Goal: Task Accomplishment & Management: Contribute content

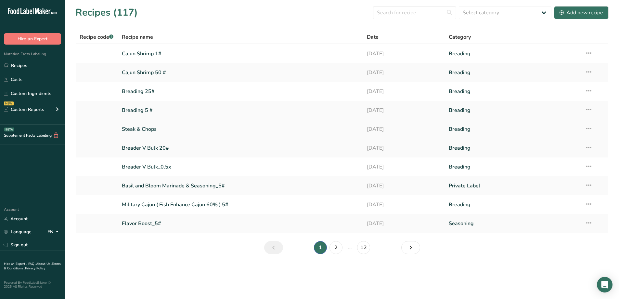
click at [92, 131] on link at bounding box center [97, 129] width 34 height 14
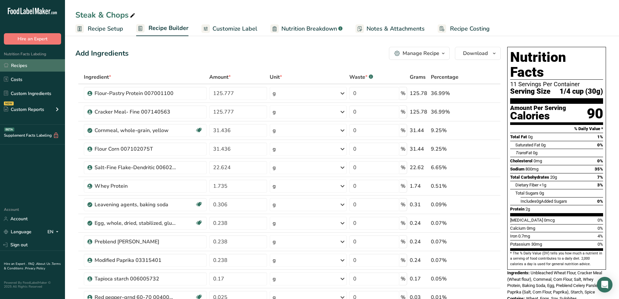
click at [20, 66] on link "Recipes" at bounding box center [32, 65] width 65 height 12
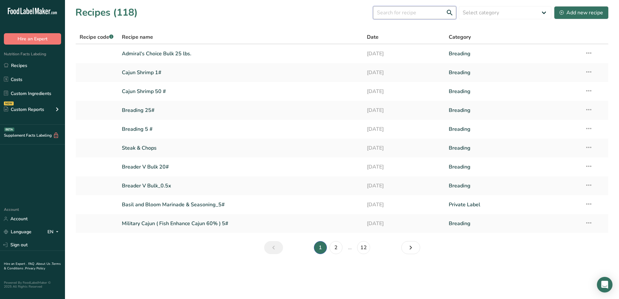
click at [419, 14] on input "text" at bounding box center [414, 12] width 83 height 13
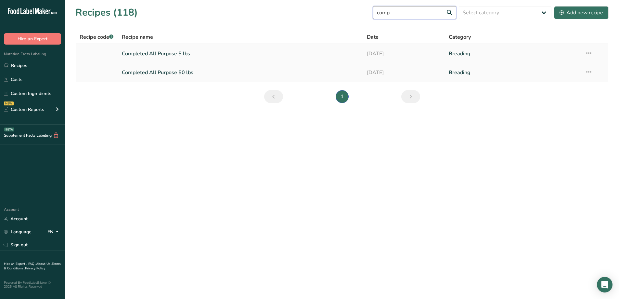
type input "comp"
click at [180, 52] on link "Completed All Purpose 5 lbs" at bounding box center [241, 54] width 238 height 14
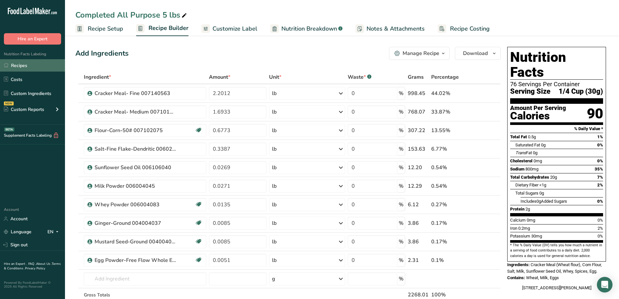
click at [22, 65] on link "Recipes" at bounding box center [32, 65] width 65 height 12
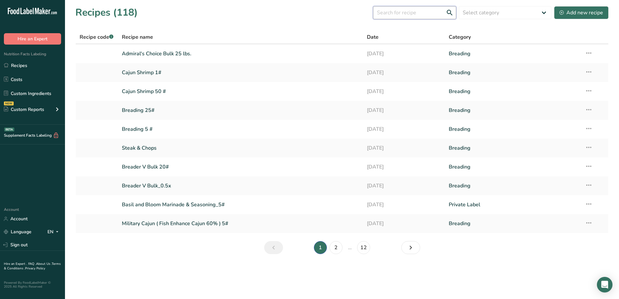
click at [399, 14] on input "text" at bounding box center [414, 12] width 83 height 13
click at [417, 13] on input "text" at bounding box center [414, 12] width 83 height 13
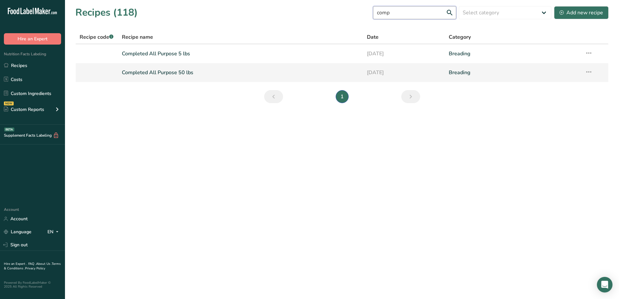
type input "comp"
click at [144, 77] on link "Completed All Purpose 50 lbs" at bounding box center [241, 73] width 238 height 14
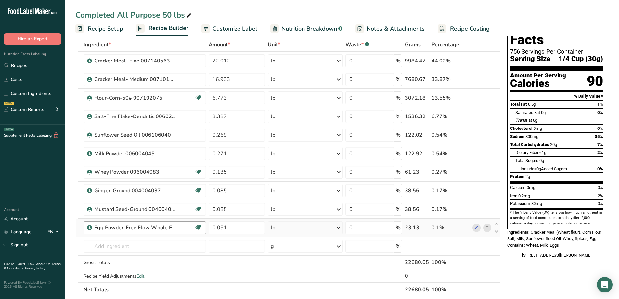
scroll to position [65, 0]
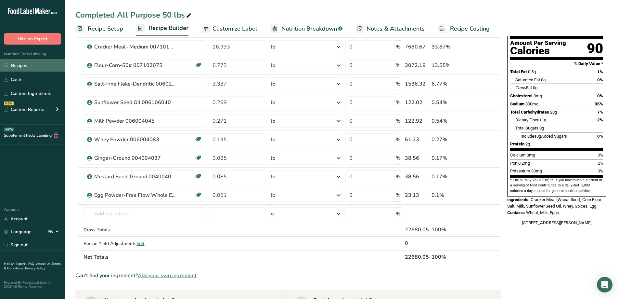
click at [21, 64] on link "Recipes" at bounding box center [32, 65] width 65 height 12
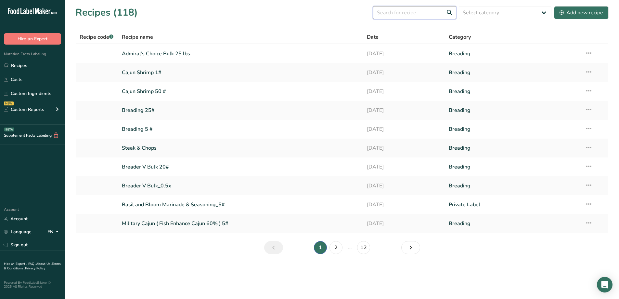
click at [436, 16] on input "text" at bounding box center [414, 12] width 83 height 13
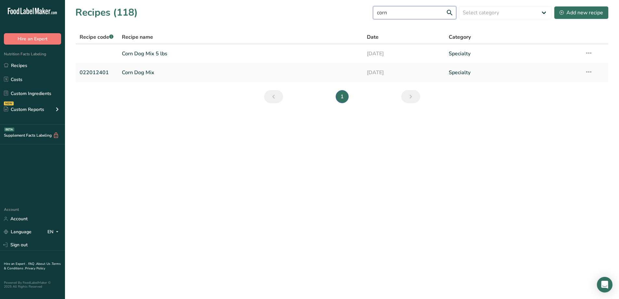
type input "corn"
click at [85, 100] on section "Recipes (118) corn Select category All Baked Goods Batter [GEOGRAPHIC_DATA] Bre…" at bounding box center [342, 56] width 554 height 113
click at [153, 71] on link "Corn Dog Mix" at bounding box center [241, 73] width 238 height 14
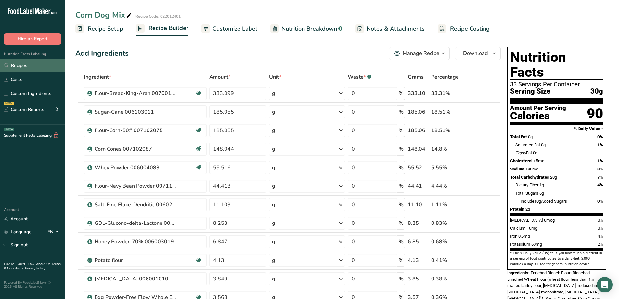
click at [23, 64] on link "Recipes" at bounding box center [32, 65] width 65 height 12
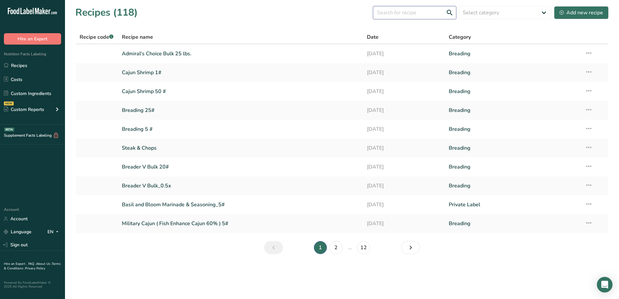
click at [412, 12] on input "text" at bounding box center [414, 12] width 83 height 13
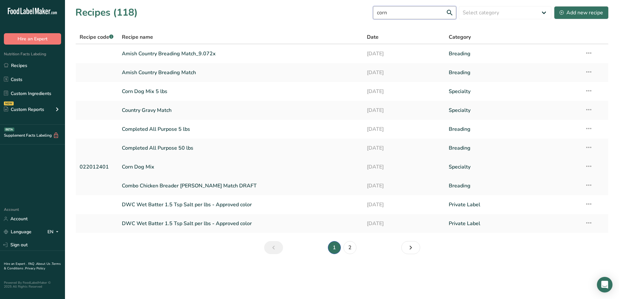
type input "corn"
click at [140, 167] on link "Corn Dog Mix" at bounding box center [241, 167] width 238 height 14
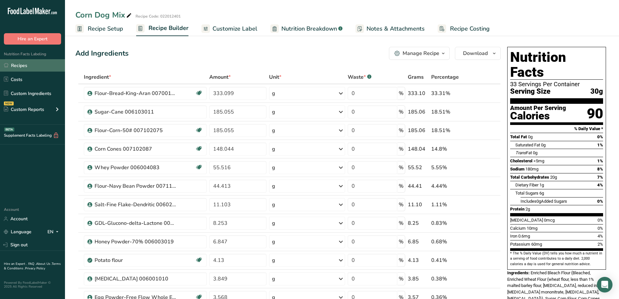
click at [19, 65] on link "Recipes" at bounding box center [32, 65] width 65 height 12
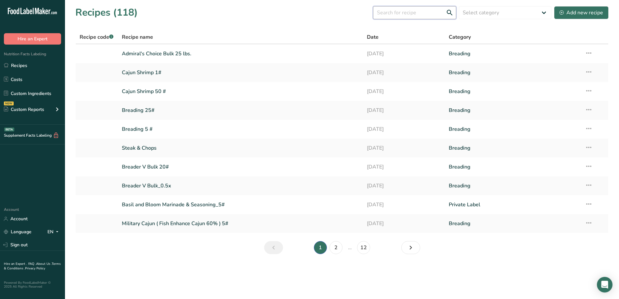
click at [403, 17] on input "text" at bounding box center [414, 12] width 83 height 13
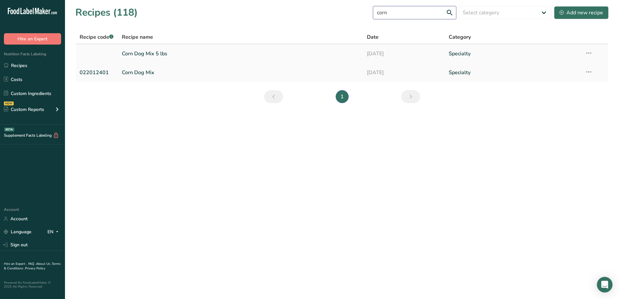
type input "corn"
click at [190, 52] on link "Corn Dog Mix 5 lbs" at bounding box center [241, 54] width 238 height 14
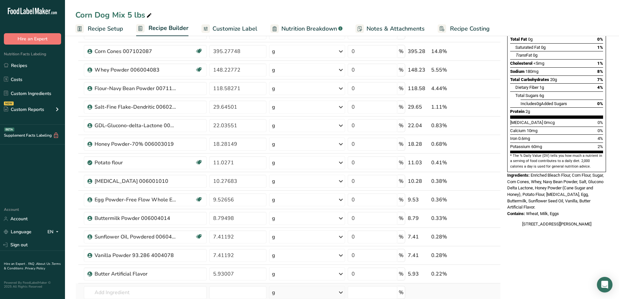
scroll to position [33, 0]
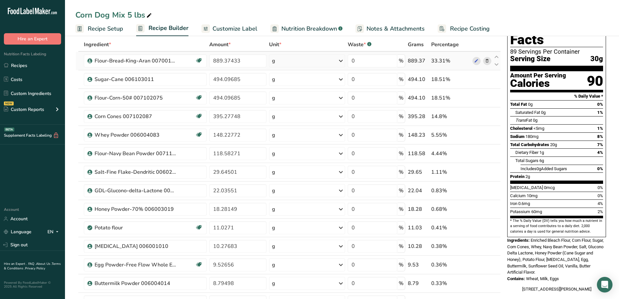
drag, startPoint x: 24, startPoint y: 68, endPoint x: 104, endPoint y: 68, distance: 80.0
click at [24, 67] on link "Recipes" at bounding box center [32, 65] width 65 height 12
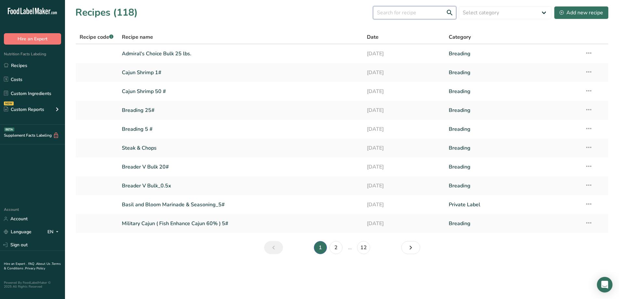
click at [413, 14] on input "text" at bounding box center [414, 12] width 83 height 13
click at [406, 8] on input "text" at bounding box center [414, 12] width 83 height 13
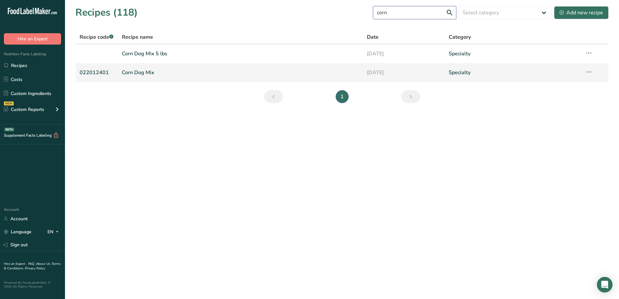
type input "corn"
click at [183, 73] on link "Corn Dog Mix" at bounding box center [241, 73] width 238 height 14
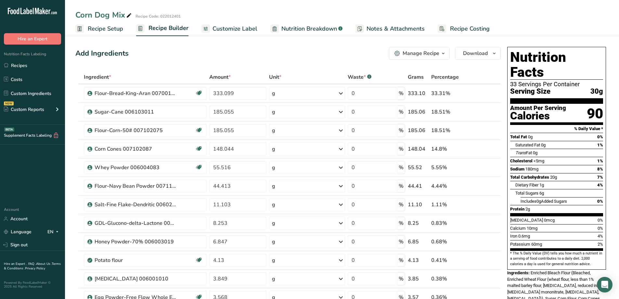
click at [129, 16] on icon at bounding box center [129, 15] width 6 height 9
type input "Corn Dog Mix 12 oz"
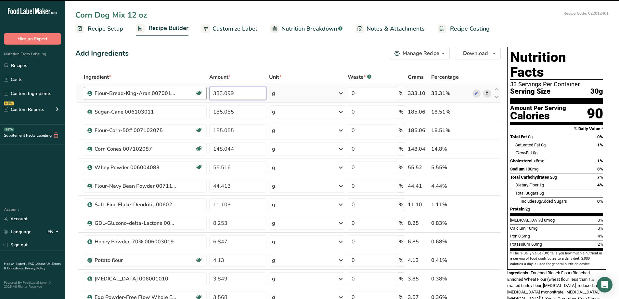
drag, startPoint x: 246, startPoint y: 92, endPoint x: 206, endPoint y: 97, distance: 40.6
click at [210, 100] on input "333.099" at bounding box center [238, 93] width 58 height 13
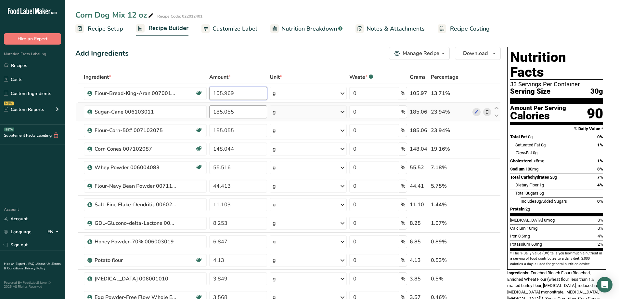
type input "105.969"
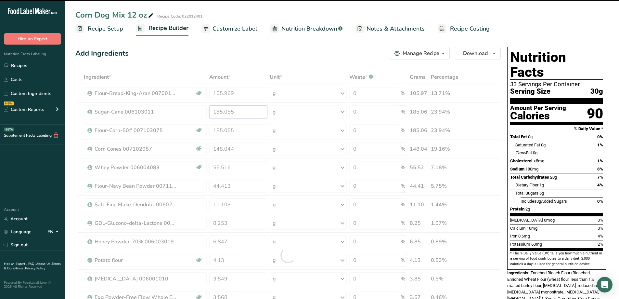
drag, startPoint x: 245, startPoint y: 115, endPoint x: 214, endPoint y: 113, distance: 30.9
click at [214, 113] on div "Ingredient * Amount * Unit * Waste * .a-a{fill:#347362;}.b-a{fill:#fff;} Grams …" at bounding box center [288, 255] width 426 height 370
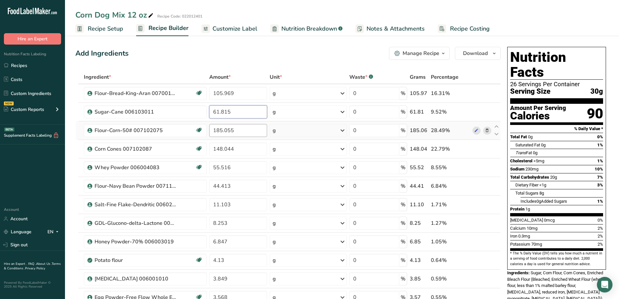
type input "61.815"
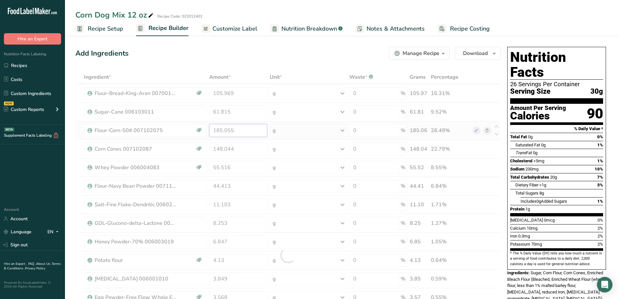
click at [234, 129] on div "Ingredient * Amount * Unit * Waste * .a-a{fill:#347362;}.b-a{fill:#fff;} Grams …" at bounding box center [288, 255] width 426 height 370
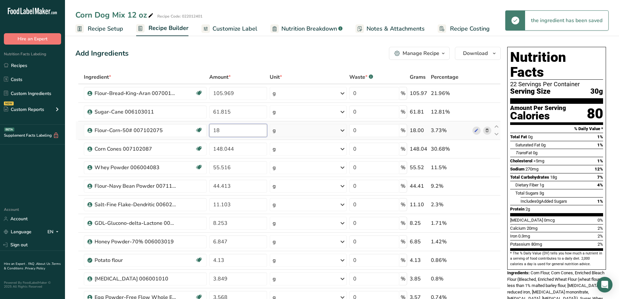
type input "1"
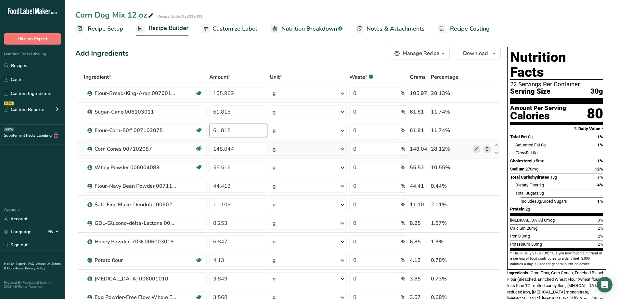
type input "61.815"
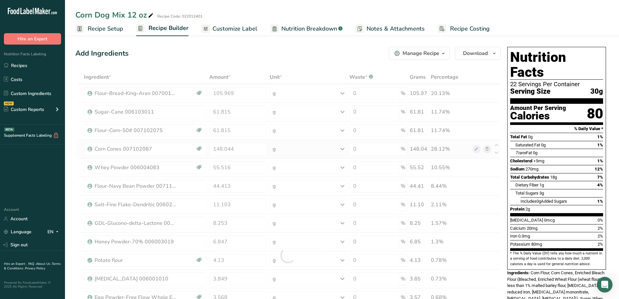
click at [276, 146] on div "Ingredient * Amount * Unit * Waste * .a-a{fill:#347362;}.b-a{fill:#fff;} Grams …" at bounding box center [288, 255] width 426 height 370
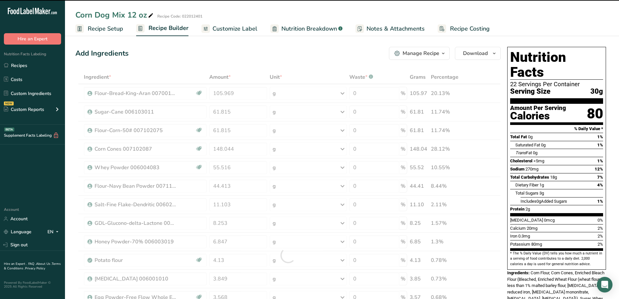
click at [257, 147] on div at bounding box center [288, 255] width 426 height 370
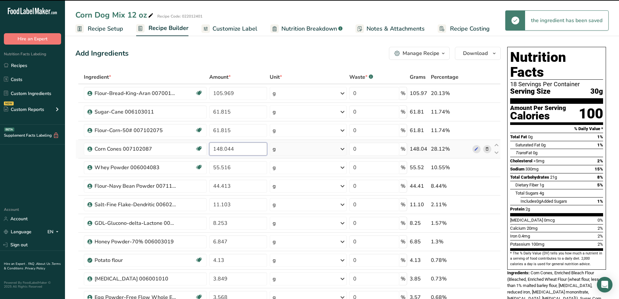
click at [251, 148] on input "148.044" at bounding box center [238, 148] width 58 height 13
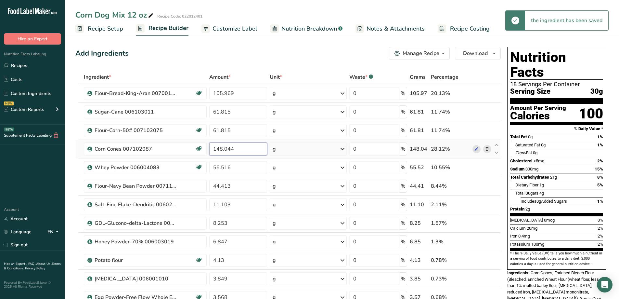
drag, startPoint x: 251, startPoint y: 147, endPoint x: 209, endPoint y: 155, distance: 43.0
click at [209, 155] on td "148.044" at bounding box center [238, 149] width 60 height 19
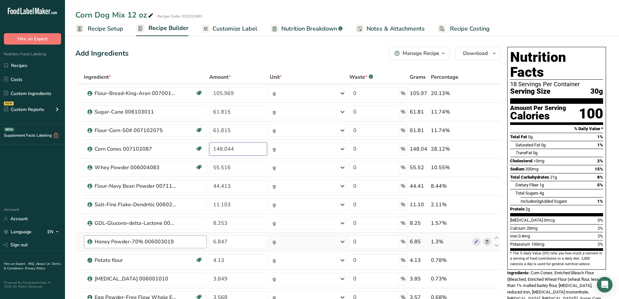
scroll to position [33, 0]
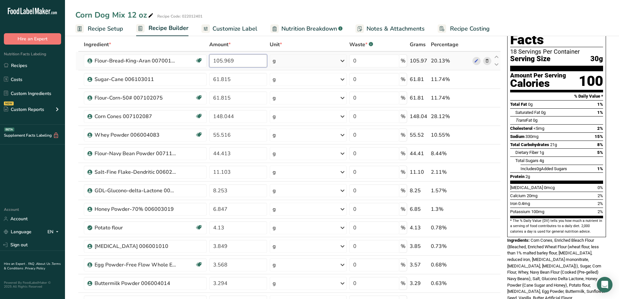
click at [246, 57] on div "Ingredient * Amount * Unit * Waste * .a-a{fill:#347362;}.b-a{fill:#fff;} Grams …" at bounding box center [288, 223] width 426 height 370
type input "1"
type input "113.312"
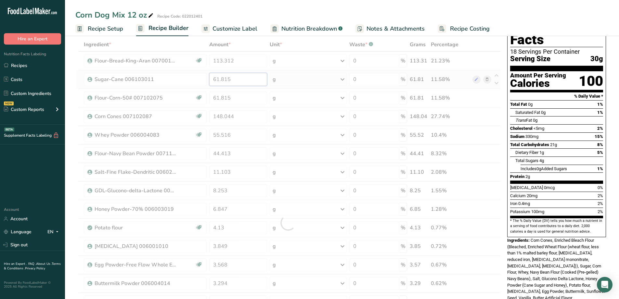
click at [242, 81] on div "Ingredient * Amount * Unit * Waste * .a-a{fill:#347362;}.b-a{fill:#fff;} Grams …" at bounding box center [288, 223] width 426 height 370
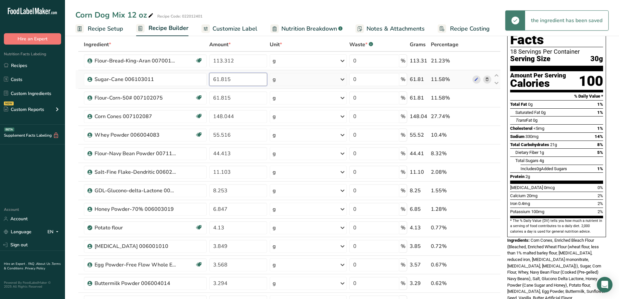
drag, startPoint x: 241, startPoint y: 79, endPoint x: 218, endPoint y: 85, distance: 23.9
click at [218, 85] on input "61.815" at bounding box center [238, 79] width 58 height 13
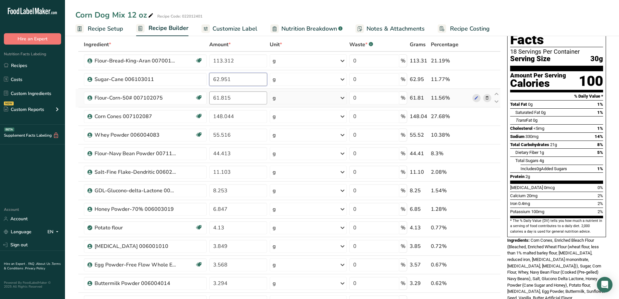
type input "62.951"
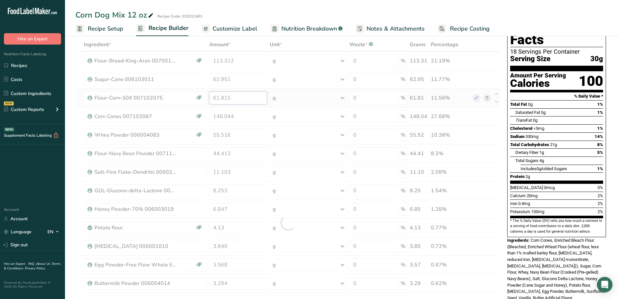
click at [251, 97] on div "Ingredient * Amount * Unit * Waste * .a-a{fill:#347362;}.b-a{fill:#fff;} Grams …" at bounding box center [288, 223] width 426 height 370
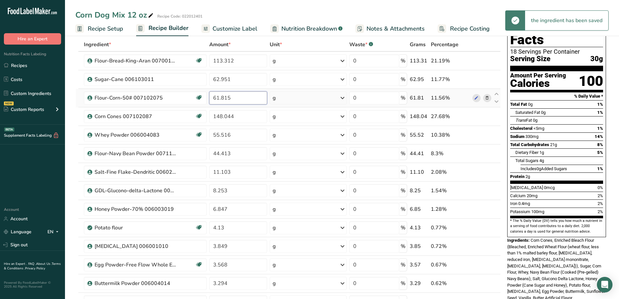
drag, startPoint x: 249, startPoint y: 98, endPoint x: 213, endPoint y: 96, distance: 35.5
click at [213, 96] on input "61.815" at bounding box center [238, 97] width 58 height 13
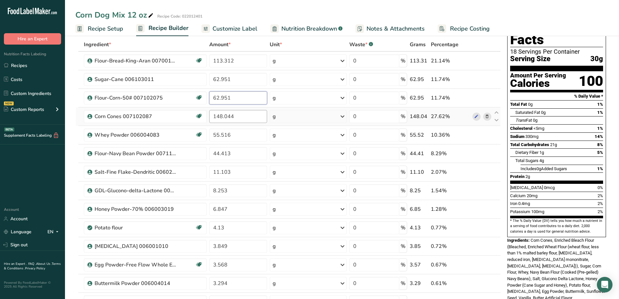
type input "62.951"
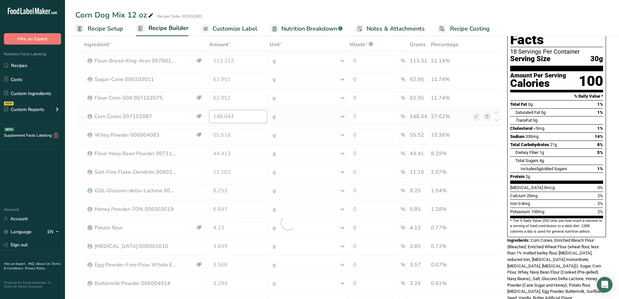
click at [243, 118] on div "Ingredient * Amount * Unit * Waste * .a-a{fill:#347362;}.b-a{fill:#fff;} Grams …" at bounding box center [288, 223] width 426 height 370
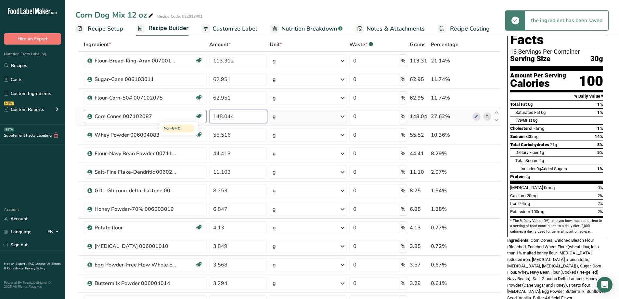
drag, startPoint x: 243, startPoint y: 116, endPoint x: 198, endPoint y: 111, distance: 45.5
click at [198, 111] on tr "Corn Cones 007102087 Non-GMO 148.044 g Weight Units g kg mg See more Volume Uni…" at bounding box center [288, 116] width 425 height 19
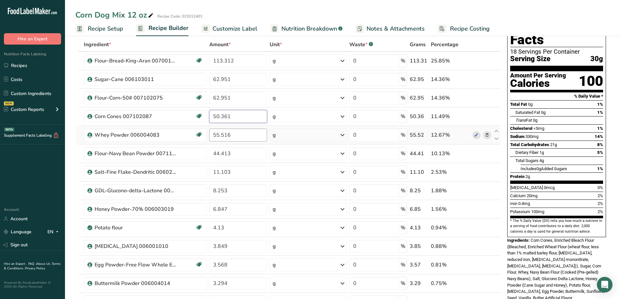
type input "50.361"
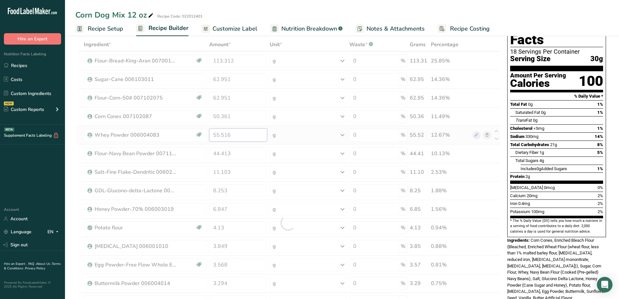
click at [240, 131] on div "Ingredient * Amount * Unit * Waste * .a-a{fill:#347362;}.b-a{fill:#fff;} Grams …" at bounding box center [288, 223] width 426 height 370
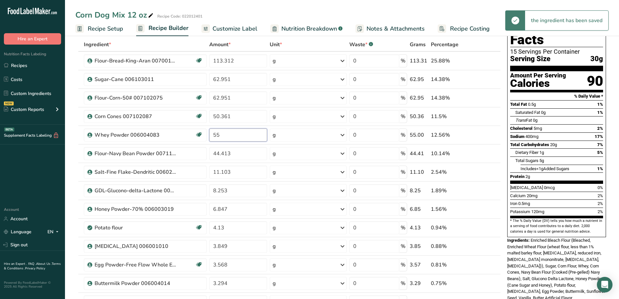
type input "5"
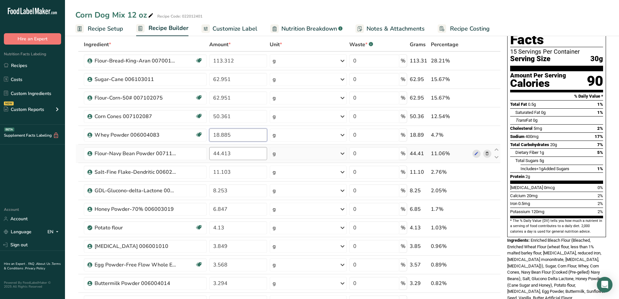
type input "18.885"
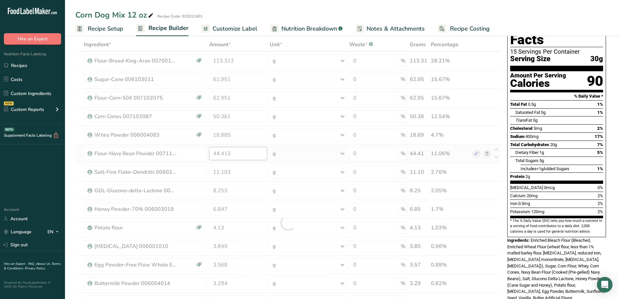
click at [256, 153] on div "Ingredient * Amount * Unit * Waste * .a-a{fill:#347362;}.b-a{fill:#fff;} Grams …" at bounding box center [288, 223] width 426 height 370
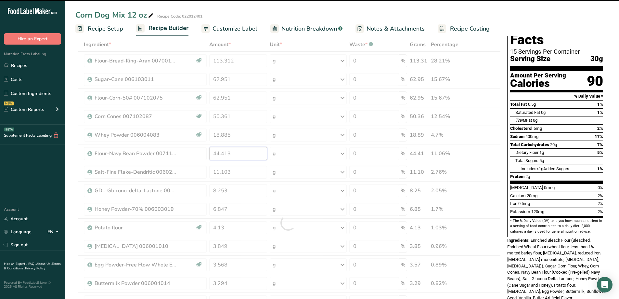
click at [254, 153] on input "44.413" at bounding box center [238, 153] width 58 height 13
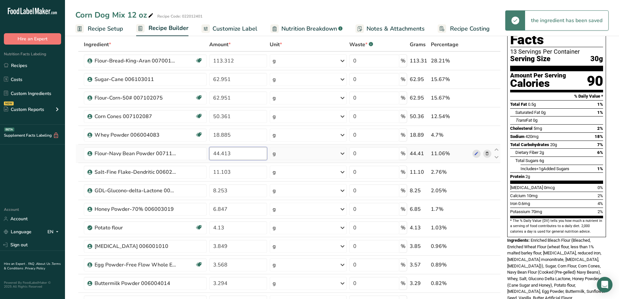
drag, startPoint x: 239, startPoint y: 153, endPoint x: 209, endPoint y: 159, distance: 30.5
click at [209, 159] on input "44.413" at bounding box center [238, 153] width 58 height 13
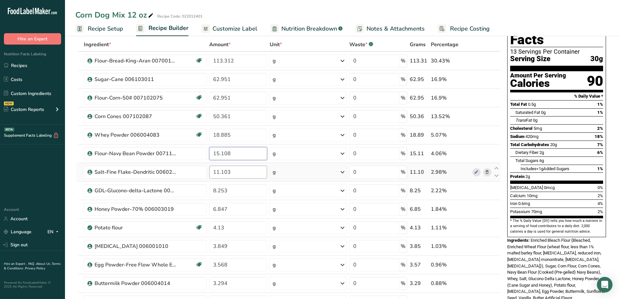
type input "15.108"
click at [242, 174] on div "Ingredient * Amount * Unit * Waste * .a-a{fill:#347362;}.b-a{fill:#fff;} Grams …" at bounding box center [288, 223] width 426 height 370
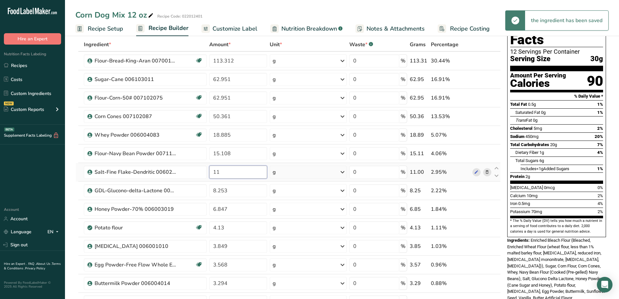
type input "1"
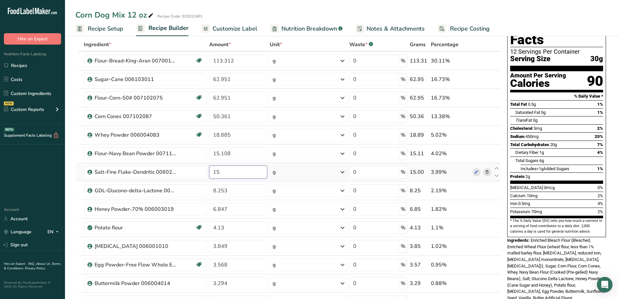
type input "1"
type input "3.777"
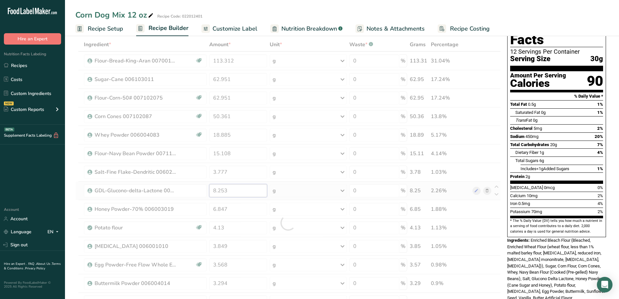
click at [235, 192] on div "Ingredient * Amount * Unit * Waste * .a-a{fill:#347362;}.b-a{fill:#fff;} Grams …" at bounding box center [288, 223] width 426 height 370
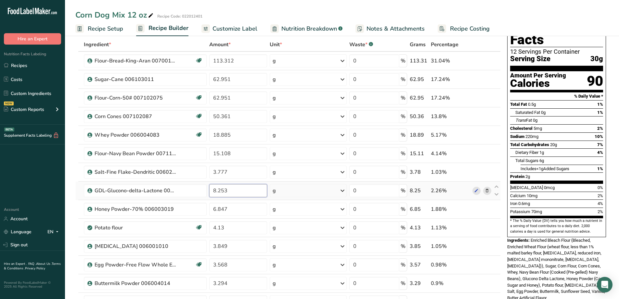
drag, startPoint x: 233, startPoint y: 190, endPoint x: 173, endPoint y: 183, distance: 61.2
click at [198, 191] on tr "GDL-Glucono-delta-Lactone 006001020 8.253 g Weight Units g kg mg See more Volum…" at bounding box center [288, 190] width 425 height 19
type input "2.790"
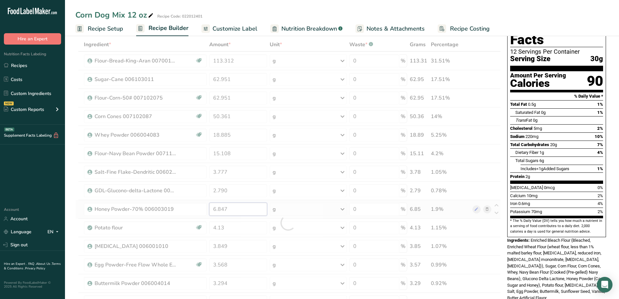
click at [244, 209] on div "Ingredient * Amount * Unit * Waste * .a-a{fill:#347362;}.b-a{fill:#fff;} Grams …" at bounding box center [288, 223] width 426 height 370
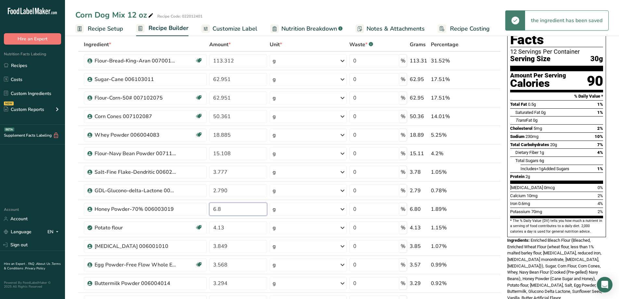
type input "6"
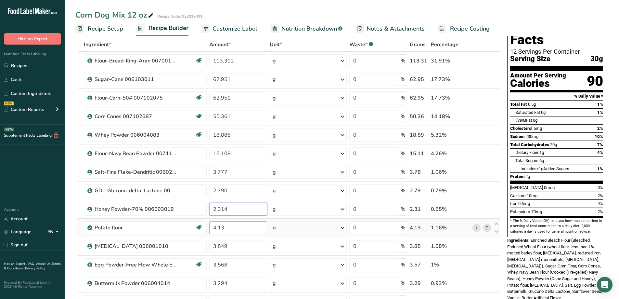
type input "2.314"
click at [244, 226] on div "Ingredient * Amount * Unit * Waste * .a-a{fill:#347362;}.b-a{fill:#fff;} Grams …" at bounding box center [288, 223] width 426 height 370
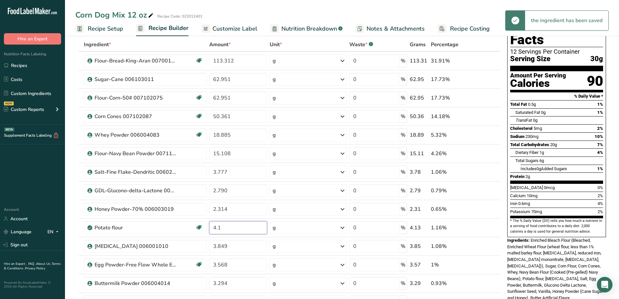
type input "4"
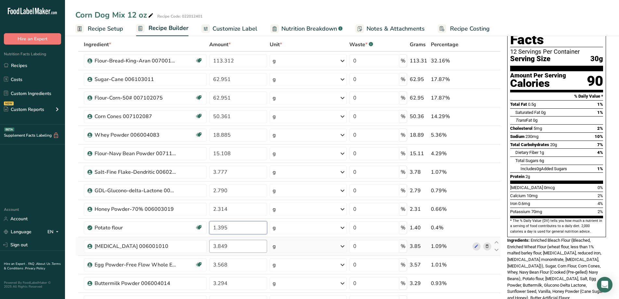
type input "1.395"
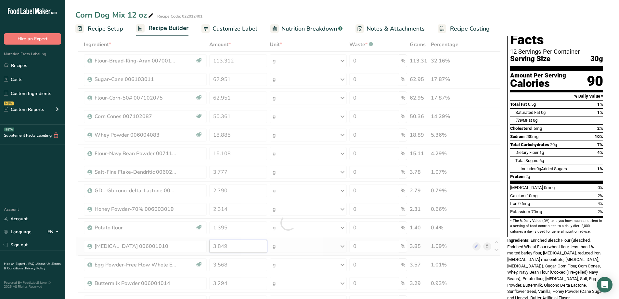
click at [235, 249] on div "Ingredient * Amount * Unit * Waste * .a-a{fill:#347362;}.b-a{fill:#fff;} Grams …" at bounding box center [288, 223] width 426 height 370
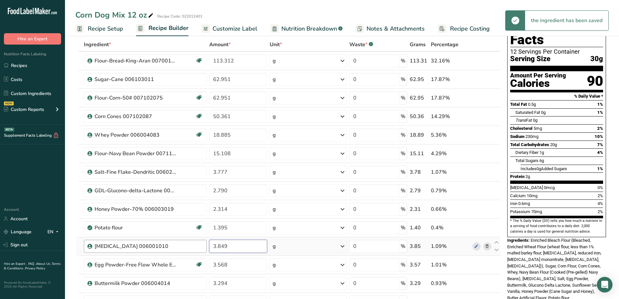
drag, startPoint x: 233, startPoint y: 246, endPoint x: 200, endPoint y: 244, distance: 32.6
click at [200, 244] on tr "[MEDICAL_DATA] 006001010 3.849 g Weight Units g kg mg See more Volume Units l V…" at bounding box center [288, 246] width 425 height 19
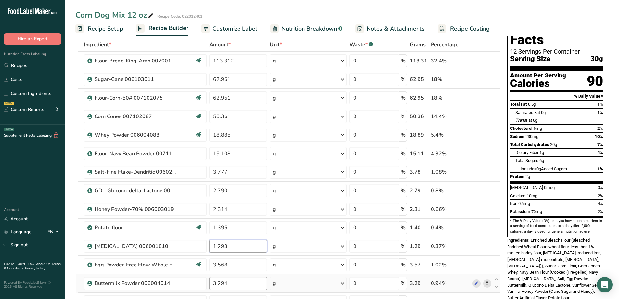
scroll to position [98, 0]
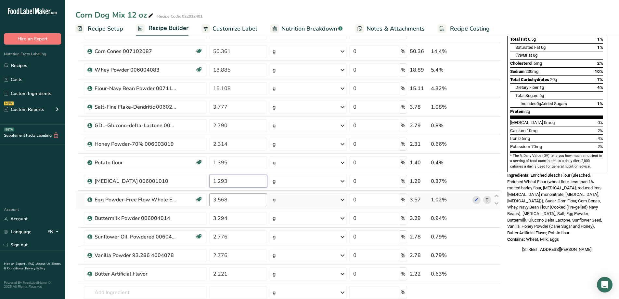
type input "1.293"
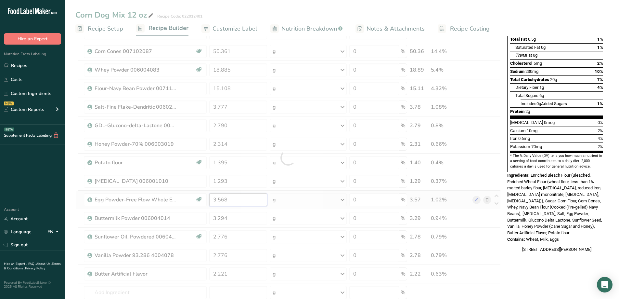
click at [248, 201] on div "Ingredient * Amount * Unit * Waste * .a-a{fill:#347362;}.b-a{fill:#fff;} Grams …" at bounding box center [288, 158] width 426 height 370
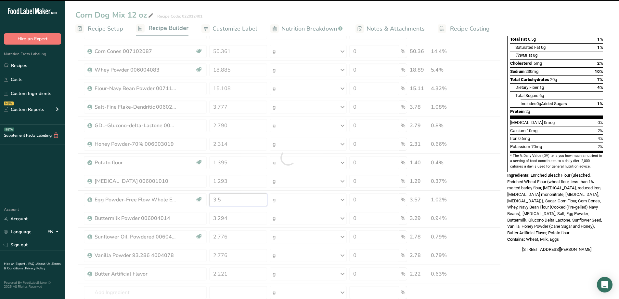
type input "3"
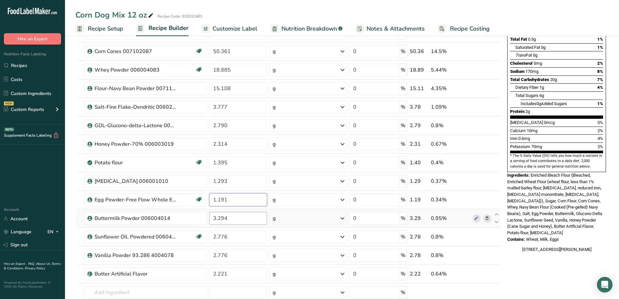
type input "1.191"
click at [233, 220] on div "Ingredient * Amount * Unit * Waste * .a-a{fill:#347362;}.b-a{fill:#fff;} Grams …" at bounding box center [288, 158] width 426 height 370
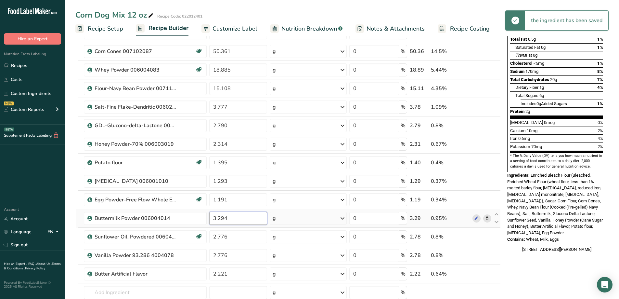
drag, startPoint x: 230, startPoint y: 219, endPoint x: 210, endPoint y: 224, distance: 20.5
click at [210, 224] on input "3.294" at bounding box center [238, 218] width 58 height 13
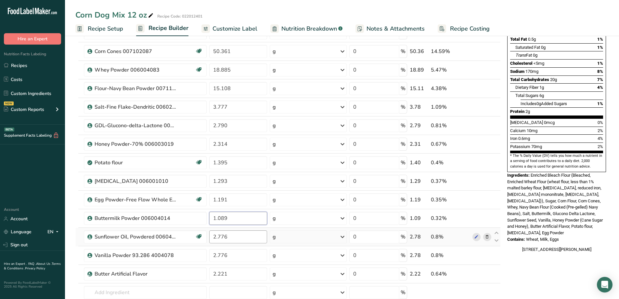
type input "1.089"
click at [231, 240] on div "Ingredient * Amount * Unit * Waste * .a-a{fill:#347362;}.b-a{fill:#fff;} Grams …" at bounding box center [288, 158] width 426 height 370
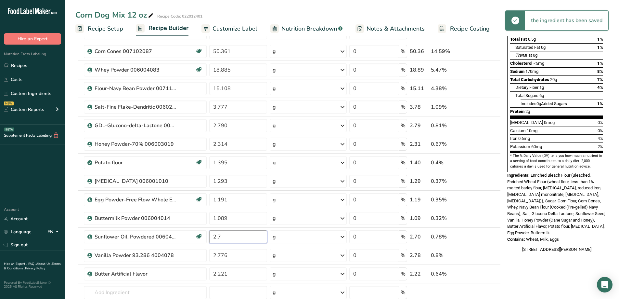
type input "2"
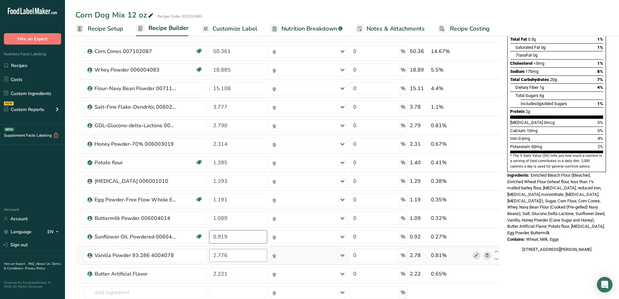
type input "0.919"
click at [236, 255] on div "Ingredient * Amount * Unit * Waste * .a-a{fill:#347362;}.b-a{fill:#fff;} Grams …" at bounding box center [288, 158] width 426 height 370
type input "2"
type input "0.919"
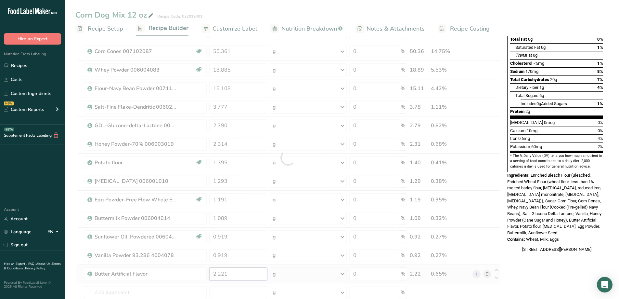
click at [232, 277] on div "Ingredient * Amount * Unit * Waste * .a-a{fill:#347362;}.b-a{fill:#fff;} Grams …" at bounding box center [288, 158] width 426 height 370
type input "2"
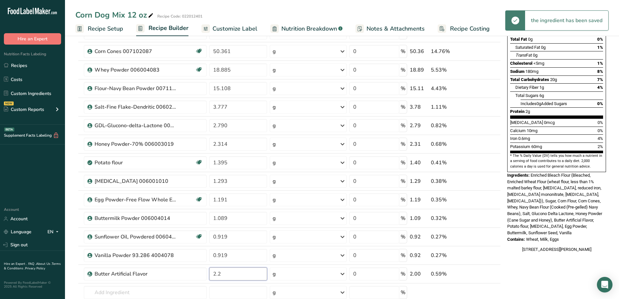
type input "2"
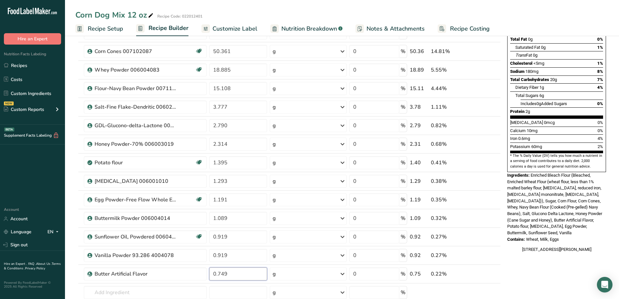
scroll to position [33, 0]
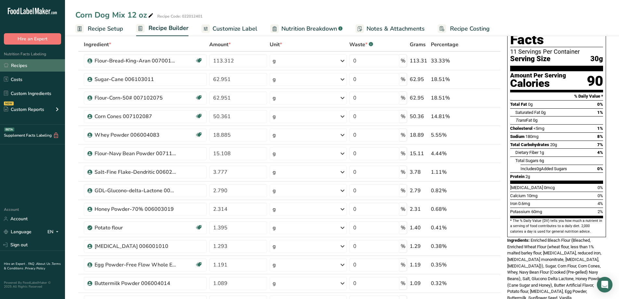
type input "0.749"
click at [23, 68] on link "Recipes" at bounding box center [32, 65] width 65 height 12
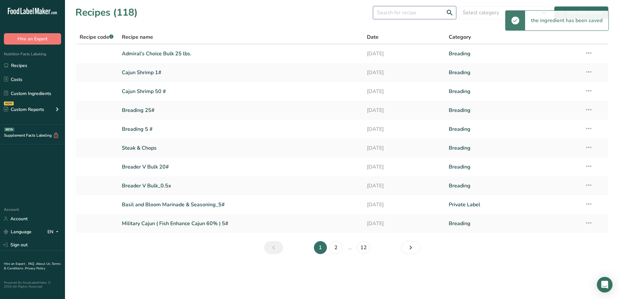
click at [401, 13] on input "text" at bounding box center [414, 12] width 83 height 13
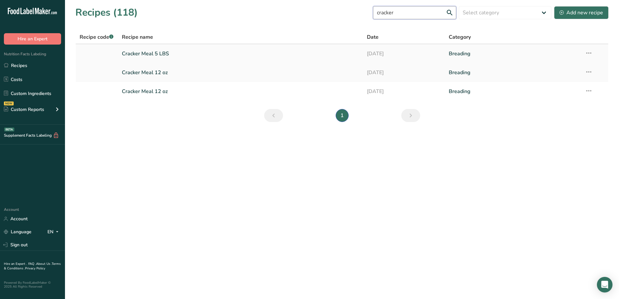
type input "cracker"
click at [156, 53] on link "Cracker Meal 5 LBS" at bounding box center [241, 54] width 238 height 14
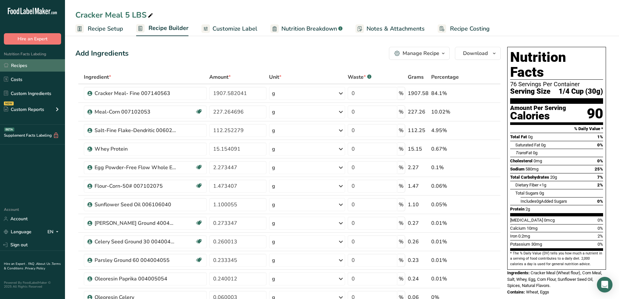
click at [30, 61] on link "Recipes" at bounding box center [32, 65] width 65 height 12
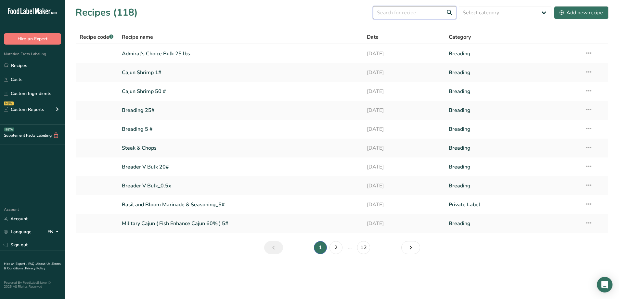
click at [417, 13] on input "text" at bounding box center [414, 12] width 83 height 13
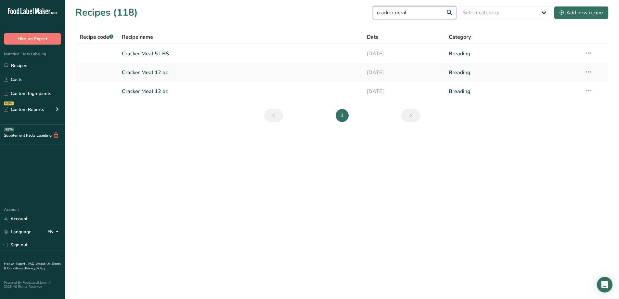
type input "cracker meal"
click at [158, 72] on link "Cracker Meal 12 oz" at bounding box center [241, 73] width 238 height 14
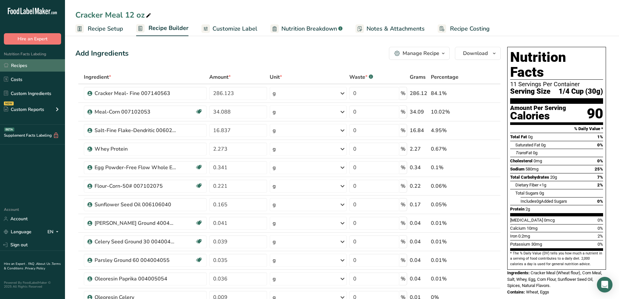
click at [27, 64] on link "Recipes" at bounding box center [32, 65] width 65 height 12
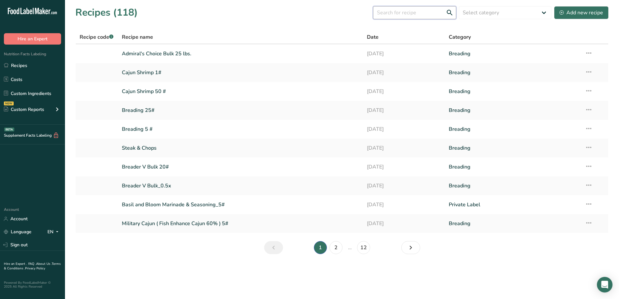
click at [403, 15] on input "text" at bounding box center [414, 12] width 83 height 13
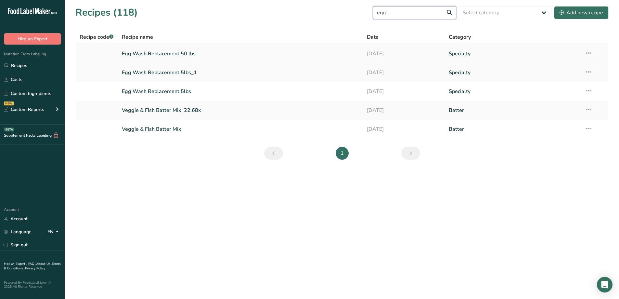
type input "egg"
click at [168, 53] on link "Egg Wash Replacement 50 lbs" at bounding box center [241, 54] width 238 height 14
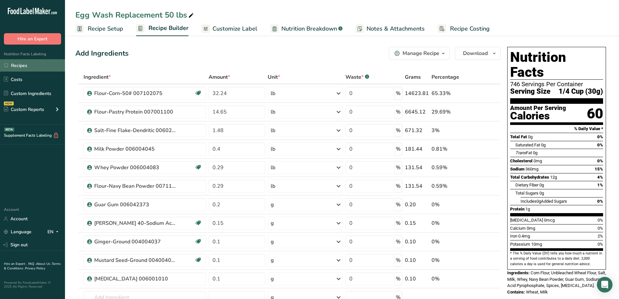
click at [15, 68] on link "Recipes" at bounding box center [32, 65] width 65 height 12
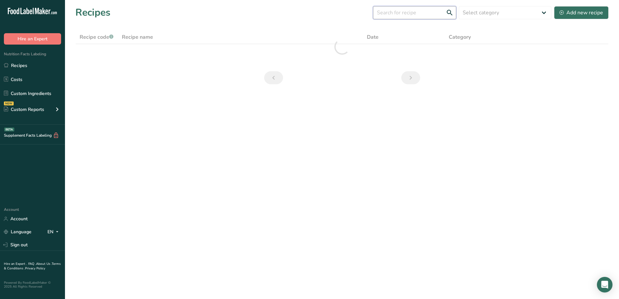
click at [418, 15] on input "text" at bounding box center [414, 12] width 83 height 13
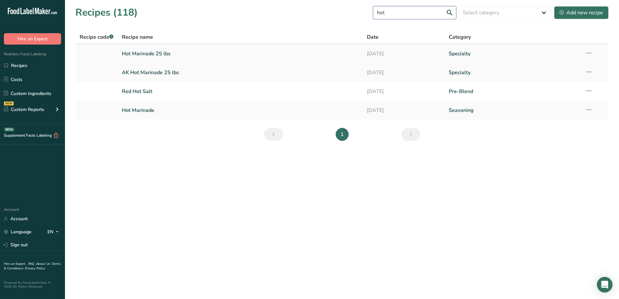
type input "hot"
click at [175, 51] on link "Hot Marinade 25 lbs" at bounding box center [241, 54] width 238 height 14
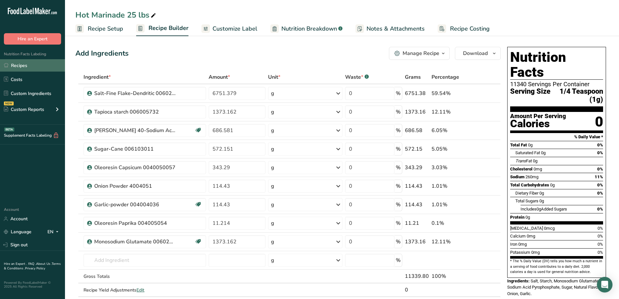
click at [28, 65] on link "Recipes" at bounding box center [32, 65] width 65 height 12
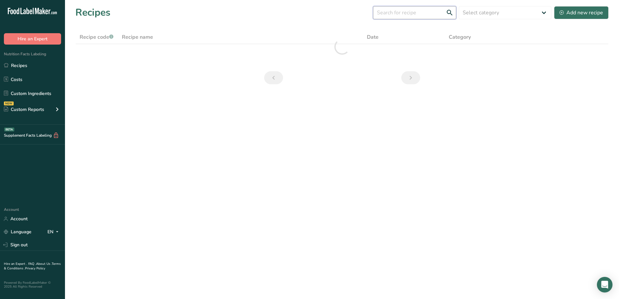
click at [413, 16] on input "text" at bounding box center [414, 12] width 83 height 13
type input "hush puppy"
click at [28, 65] on link "Recipes" at bounding box center [32, 65] width 65 height 12
click at [575, 10] on div "Add new recipe" at bounding box center [582, 13] width 44 height 8
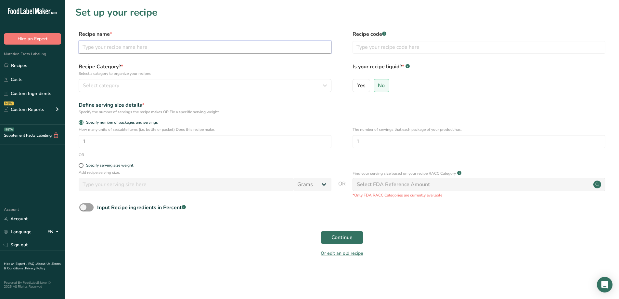
click at [135, 46] on input "text" at bounding box center [205, 47] width 253 height 13
type input "h"
type input "Hush Puppy 5#"
click at [80, 166] on span at bounding box center [81, 165] width 5 height 5
click at [80, 166] on input "Specify serving size weight" at bounding box center [81, 165] width 4 height 4
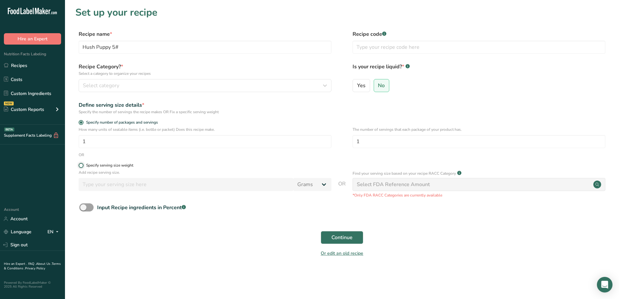
radio input "true"
radio input "false"
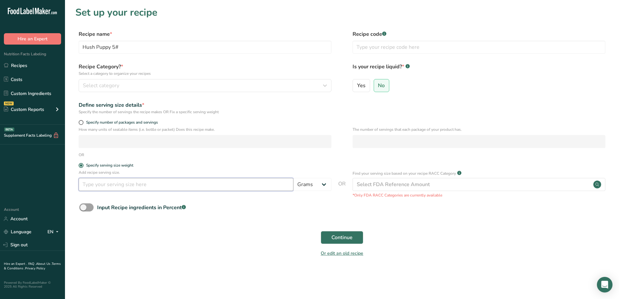
click at [142, 188] on input "number" at bounding box center [186, 184] width 215 height 13
type input "30"
click at [350, 238] on span "Continue" at bounding box center [342, 237] width 21 height 8
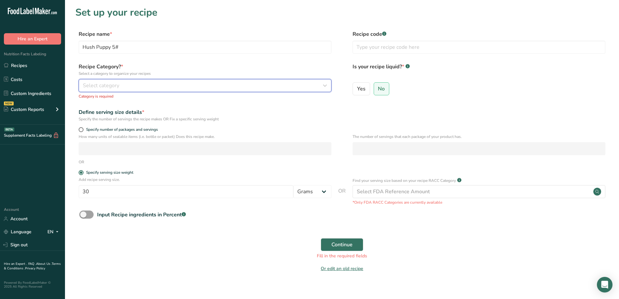
click at [164, 87] on div "Select category" at bounding box center [203, 86] width 241 height 8
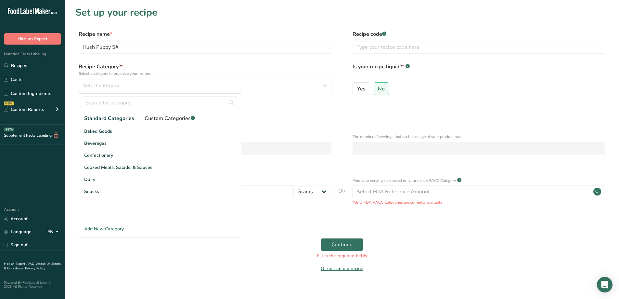
click at [161, 123] on link "Custom Categories .a-a{fill:#347362;}.b-a{fill:#fff;}" at bounding box center [170, 118] width 61 height 13
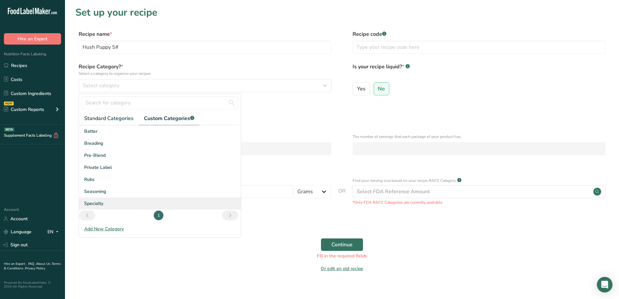
click at [103, 202] on div "Specialty" at bounding box center [160, 203] width 162 height 12
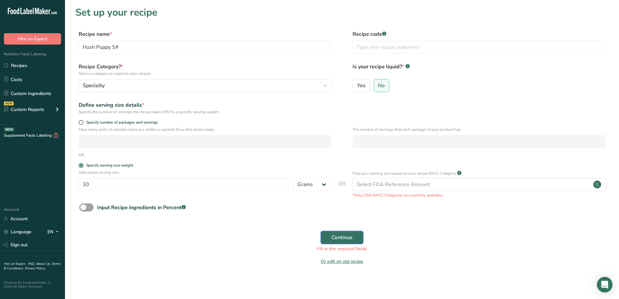
click at [338, 234] on span "Continue" at bounding box center [342, 237] width 21 height 8
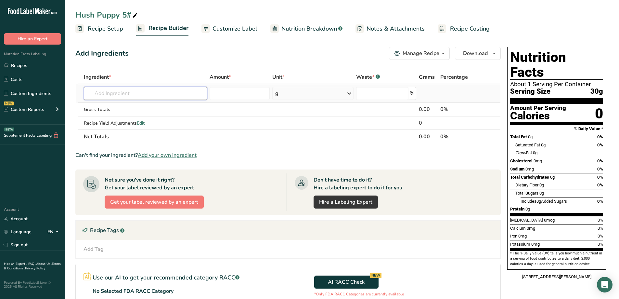
click at [145, 95] on input "text" at bounding box center [145, 93] width 123 height 13
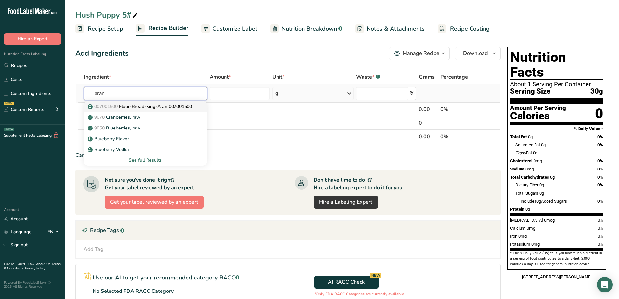
type input "aran"
click at [150, 105] on p "007001500 Flour-Bread-King-Aran 007001500" at bounding box center [140, 106] width 103 height 7
type input "Flour-Bread-King-Aran 007001500"
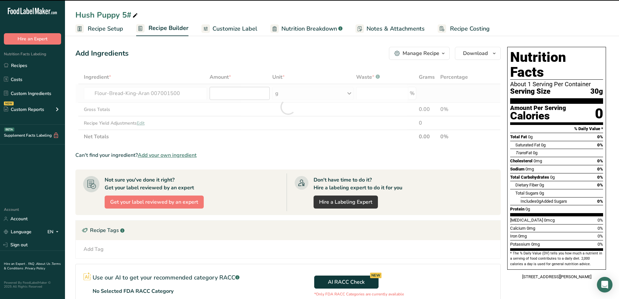
type input "0"
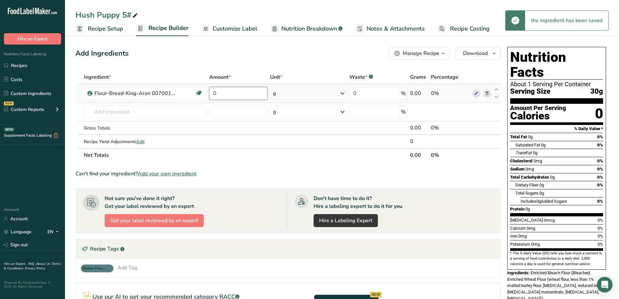
click at [222, 92] on input "0" at bounding box center [238, 93] width 58 height 13
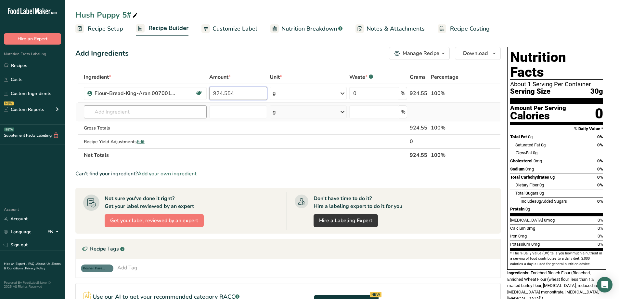
type input "924.554"
click at [180, 115] on div "Ingredient * Amount * Unit * Waste * .a-a{fill:#347362;}.b-a{fill:#fff;} Grams …" at bounding box center [288, 116] width 426 height 92
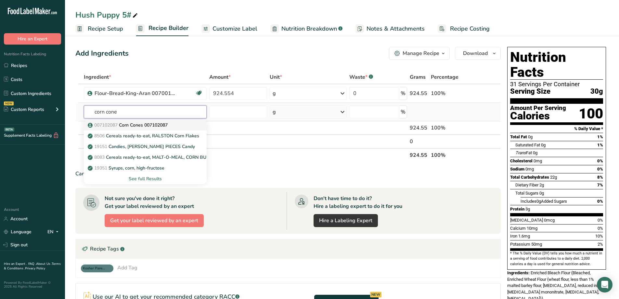
type input "corn cone"
click at [152, 125] on p "007102087 Corn Cones 007102087" at bounding box center [128, 125] width 79 height 7
type input "Corn Cones 007102087"
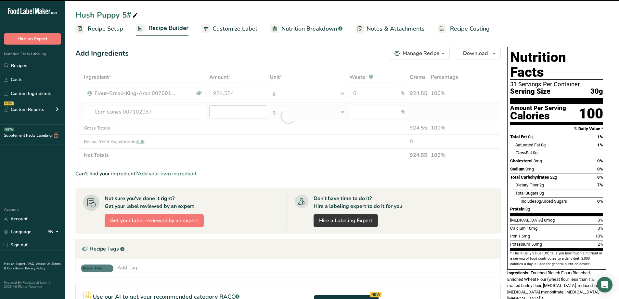
type input "0"
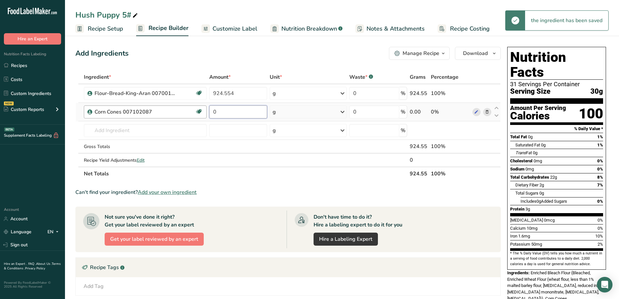
drag, startPoint x: 236, startPoint y: 113, endPoint x: 205, endPoint y: 116, distance: 31.3
click at [205, 116] on tr "Corn Cones 007102087 Non-GMO 0 g Weight Units g kg mg See more Volume Units l V…" at bounding box center [288, 112] width 425 height 19
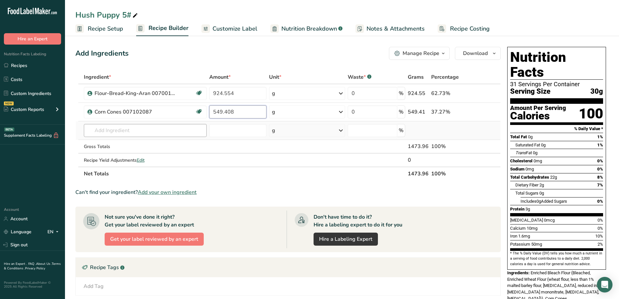
type input "549.408"
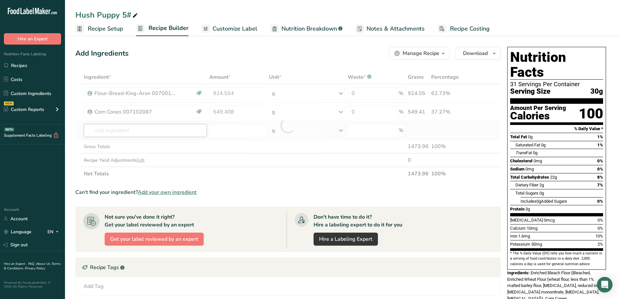
click at [168, 131] on div "Ingredient * Amount * Unit * Waste * .a-a{fill:#347362;}.b-a{fill:#fff;} Grams …" at bounding box center [288, 125] width 426 height 110
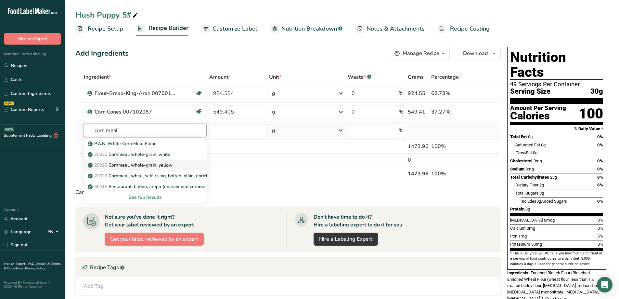
type input "corn meal"
click at [162, 166] on p "20020 Cornmeal, whole-grain, yellow" at bounding box center [131, 165] width 84 height 7
type input "Cornmeal, whole-grain, yellow"
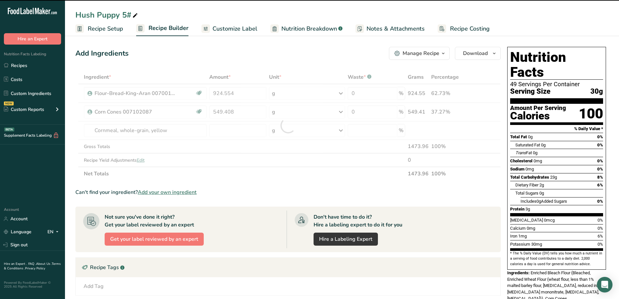
type input "0"
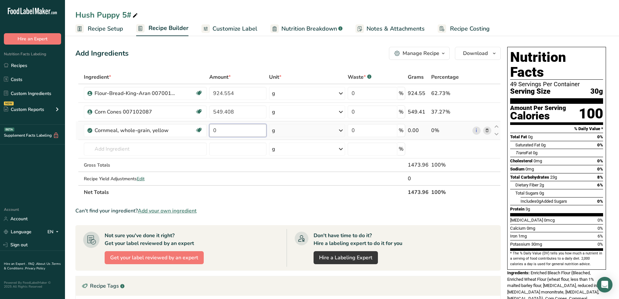
click at [223, 133] on input "0" at bounding box center [238, 130] width 58 height 13
drag, startPoint x: 223, startPoint y: 133, endPoint x: 218, endPoint y: 136, distance: 6.7
click at [218, 136] on input "0" at bounding box center [238, 130] width 58 height 13
type input "340.202"
click at [187, 146] on div "Ingredient * Amount * Unit * Waste * .a-a{fill:#347362;}.b-a{fill:#fff;} Grams …" at bounding box center [288, 134] width 426 height 129
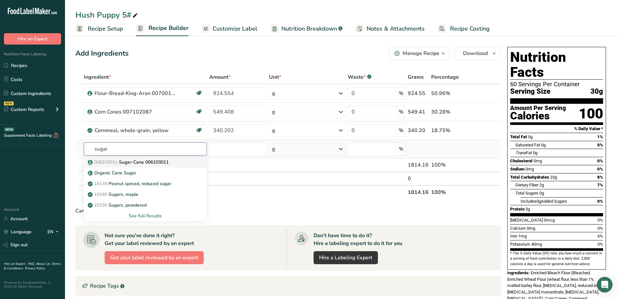
type input "sugar"
click at [165, 163] on p "006103011 Sugar-Cane 006103011" at bounding box center [129, 162] width 80 height 7
type input "Sugar-Cane 006103011"
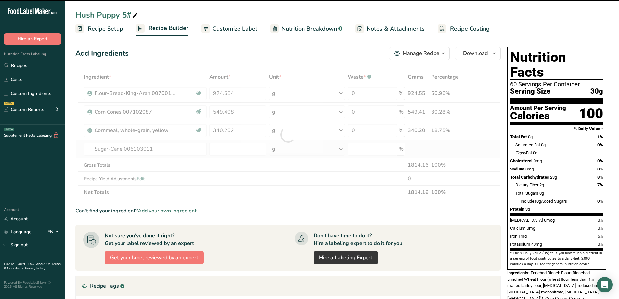
type input "0"
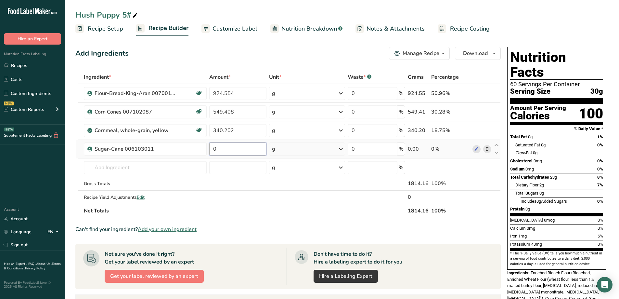
click at [251, 147] on input "0" at bounding box center [238, 148] width 58 height 13
drag, startPoint x: 250, startPoint y: 148, endPoint x: 213, endPoint y: 155, distance: 38.2
click at [213, 155] on td "0" at bounding box center [238, 149] width 60 height 19
type input "109.882"
click at [154, 170] on div "Ingredient * Amount * Unit * Waste * .a-a{fill:#347362;}.b-a{fill:#fff;} Grams …" at bounding box center [288, 143] width 426 height 147
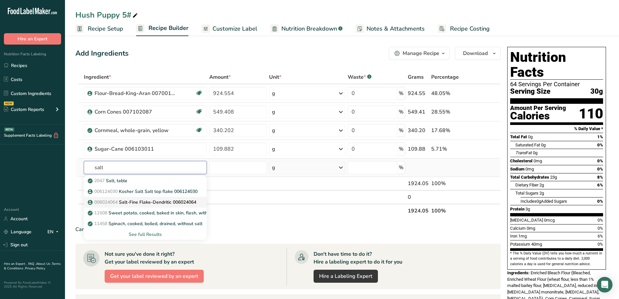
type input "salt"
click at [173, 199] on p "006024064 Salt-Fine Flake-Dendritic 006024064" at bounding box center [142, 202] width 107 height 7
type input "Salt-Fine Flake-Dendritic 006024064"
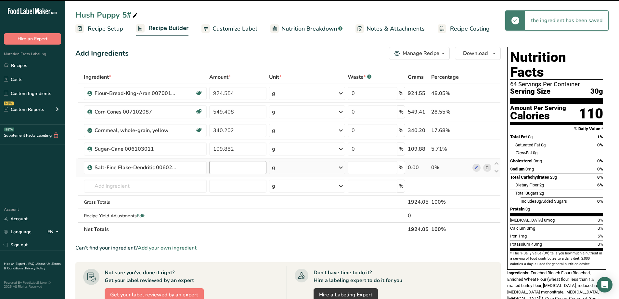
type input "0"
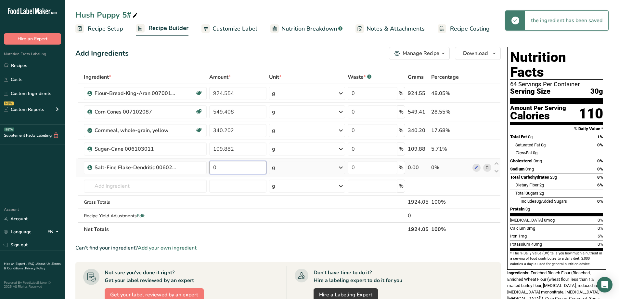
click at [223, 167] on input "0" at bounding box center [238, 167] width 58 height 13
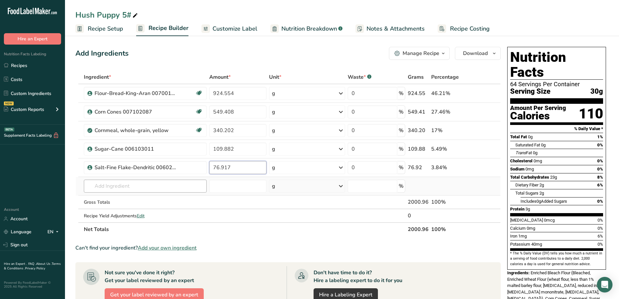
type input "76.917"
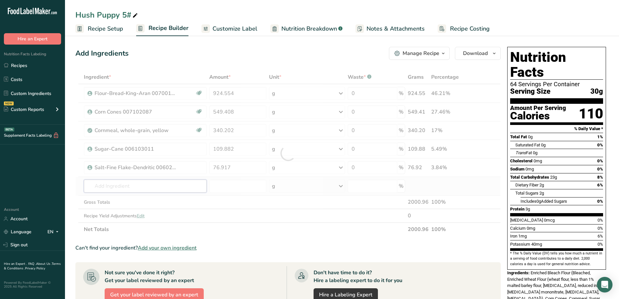
click at [162, 189] on div "Ingredient * Amount * Unit * Waste * .a-a{fill:#347362;}.b-a{fill:#fff;} Grams …" at bounding box center [288, 153] width 426 height 166
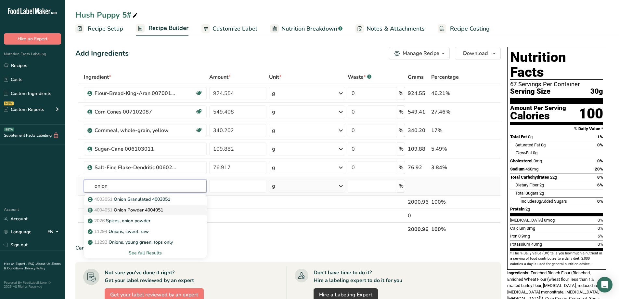
type input "onion"
click at [147, 208] on p "4004051 Onion Powder 4004051" at bounding box center [126, 209] width 74 height 7
type input "Onion Powder 4004051"
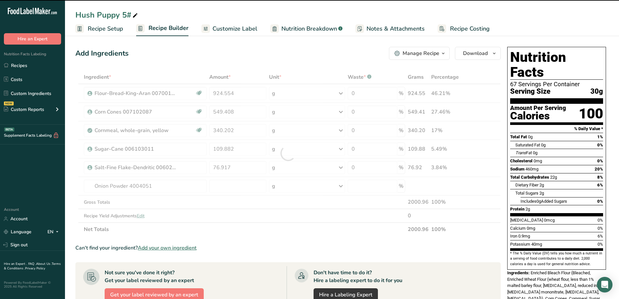
type input "0"
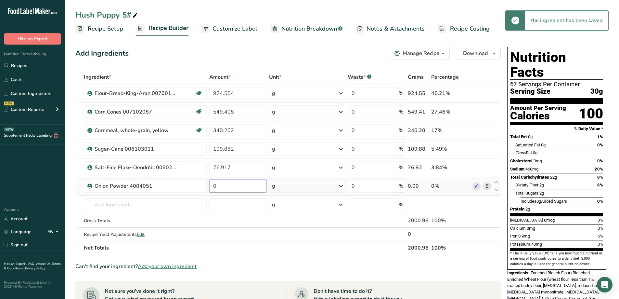
click at [219, 182] on input "0" at bounding box center [238, 185] width 58 height 13
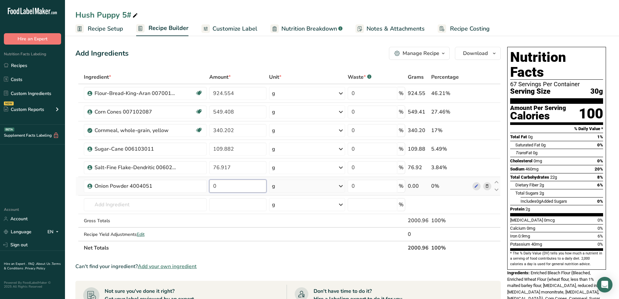
drag, startPoint x: 219, startPoint y: 182, endPoint x: 214, endPoint y: 185, distance: 5.4
click at [214, 185] on input "0" at bounding box center [238, 185] width 58 height 13
type input "54.941"
click at [186, 202] on div "Ingredient * Amount * Unit * Waste * .a-a{fill:#347362;}.b-a{fill:#fff;} Grams …" at bounding box center [288, 162] width 426 height 184
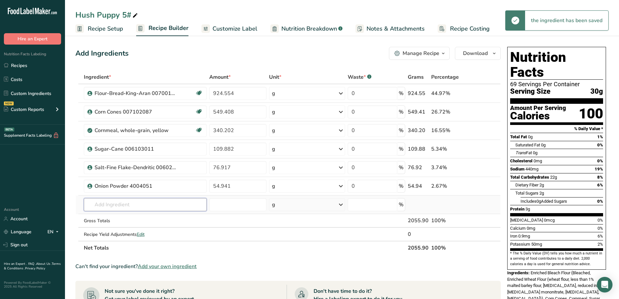
click at [180, 207] on input "text" at bounding box center [145, 204] width 123 height 13
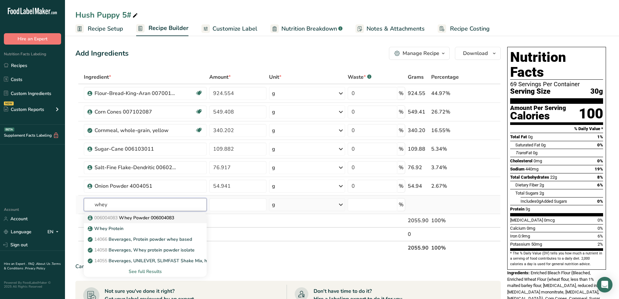
type input "whey"
click at [154, 216] on p "006004083 Whey Powder 006004083" at bounding box center [131, 217] width 85 height 7
type input "Whey Powder 006004083"
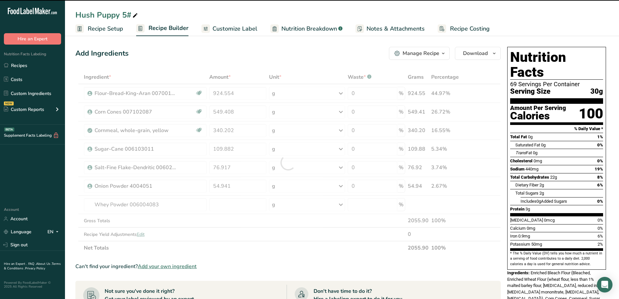
type input "0"
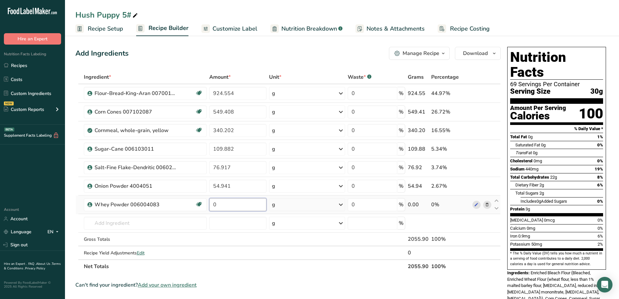
drag, startPoint x: 216, startPoint y: 207, endPoint x: 212, endPoint y: 206, distance: 3.4
click at [212, 206] on input "0" at bounding box center [238, 204] width 58 height 13
type input "54.941"
click at [171, 225] on div "Ingredient * Amount * Unit * Waste * .a-a{fill:#347362;}.b-a{fill:#fff;} Grams …" at bounding box center [288, 171] width 426 height 203
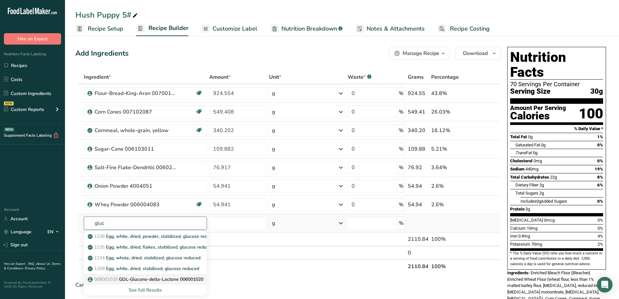
type input "gluc"
click at [157, 277] on p "006001020 GDL-Glucono-delta-Lactone 006001020" at bounding box center [146, 279] width 114 height 7
type input "GDL-Glucono-delta-Lactone 006001020"
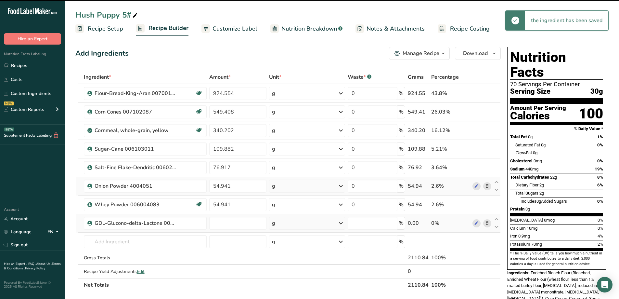
type input "0"
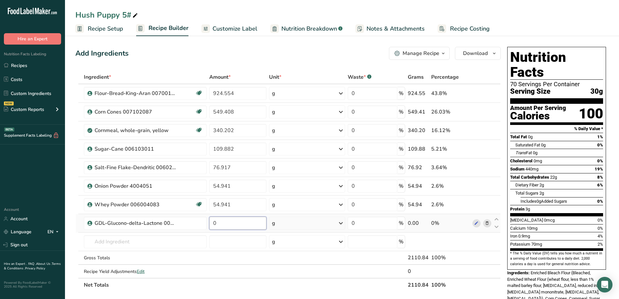
drag, startPoint x: 217, startPoint y: 225, endPoint x: 211, endPoint y: 225, distance: 5.2
click at [211, 225] on input "0" at bounding box center [238, 223] width 58 height 13
type input "33.459"
click at [135, 237] on div "Ingredient * Amount * Unit * Waste * .a-a{fill:#347362;}.b-a{fill:#fff;} Grams …" at bounding box center [288, 180] width 426 height 221
click at [137, 241] on input "text" at bounding box center [145, 241] width 123 height 13
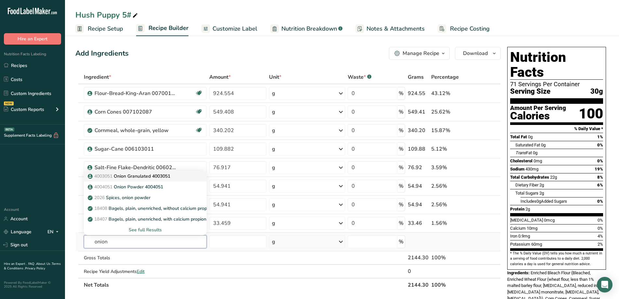
type input "onion"
click at [142, 174] on p "4003051 Onion Granulated 4003051" at bounding box center [129, 176] width 81 height 7
type input "Onion Granulated 4003051"
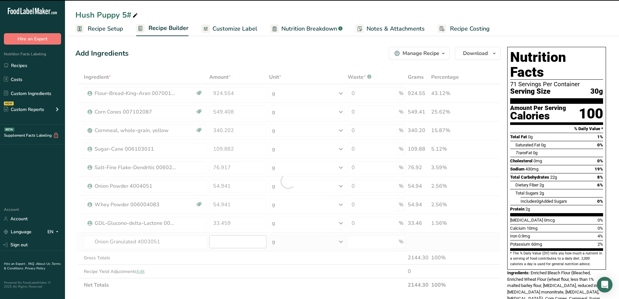
type input "0"
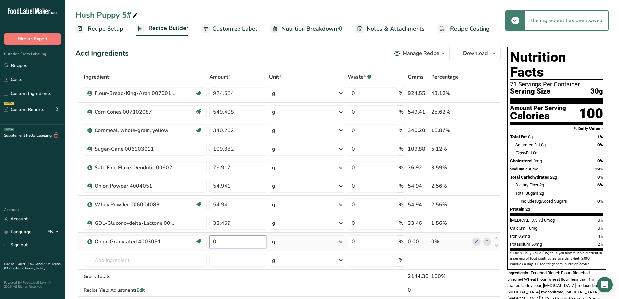
click at [232, 243] on input "0" at bounding box center [238, 241] width 58 height 13
drag, startPoint x: 232, startPoint y: 243, endPoint x: 217, endPoint y: 244, distance: 15.0
click at [217, 244] on input "0" at bounding box center [238, 241] width 58 height 13
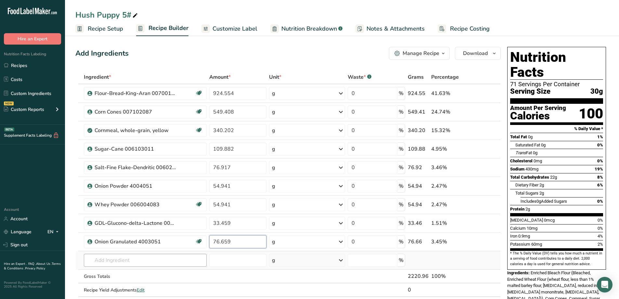
type input "76.659"
click at [182, 259] on div "Ingredient * Amount * Unit * Waste * .a-a{fill:#347362;}.b-a{fill:#fff;} Grams …" at bounding box center [288, 190] width 426 height 240
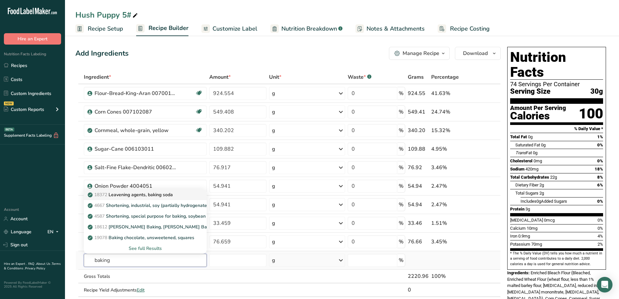
type input "baking"
click at [169, 194] on p "18372 Leavening agents, baking soda" at bounding box center [131, 194] width 84 height 7
type input "Leavening agents, baking soda"
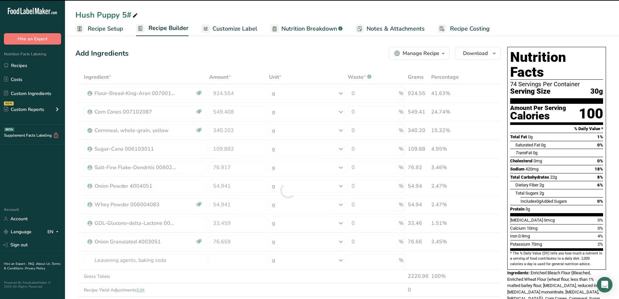
type input "0"
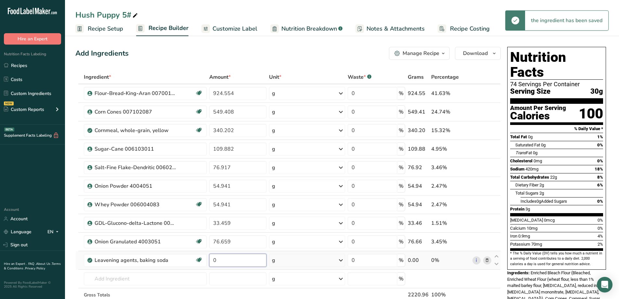
drag, startPoint x: 226, startPoint y: 261, endPoint x: 213, endPoint y: 264, distance: 13.3
click at [213, 264] on input "0" at bounding box center [238, 260] width 58 height 13
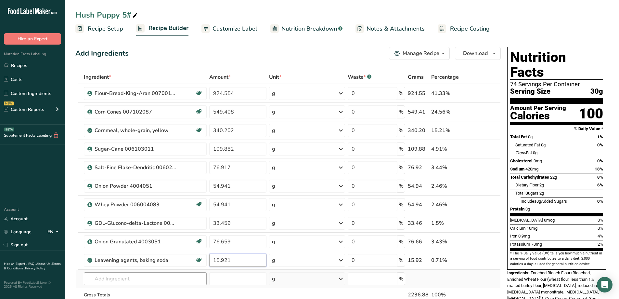
type input "15.921"
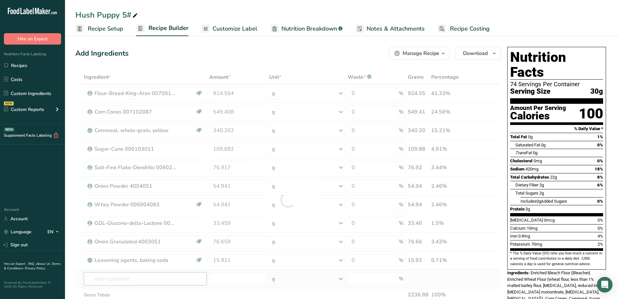
click at [175, 283] on div "Ingredient * Amount * Unit * Waste * .a-a{fill:#347362;}.b-a{fill:#fff;} Grams …" at bounding box center [288, 199] width 426 height 259
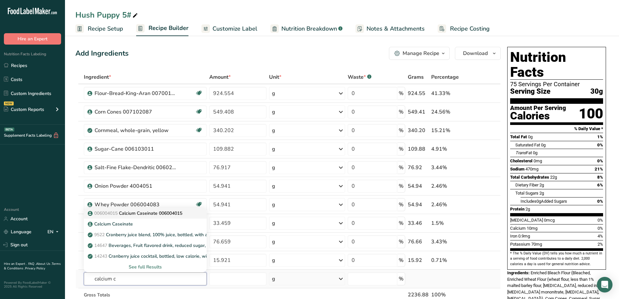
type input "calcium c"
click at [149, 213] on p "006004015 Calcium Caseinate 006004015" at bounding box center [135, 213] width 93 height 7
type input "Calcium Caseinate 006004015"
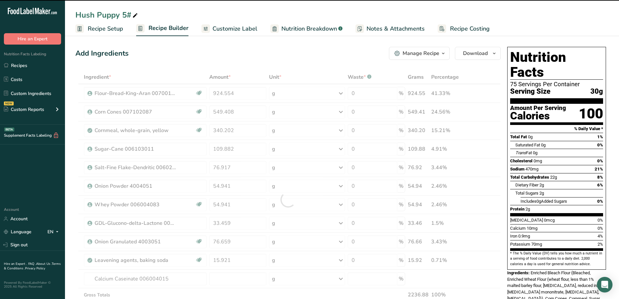
type input "0"
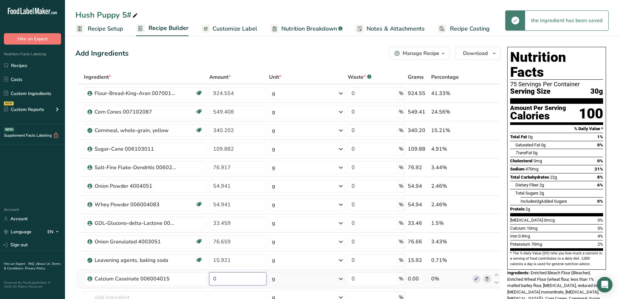
drag, startPoint x: 228, startPoint y: 282, endPoint x: 213, endPoint y: 282, distance: 15.3
click at [213, 282] on input "0" at bounding box center [238, 278] width 58 height 13
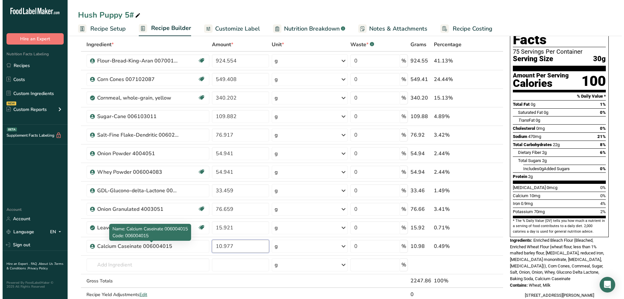
scroll to position [65, 0]
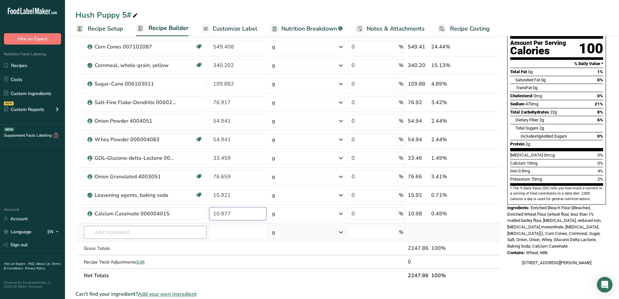
type input "10.977"
click at [144, 235] on div "Ingredient * Amount * Unit * Waste * .a-a{fill:#347362;}.b-a{fill:#fff;} Grams …" at bounding box center [288, 143] width 426 height 277
type input "g"
type input "w"
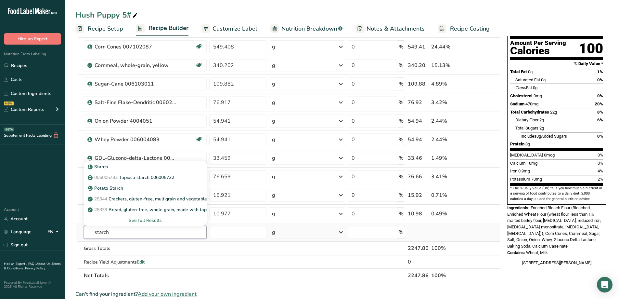
type input "starch"
click at [146, 220] on div "See full Results" at bounding box center [145, 220] width 113 height 7
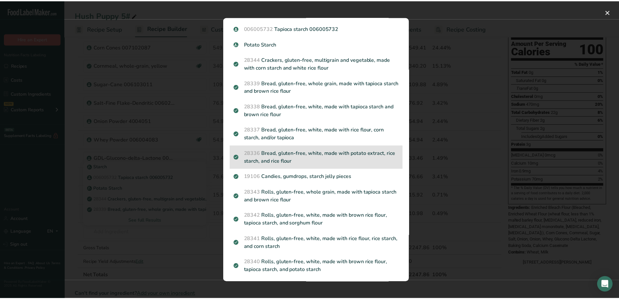
scroll to position [0, 0]
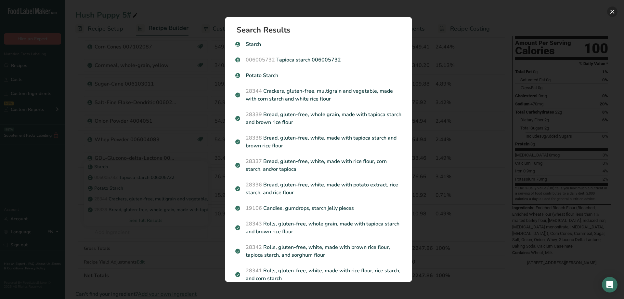
click at [613, 12] on button "Search results modal" at bounding box center [612, 12] width 10 height 10
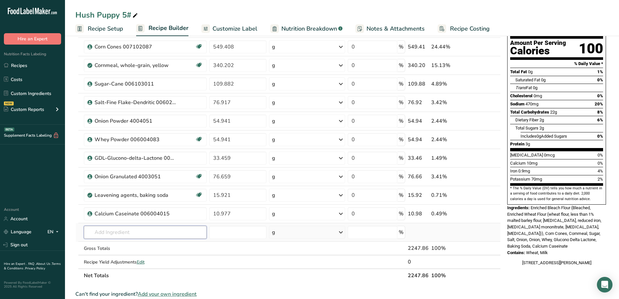
drag, startPoint x: 143, startPoint y: 227, endPoint x: 134, endPoint y: 227, distance: 9.1
click at [143, 228] on input "text" at bounding box center [145, 232] width 123 height 13
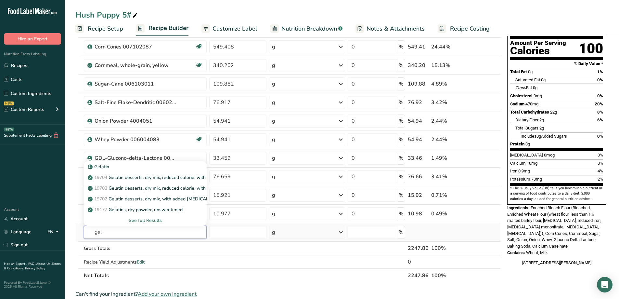
type input "gel"
click at [146, 219] on div "See full Results" at bounding box center [145, 220] width 113 height 7
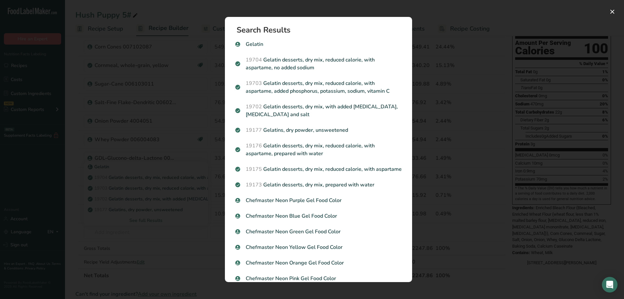
click at [26, 217] on div "Search results modal" at bounding box center [312, 149] width 624 height 299
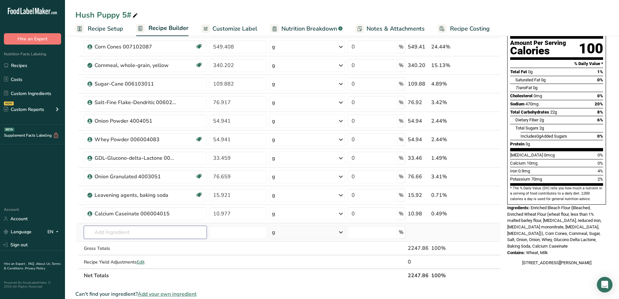
click at [150, 233] on input "text" at bounding box center [145, 232] width 123 height 13
type input "gem gel"
click at [133, 222] on div "Add your own ingredient" at bounding box center [145, 220] width 113 height 7
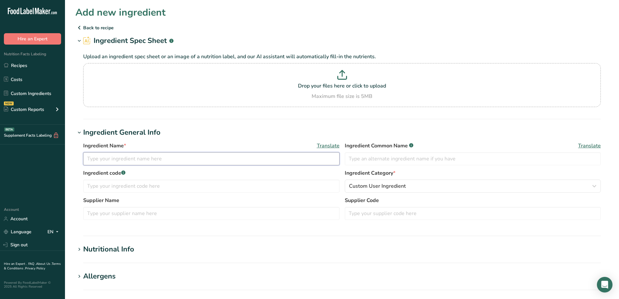
click at [146, 157] on input "text" at bounding box center [211, 158] width 257 height 13
click at [146, 157] on input "Wheat Starch" at bounding box center [211, 158] width 257 height 13
type input "Wheat Starch Gem Gel"
click at [390, 152] on input "text" at bounding box center [473, 158] width 257 height 13
click at [388, 154] on input "text" at bounding box center [473, 158] width 257 height 13
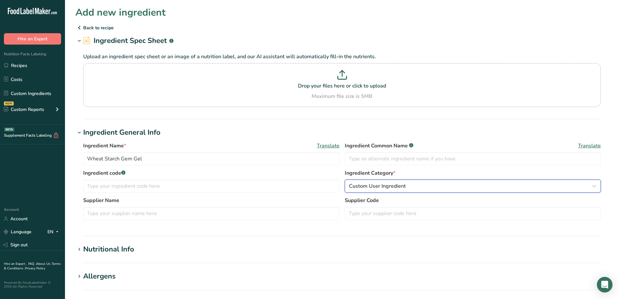
click at [387, 190] on button "Custom User Ingredient" at bounding box center [473, 185] width 257 height 13
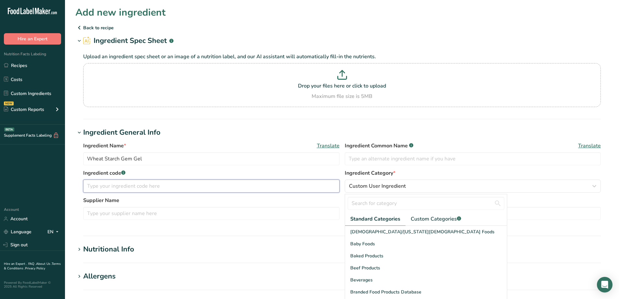
click at [223, 185] on input "text" at bounding box center [211, 185] width 257 height 13
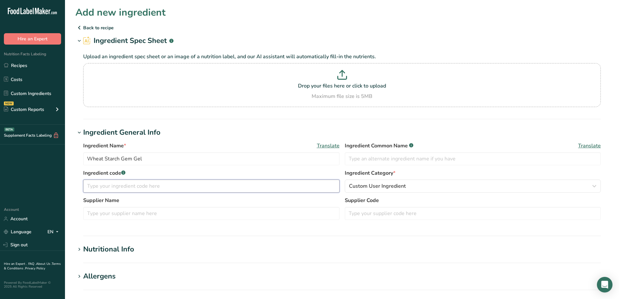
click at [223, 185] on input "text" at bounding box center [211, 185] width 257 height 13
click at [268, 186] on input "text" at bounding box center [211, 185] width 257 height 13
type input "6005742"
click at [214, 135] on h1 "Ingredient General Info" at bounding box center [342, 132] width 534 height 11
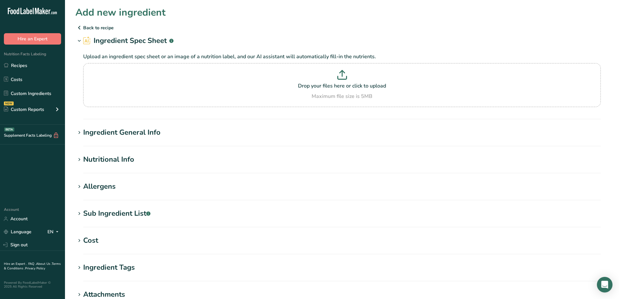
scroll to position [65, 0]
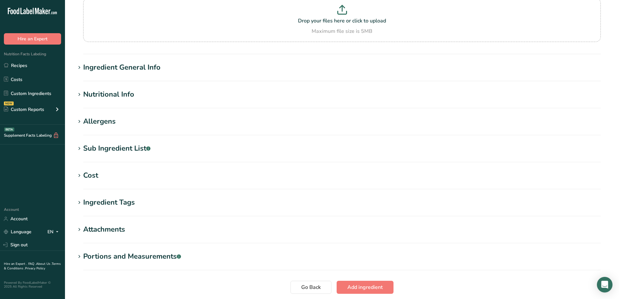
click at [159, 64] on div "Ingredient General Info" at bounding box center [121, 67] width 77 height 11
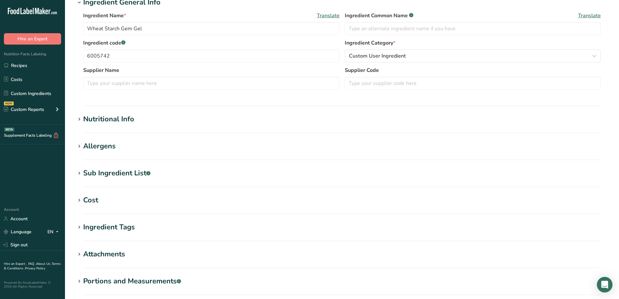
scroll to position [195, 0]
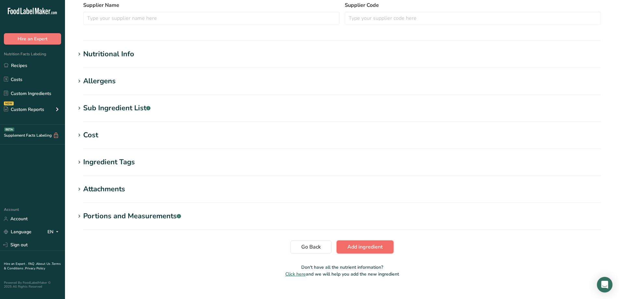
click at [355, 246] on span "Add ingredient" at bounding box center [365, 247] width 35 height 8
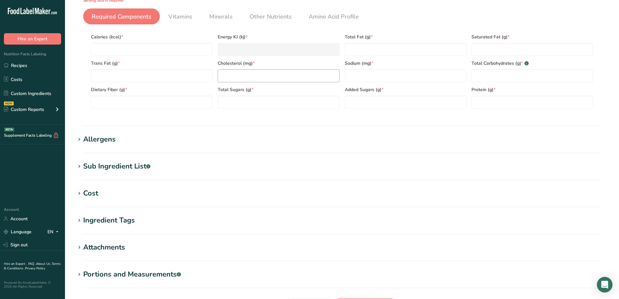
scroll to position [43, 0]
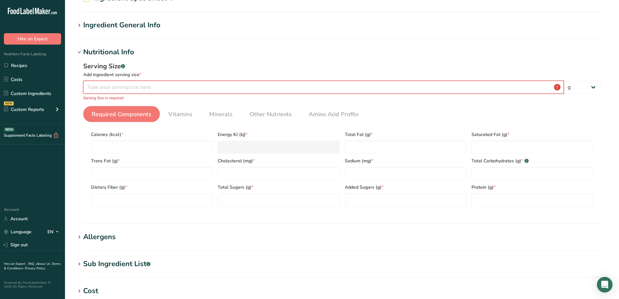
click at [182, 88] on input "number" at bounding box center [323, 87] width 481 height 13
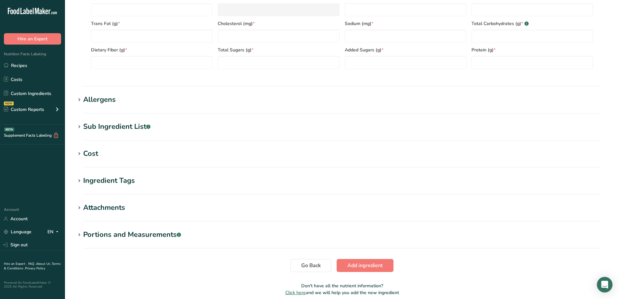
scroll to position [201, 0]
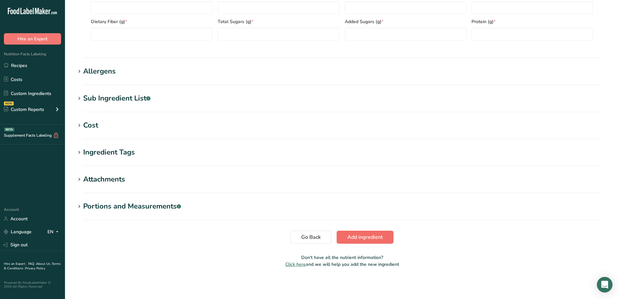
type input "1"
click at [361, 242] on button "Add ingredient" at bounding box center [365, 237] width 57 height 13
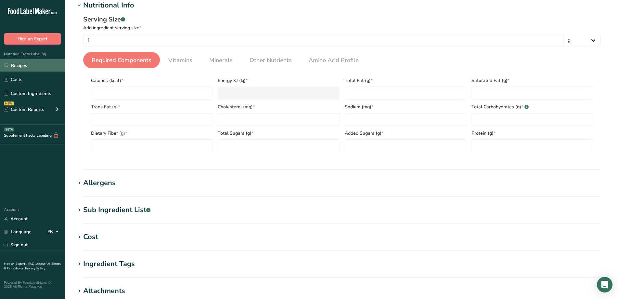
click at [26, 63] on link "Recipes" at bounding box center [32, 65] width 65 height 12
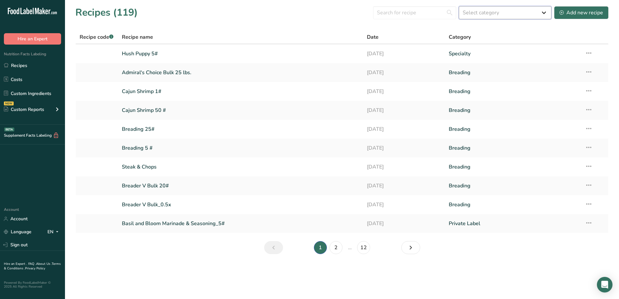
click at [503, 12] on select "Select category All Baked Goods Batter [GEOGRAPHIC_DATA] Breading Confectionery…" at bounding box center [505, 12] width 93 height 13
click at [335, 28] on section "Recipes (119) Select category All Baked Goods Batter [GEOGRAPHIC_DATA] Breading…" at bounding box center [342, 132] width 554 height 264
click at [421, 12] on input "text" at bounding box center [414, 12] width 83 height 13
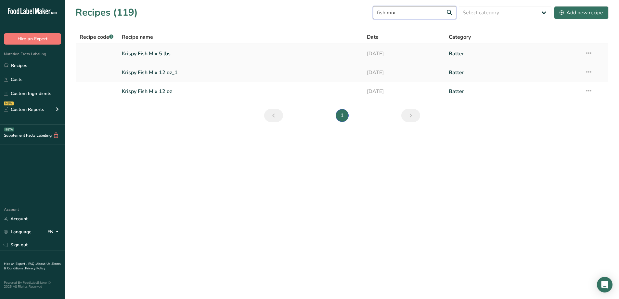
type input "fish mix"
click at [179, 52] on link "Krispy Fish Mix 5 lbs" at bounding box center [241, 54] width 238 height 14
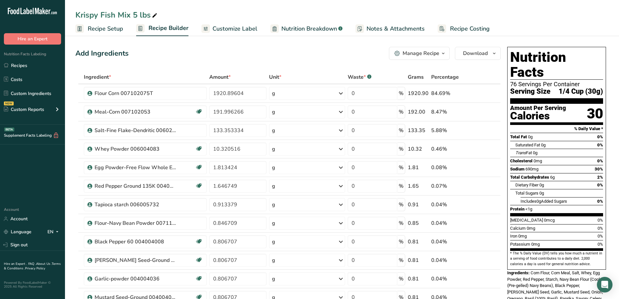
click at [241, 31] on span "Customize Label" at bounding box center [235, 28] width 45 height 9
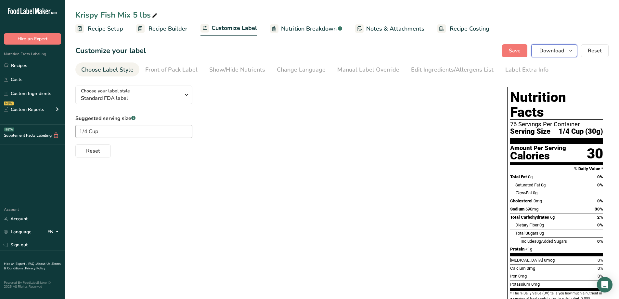
click at [574, 48] on span "button" at bounding box center [571, 51] width 8 height 8
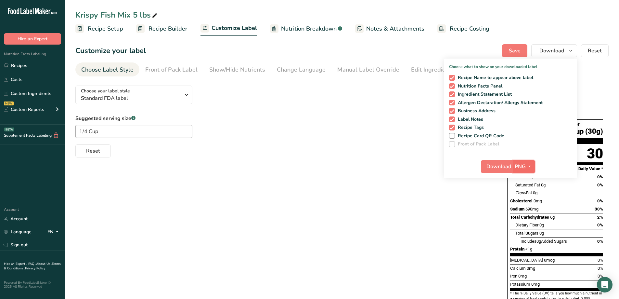
click at [532, 168] on icon "button" at bounding box center [529, 166] width 5 height 8
click at [528, 213] on link "PDF" at bounding box center [525, 211] width 21 height 11
click at [505, 169] on span "Download" at bounding box center [499, 167] width 25 height 8
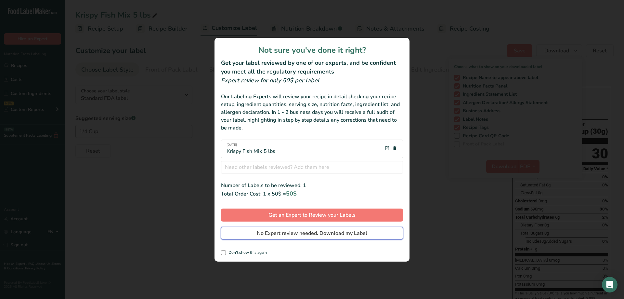
click at [374, 229] on button "No Expert review needed. Download my Label" at bounding box center [312, 233] width 182 height 13
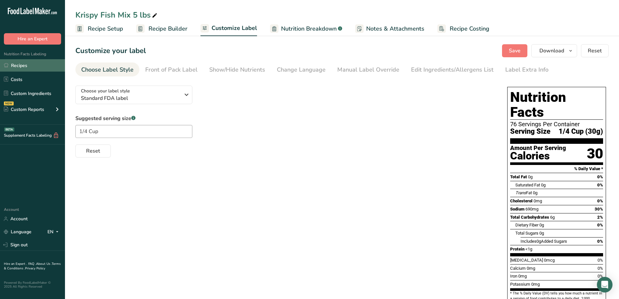
click at [20, 64] on link "Recipes" at bounding box center [32, 65] width 65 height 12
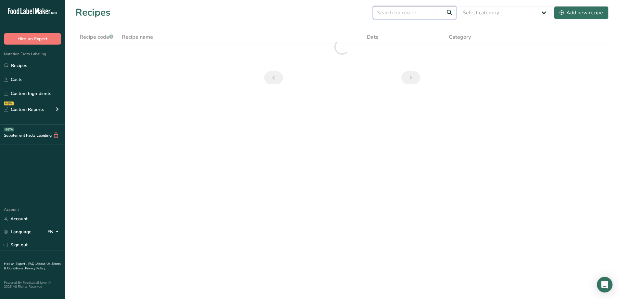
click at [390, 11] on input "text" at bounding box center [414, 12] width 83 height 13
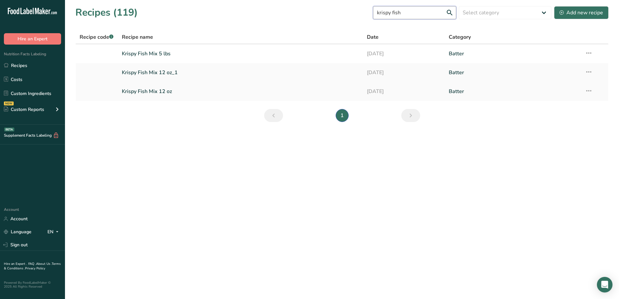
type input "krispy fish"
click at [173, 91] on link "Krispy Fish Mix 12 oz" at bounding box center [241, 92] width 238 height 14
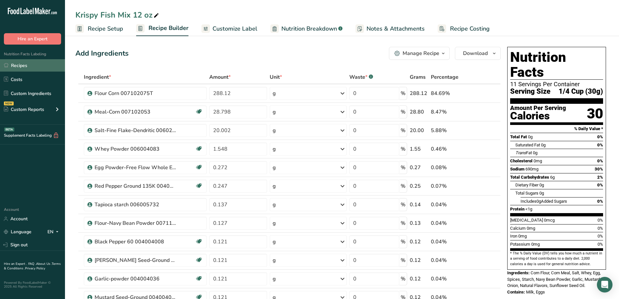
click at [26, 68] on link "Recipes" at bounding box center [32, 65] width 65 height 12
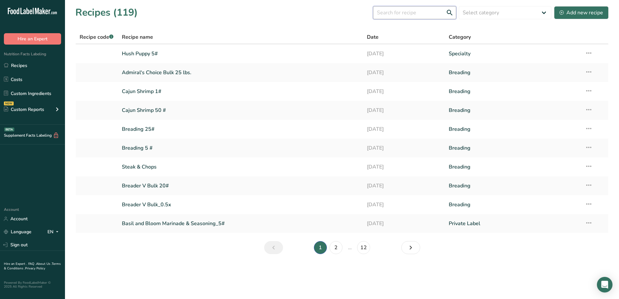
click at [405, 11] on input "text" at bounding box center [414, 12] width 83 height 13
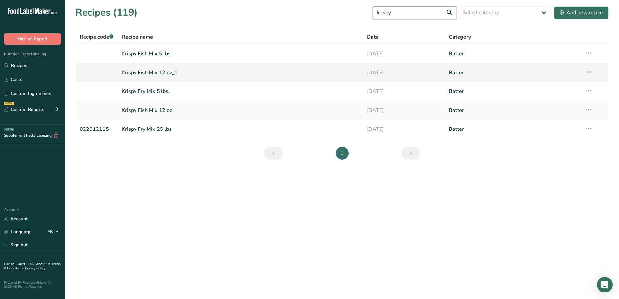
type input "krispy"
click at [172, 70] on link "Krispy Fish Mix 12 oz_1" at bounding box center [241, 73] width 238 height 14
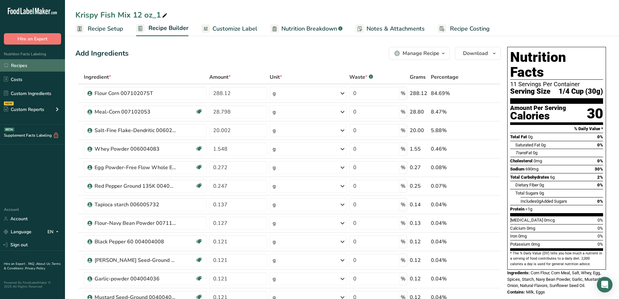
click at [22, 63] on link "Recipes" at bounding box center [32, 65] width 65 height 12
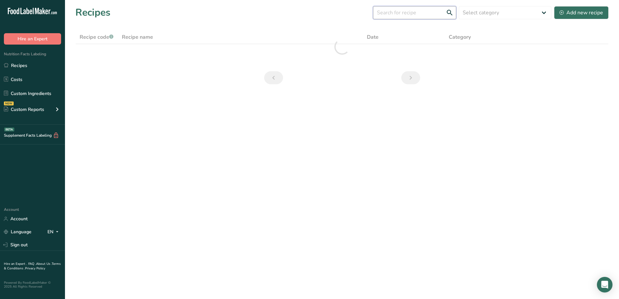
click at [408, 16] on input "text" at bounding box center [414, 12] width 83 height 13
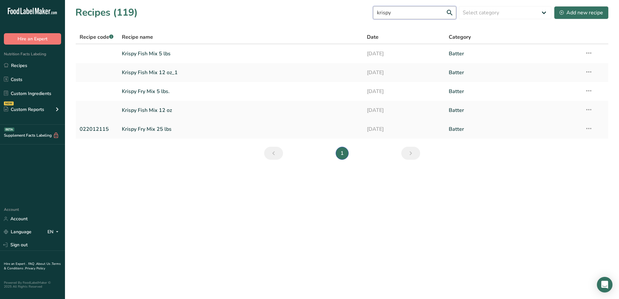
type input "krispy"
click at [131, 130] on link "Krispy Fry Mix 25 lbs" at bounding box center [241, 129] width 238 height 14
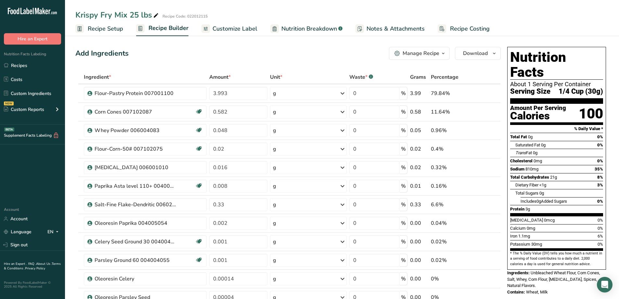
click at [441, 54] on icon "button" at bounding box center [443, 53] width 5 height 8
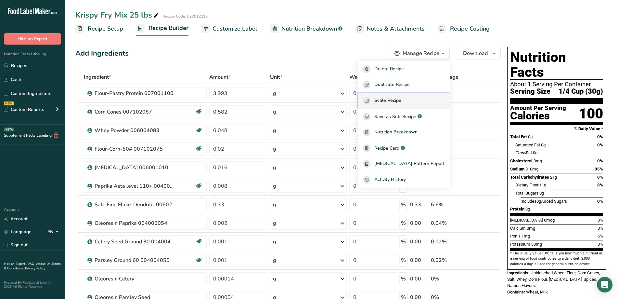
click at [402, 100] on span "Scale Recipe" at bounding box center [388, 100] width 27 height 7
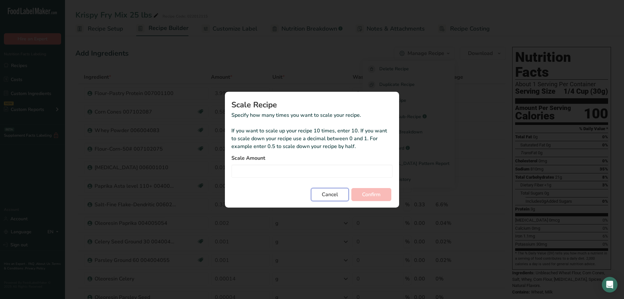
click at [339, 197] on button "Cancel" at bounding box center [330, 194] width 38 height 13
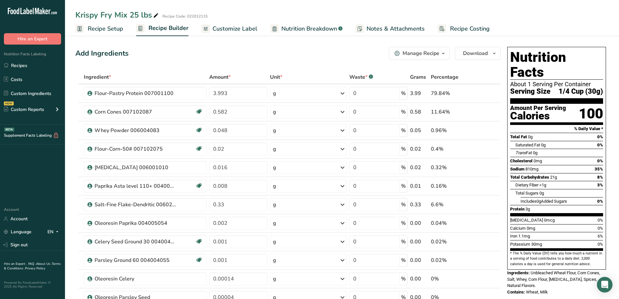
click at [440, 55] on span "button" at bounding box center [444, 53] width 8 height 8
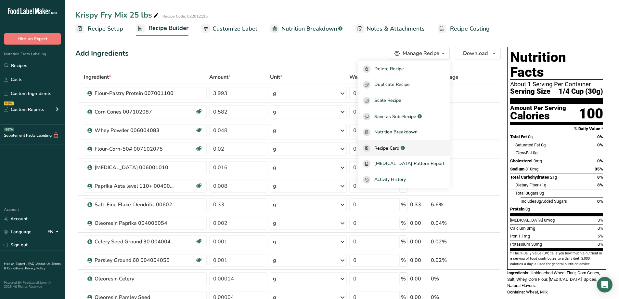
click at [400, 146] on span "Recipe Card" at bounding box center [387, 148] width 25 height 7
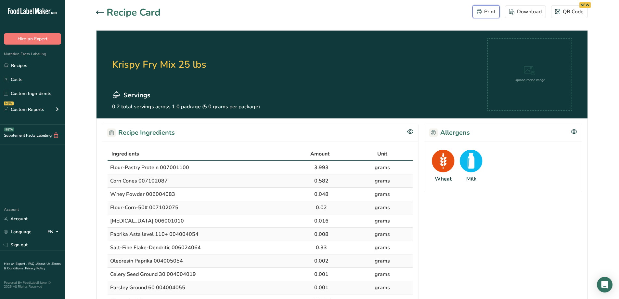
click at [490, 12] on div "Print" at bounding box center [486, 12] width 19 height 8
click at [25, 69] on link "Recipes" at bounding box center [32, 65] width 65 height 12
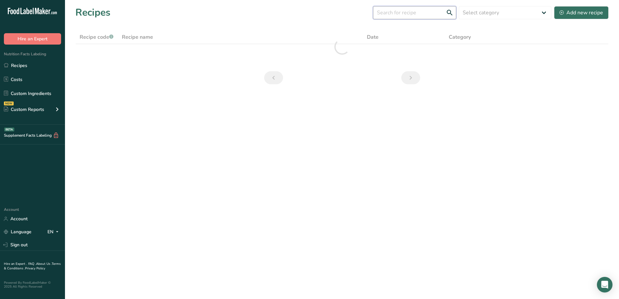
click at [434, 15] on input "text" at bounding box center [414, 12] width 83 height 13
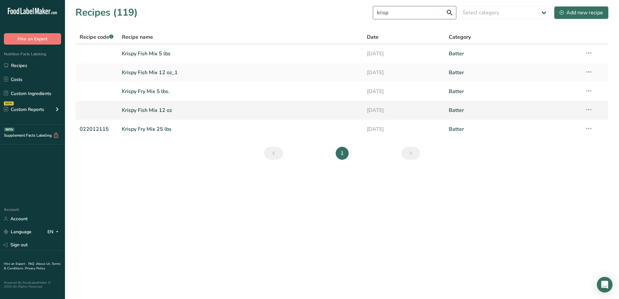
type input "krisp"
click at [162, 111] on link "Krispy Fish Mix 12 oz" at bounding box center [241, 110] width 238 height 14
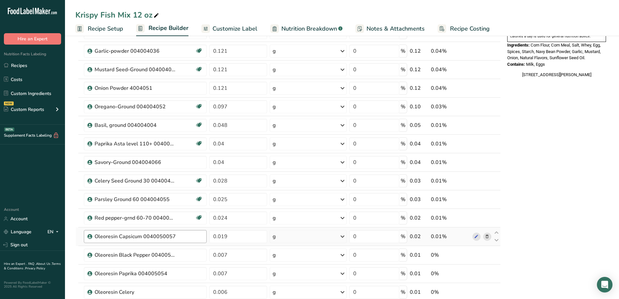
scroll to position [260, 0]
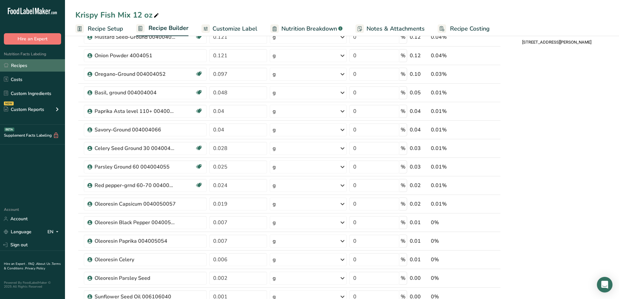
click at [21, 66] on link "Recipes" at bounding box center [32, 65] width 65 height 12
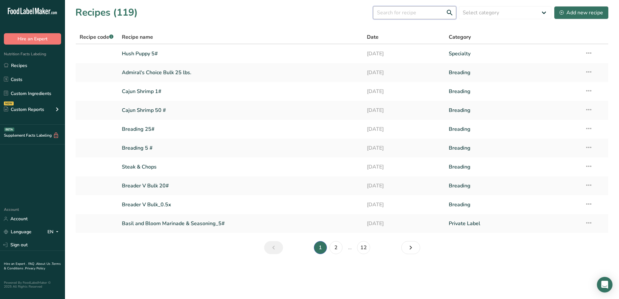
click at [411, 15] on input "text" at bounding box center [414, 12] width 83 height 13
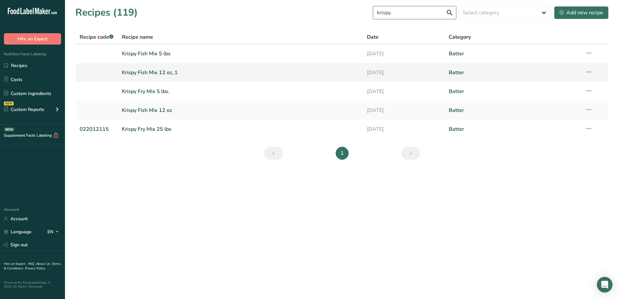
type input "krispy"
click at [162, 73] on link "Krispy Fish Mix 12 oz_1" at bounding box center [241, 73] width 238 height 14
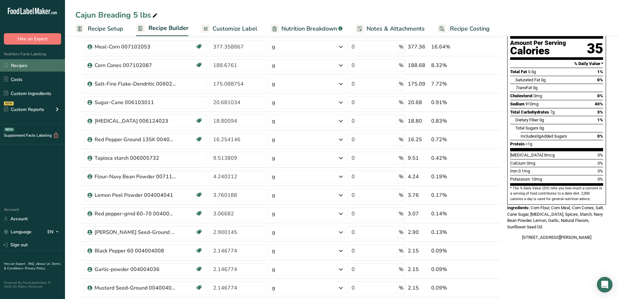
scroll to position [65, 0]
click at [23, 66] on link "Recipes" at bounding box center [32, 65] width 65 height 12
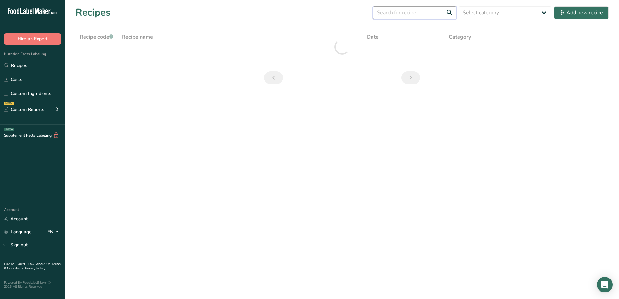
click at [420, 16] on input "text" at bounding box center [414, 12] width 83 height 13
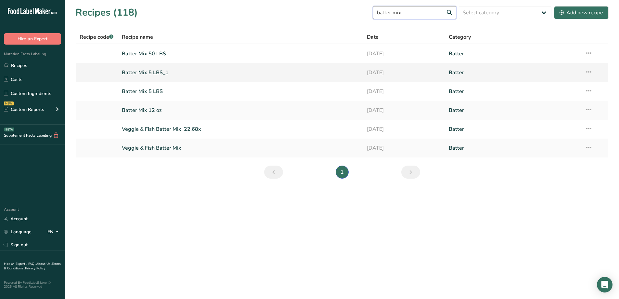
type input "batter mix"
click at [169, 74] on link "Batter Mix 5 LBS_1" at bounding box center [241, 73] width 238 height 14
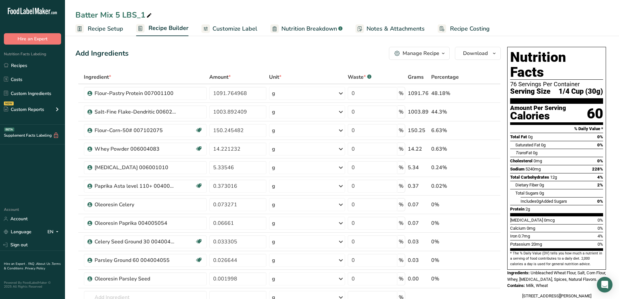
click at [592, 105] on div "60" at bounding box center [595, 113] width 16 height 17
click at [580, 133] on div "Total Fat 0g 0%" at bounding box center [557, 137] width 93 height 8
click at [225, 33] on span "Customize Label" at bounding box center [235, 28] width 45 height 9
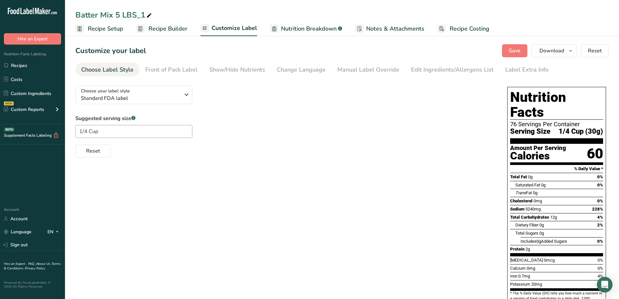
click at [522, 103] on h1 "Nutrition Facts" at bounding box center [557, 105] width 93 height 30
click at [517, 121] on div "76 Servings Per Container" at bounding box center [557, 124] width 93 height 7
click at [572, 52] on icon "button" at bounding box center [570, 51] width 5 height 8
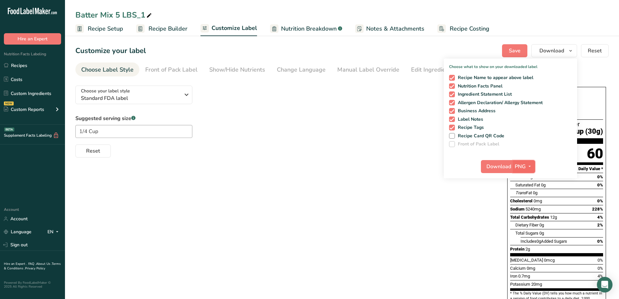
click at [528, 169] on icon "button" at bounding box center [529, 166] width 5 height 8
click at [529, 210] on link "PDF" at bounding box center [525, 211] width 21 height 11
click at [500, 166] on span "Download" at bounding box center [499, 167] width 25 height 8
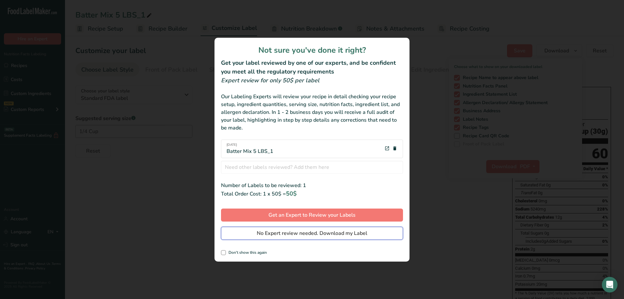
click at [276, 230] on span "No Expert review needed. Download my Label" at bounding box center [312, 233] width 111 height 8
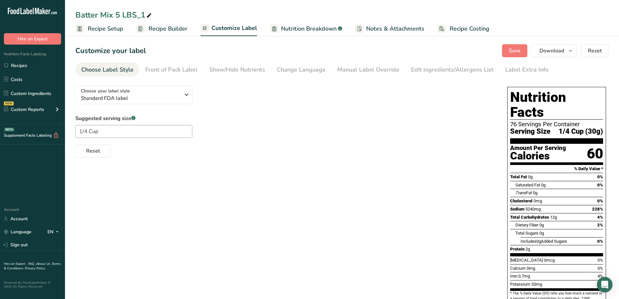
drag, startPoint x: 21, startPoint y: 66, endPoint x: 444, endPoint y: 54, distance: 422.6
click at [22, 66] on link "Recipes" at bounding box center [32, 65] width 65 height 12
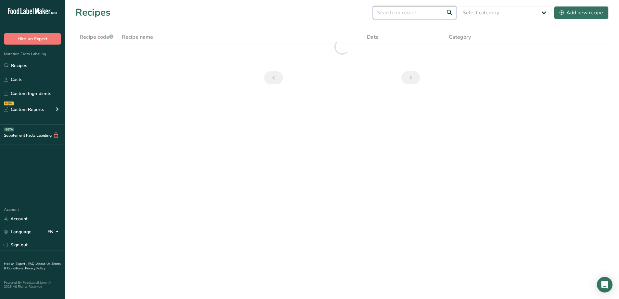
drag, startPoint x: 429, startPoint y: 11, endPoint x: 421, endPoint y: 10, distance: 7.2
click at [428, 11] on input "text" at bounding box center [414, 12] width 83 height 13
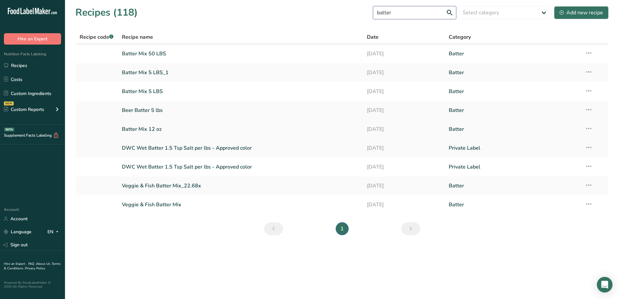
type input "batter"
click at [181, 129] on link "Batter Mix 12 oz" at bounding box center [241, 129] width 238 height 14
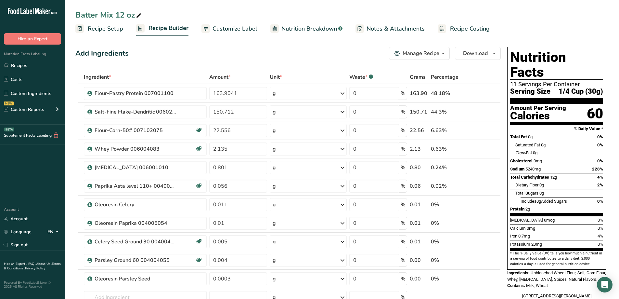
click at [213, 29] on span "Customize Label" at bounding box center [235, 28] width 45 height 9
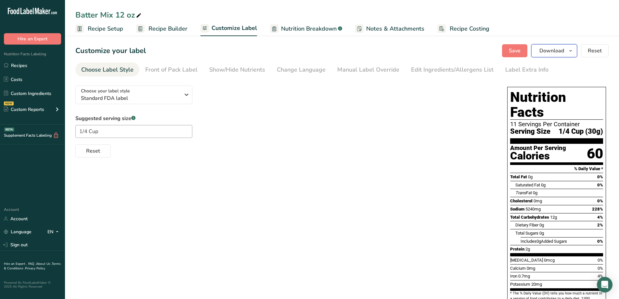
click at [572, 50] on icon "button" at bounding box center [570, 51] width 5 height 8
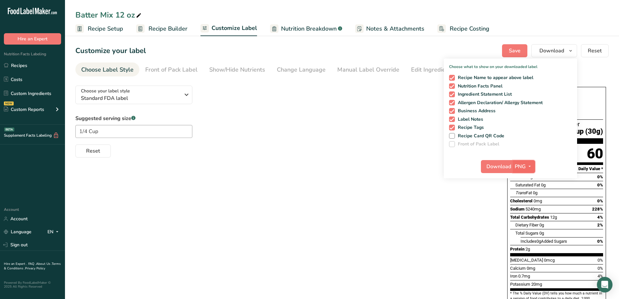
click at [533, 169] on span "button" at bounding box center [530, 167] width 8 height 8
click at [527, 212] on link "PDF" at bounding box center [525, 211] width 21 height 11
click at [505, 169] on span "Download" at bounding box center [499, 167] width 25 height 8
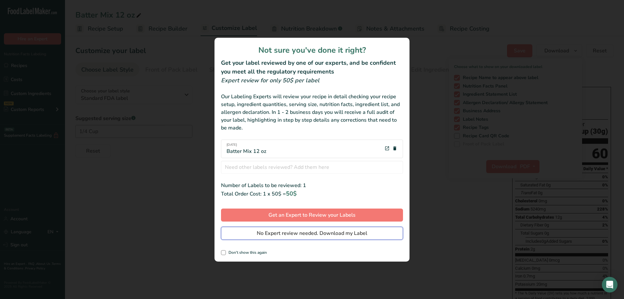
click at [383, 235] on button "No Expert review needed. Download my Label" at bounding box center [312, 233] width 182 height 13
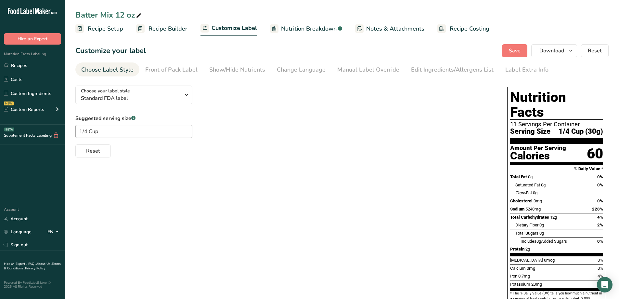
click at [175, 30] on span "Recipe Builder" at bounding box center [168, 28] width 39 height 9
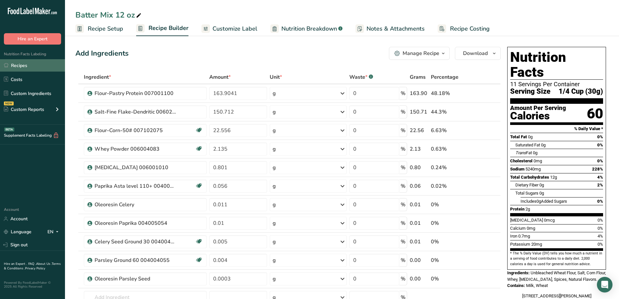
click at [47, 63] on link "Recipes" at bounding box center [32, 65] width 65 height 12
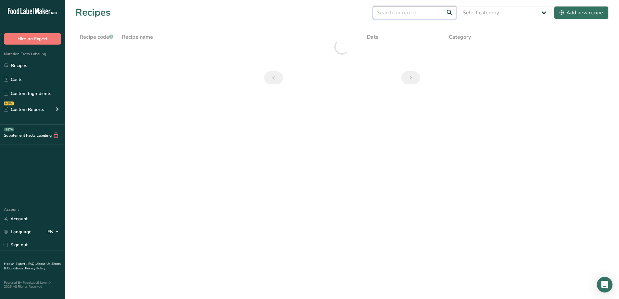
click at [434, 16] on input "text" at bounding box center [414, 12] width 83 height 13
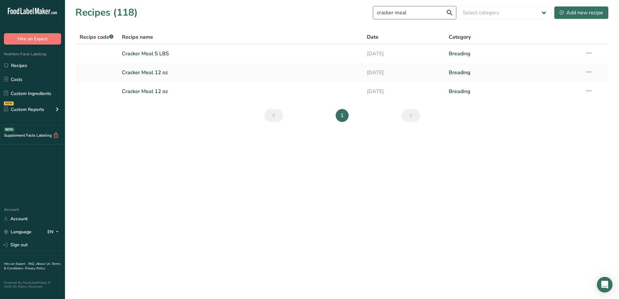
type input "cracker meal"
click at [155, 74] on link "Cracker Meal 12 oz" at bounding box center [241, 73] width 238 height 14
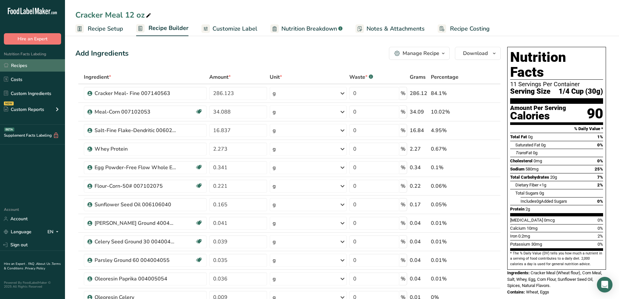
click at [24, 66] on link "Recipes" at bounding box center [32, 65] width 65 height 12
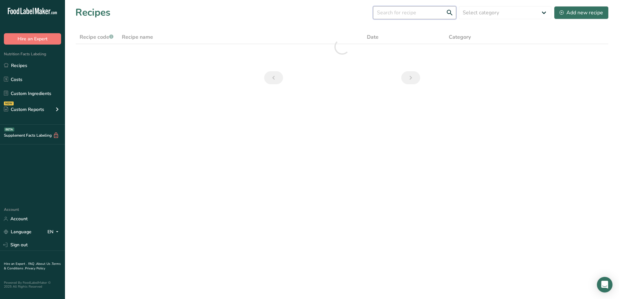
click at [411, 12] on input "text" at bounding box center [414, 12] width 83 height 13
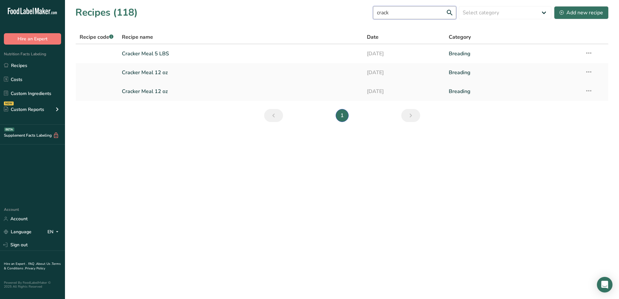
type input "crack"
click at [180, 95] on link "Cracker Meal 12 oz" at bounding box center [241, 92] width 238 height 14
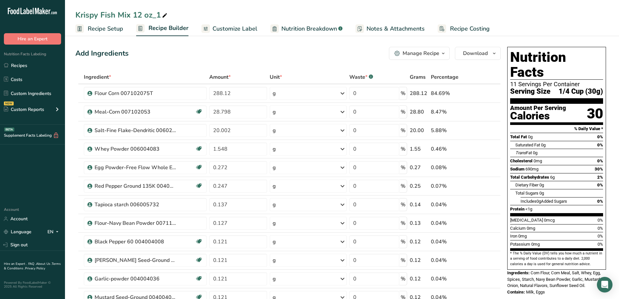
drag, startPoint x: 14, startPoint y: 65, endPoint x: 423, endPoint y: 62, distance: 409.1
click at [14, 65] on link "Recipes" at bounding box center [32, 65] width 65 height 12
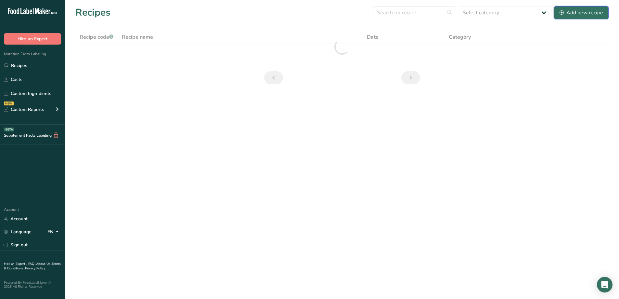
click at [574, 16] on div "Add new recipe" at bounding box center [582, 13] width 44 height 8
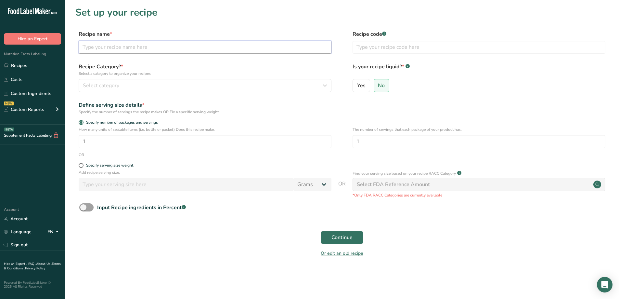
click at [135, 50] on input "text" at bounding box center [205, 47] width 253 height 13
type input "k"
type input "Krispy Fish Bulk"
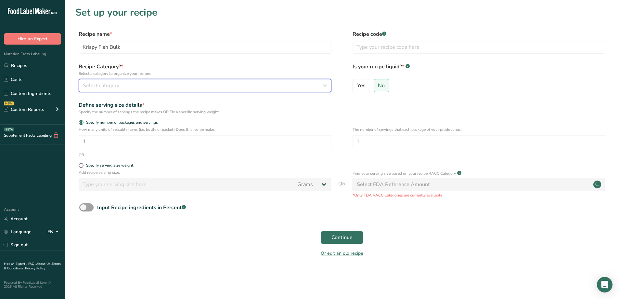
click at [142, 90] on button "Select category" at bounding box center [205, 85] width 253 height 13
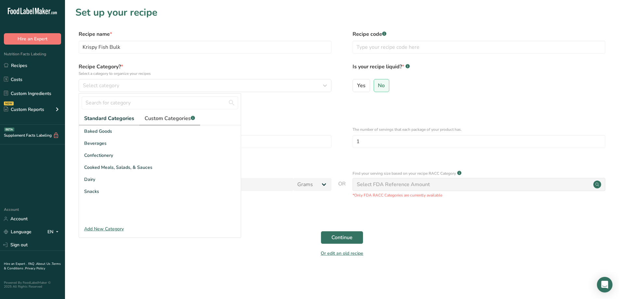
click at [179, 118] on span "Custom Categories .a-a{fill:#347362;}.b-a{fill:#fff;}" at bounding box center [170, 118] width 50 height 8
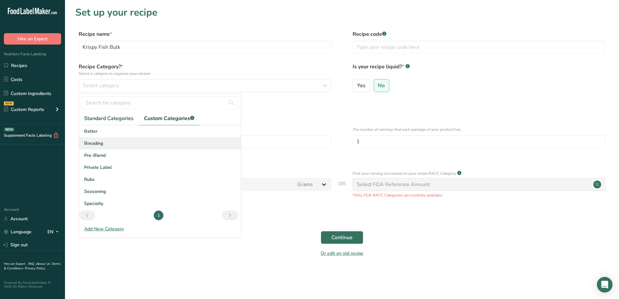
click at [113, 143] on div "Breading" at bounding box center [160, 143] width 162 height 12
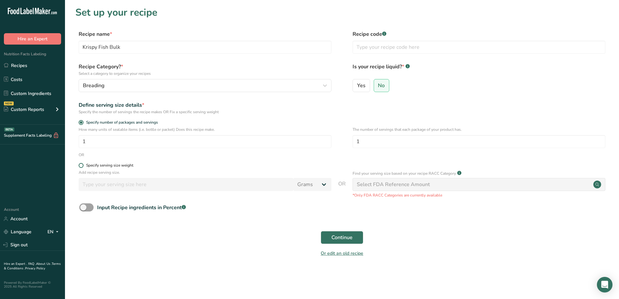
click at [84, 165] on span "Specify serving size weight" at bounding box center [109, 165] width 50 height 5
click at [83, 165] on input "Specify serving size weight" at bounding box center [81, 165] width 4 height 4
radio input "true"
radio input "false"
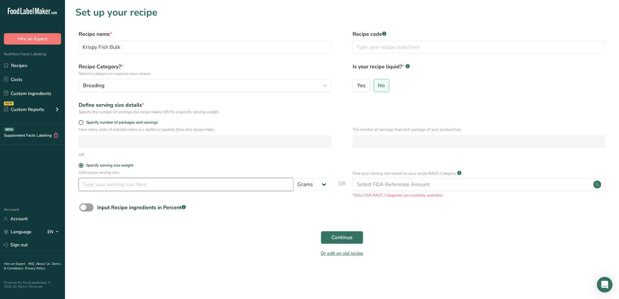
click at [147, 188] on input "number" at bounding box center [186, 184] width 215 height 13
type input "30"
click at [349, 234] on span "Continue" at bounding box center [342, 237] width 21 height 8
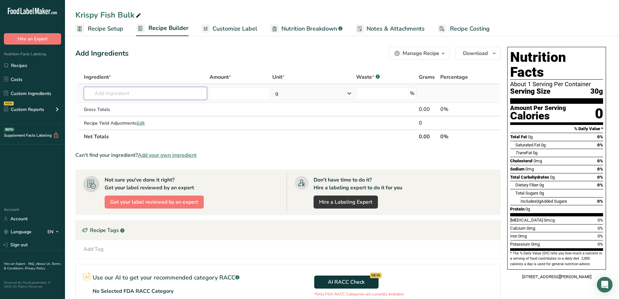
click at [125, 91] on input "text" at bounding box center [145, 93] width 123 height 13
click at [159, 89] on input "text" at bounding box center [145, 93] width 123 height 13
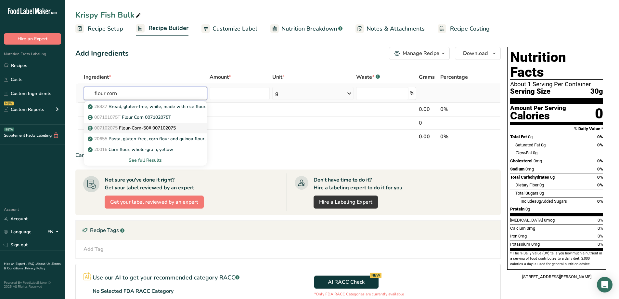
type input "flour corn"
click at [173, 124] on link "007102075 Flour-Corn-50# 007102075" at bounding box center [145, 128] width 123 height 11
type input "Flour-Corn-50# 007102075"
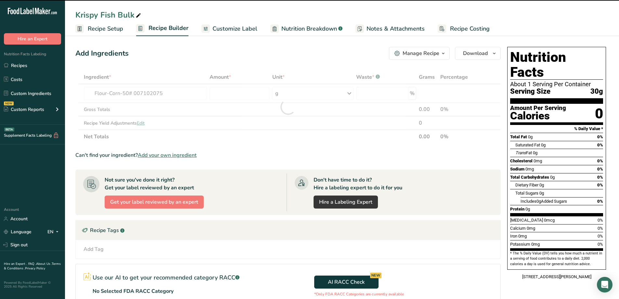
type input "0"
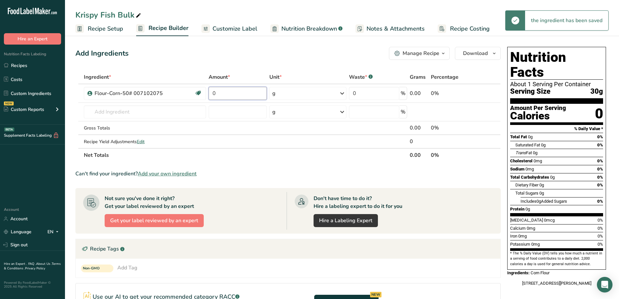
click at [238, 95] on input "0" at bounding box center [238, 93] width 58 height 13
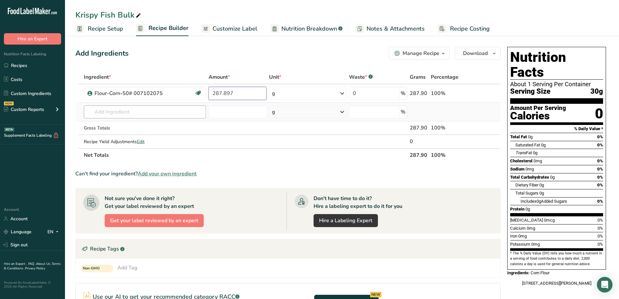
type input "287.897"
click at [136, 112] on div "Ingredient * Amount * Unit * Waste * .a-a{fill:#347362;}.b-a{fill:#fff;} Grams …" at bounding box center [288, 116] width 426 height 92
drag, startPoint x: 153, startPoint y: 113, endPoint x: 148, endPoint y: 112, distance: 4.5
click at [152, 113] on input "text" at bounding box center [145, 111] width 122 height 13
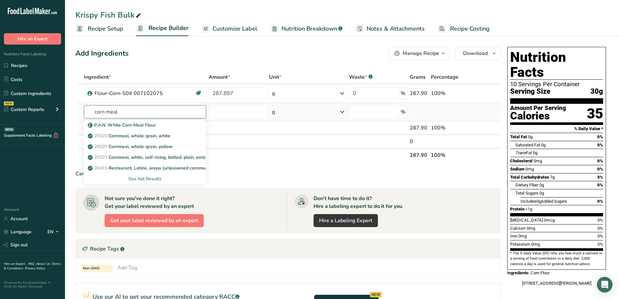
type input "corn meal"
click at [171, 144] on p "20020 Cornmeal, whole-grain, yellow" at bounding box center [131, 146] width 84 height 7
type input "Cornmeal, whole-grain, yellow"
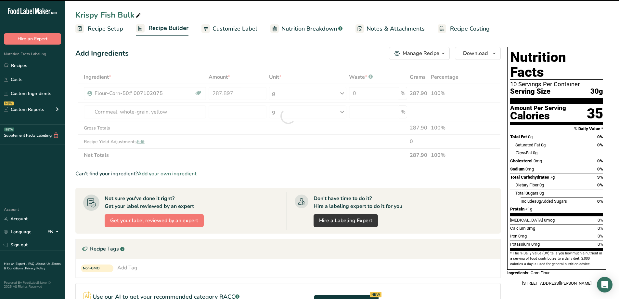
type input "0"
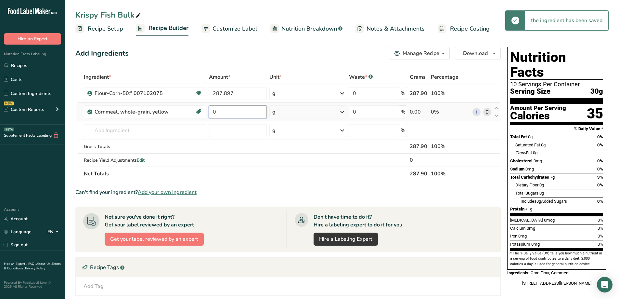
click at [234, 116] on input "0" at bounding box center [238, 111] width 58 height 13
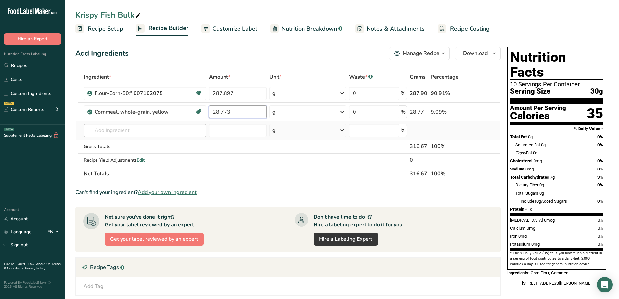
type input "28.773"
click at [169, 133] on div "Ingredient * Amount * Unit * Waste * .a-a{fill:#347362;}.b-a{fill:#fff;} Grams …" at bounding box center [288, 125] width 426 height 110
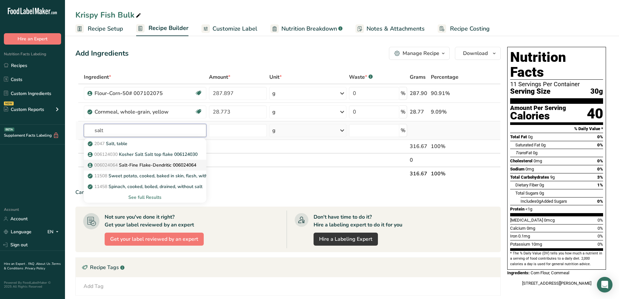
type input "salt"
click at [148, 162] on p "006024064 Salt-Fine Flake-Dendritic 006024064" at bounding box center [142, 165] width 107 height 7
type input "Salt-Fine Flake-Dendritic 006024064"
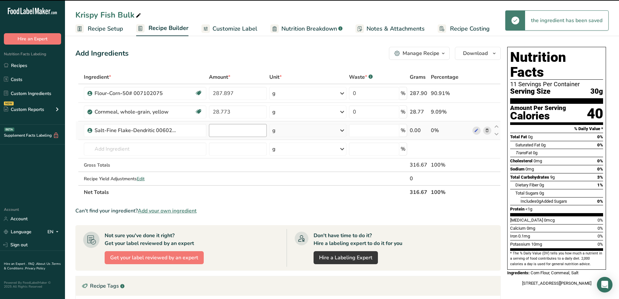
type input "0"
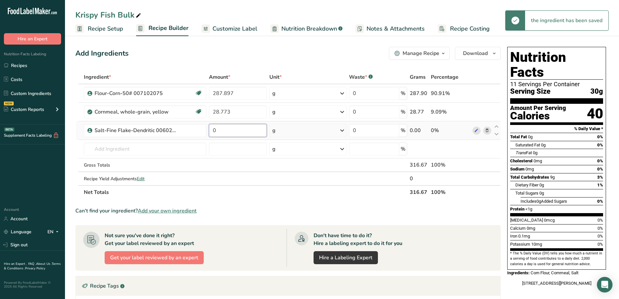
click at [230, 134] on input "0" at bounding box center [238, 130] width 58 height 13
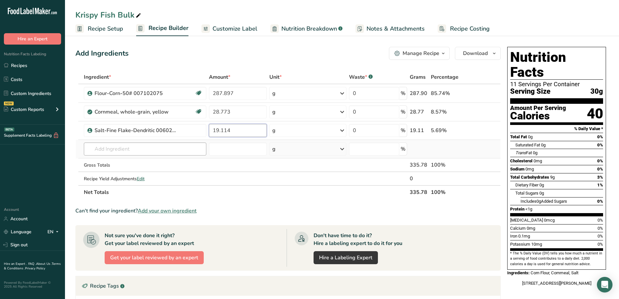
type input "19.114"
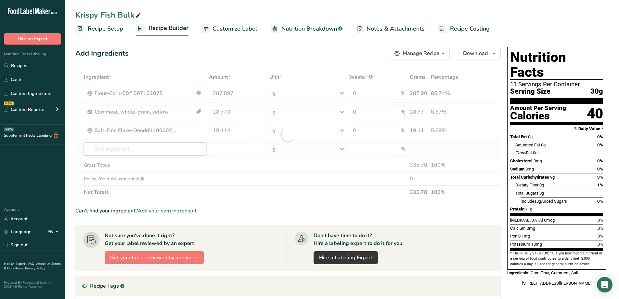
click at [152, 146] on div "Ingredient * Amount * Unit * Waste * .a-a{fill:#347362;}.b-a{fill:#fff;} Grams …" at bounding box center [288, 134] width 426 height 129
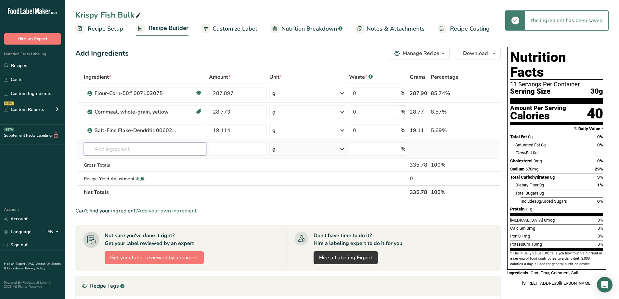
click at [150, 149] on input "text" at bounding box center [145, 148] width 123 height 13
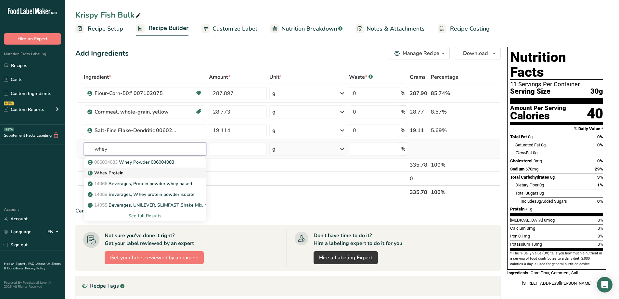
type input "whey"
click at [122, 171] on p "Whey Protein" at bounding box center [106, 172] width 34 height 7
type input "Whey Protein"
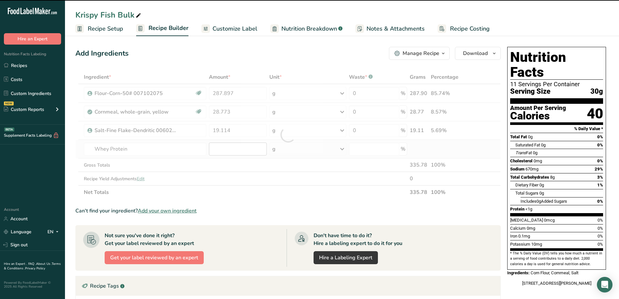
type input "0"
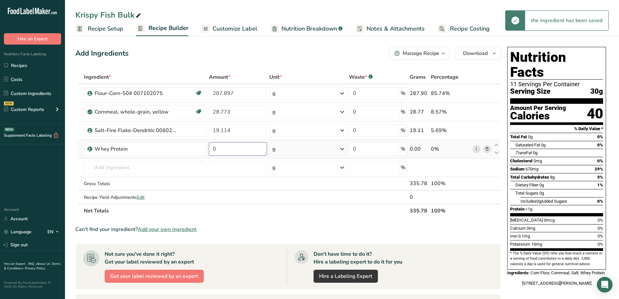
drag, startPoint x: 225, startPoint y: 151, endPoint x: 211, endPoint y: 154, distance: 15.1
click at [211, 154] on input "0" at bounding box center [238, 148] width 58 height 13
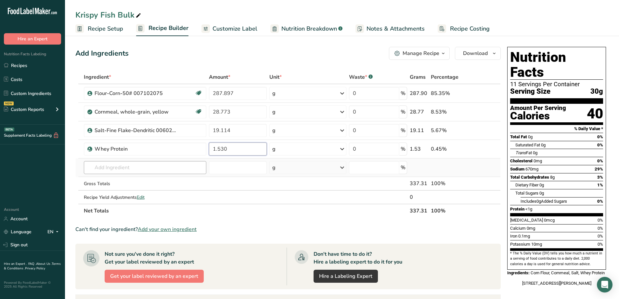
type input "1.530"
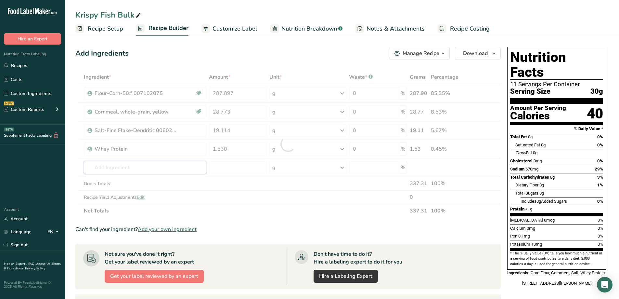
click at [177, 170] on div "Ingredient * Amount * Unit * Waste * .a-a{fill:#347362;}.b-a{fill:#fff;} Grams …" at bounding box center [288, 143] width 426 height 147
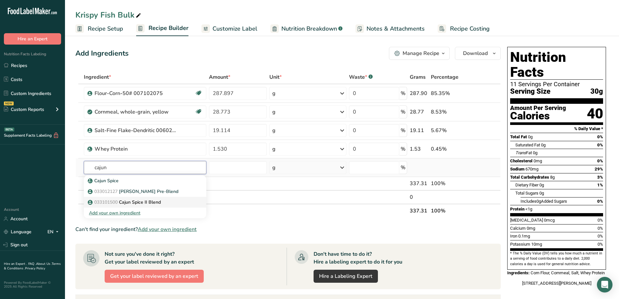
type input "cajun"
click at [152, 203] on p "033101500 Cajun Spice II Blend" at bounding box center [125, 202] width 72 height 7
type input "Cajun Spice II Blend"
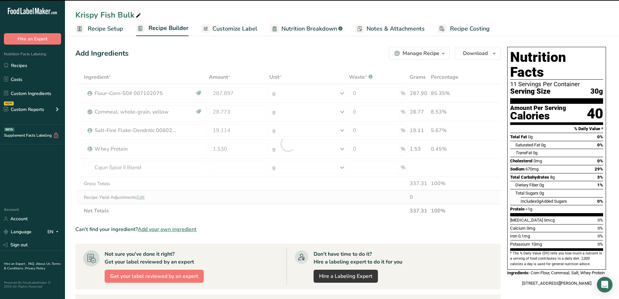
type input "0"
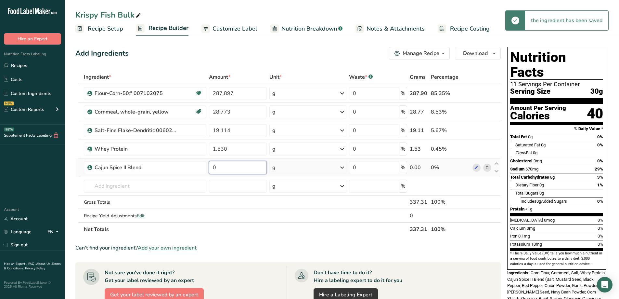
drag, startPoint x: 215, startPoint y: 170, endPoint x: 211, endPoint y: 171, distance: 3.6
click at [211, 171] on input "0" at bounding box center [238, 167] width 58 height 13
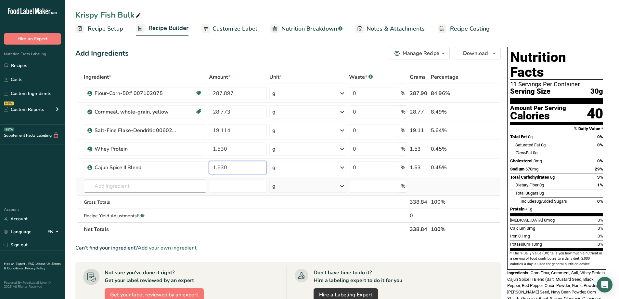
type input "1.530"
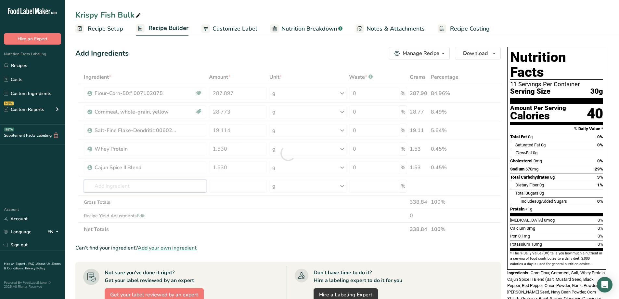
click at [173, 183] on div "Ingredient * Amount * Unit * Waste * .a-a{fill:#347362;}.b-a{fill:#fff;} Grams …" at bounding box center [288, 153] width 426 height 166
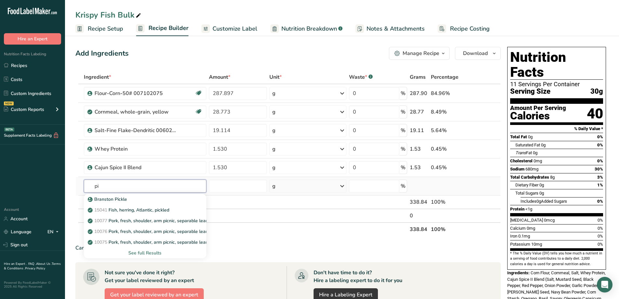
type input "p"
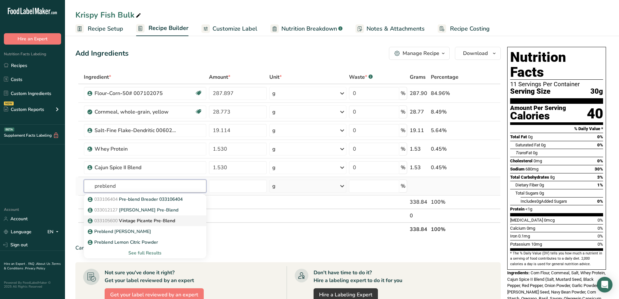
type input "preblend"
click at [171, 219] on p "033105600 Vintage Picante Pre-Blend" at bounding box center [132, 220] width 86 height 7
type input "Vintage Picante Pre-Blend"
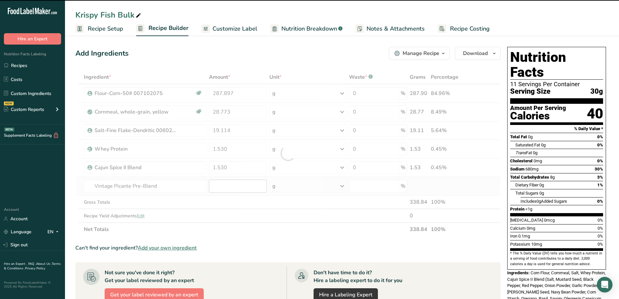
type input "0"
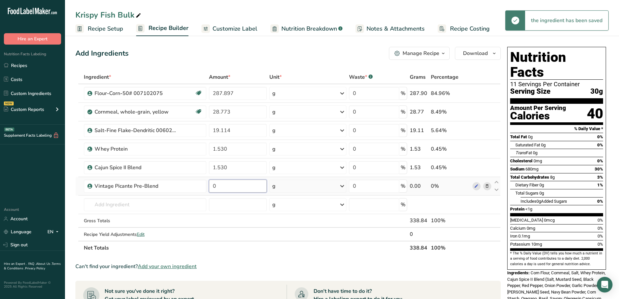
drag, startPoint x: 235, startPoint y: 187, endPoint x: 226, endPoint y: 190, distance: 9.2
click at [226, 190] on input "0" at bounding box center [238, 185] width 58 height 13
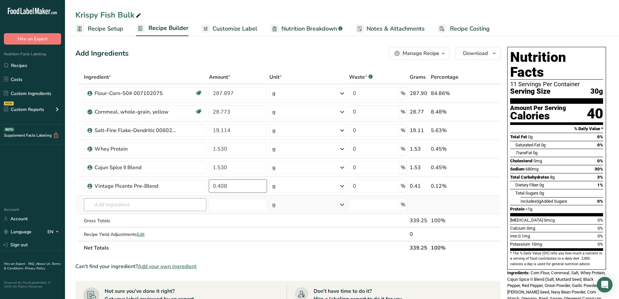
type input "0.408"
click at [154, 203] on div "Ingredient * Amount * Unit * Waste * .a-a{fill:#347362;}.b-a{fill:#fff;} Grams …" at bounding box center [288, 162] width 426 height 184
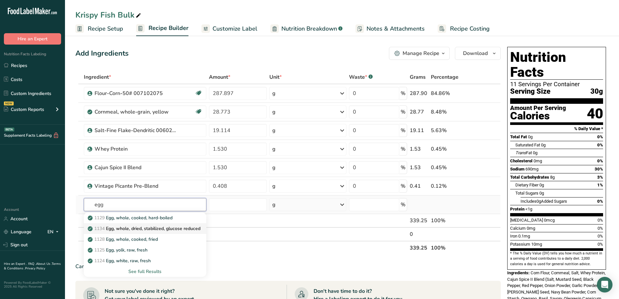
type input "egg"
drag, startPoint x: 157, startPoint y: 228, endPoint x: 220, endPoint y: 269, distance: 74.8
click at [217, 266] on section "Ingredient * Amount * Unit * Waste * .a-a{fill:#347362;}.b-a{fill:#fff;} Grams …" at bounding box center [288, 272] width 426 height 404
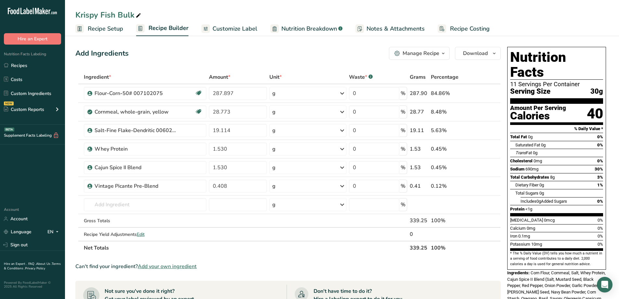
click at [234, 267] on div "Can't find your ingredient? Add your own ingredient" at bounding box center [288, 266] width 426 height 8
drag, startPoint x: 121, startPoint y: 211, endPoint x: 117, endPoint y: 208, distance: 5.1
click at [121, 211] on td "1129 Egg, whole, cooked, hard-boiled 1134 Egg, whole, dried, stabilized, glucos…" at bounding box center [145, 204] width 125 height 19
click at [118, 207] on input "text" at bounding box center [145, 204] width 123 height 13
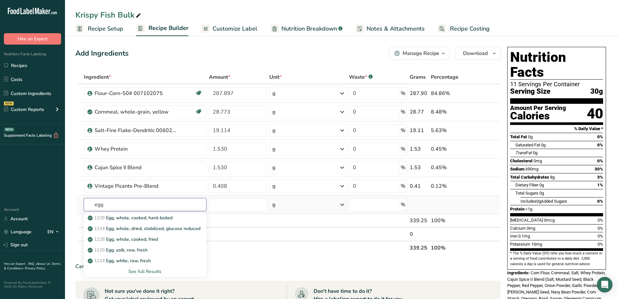
type input "egg"
click at [142, 270] on div "See full Results" at bounding box center [145, 271] width 112 height 7
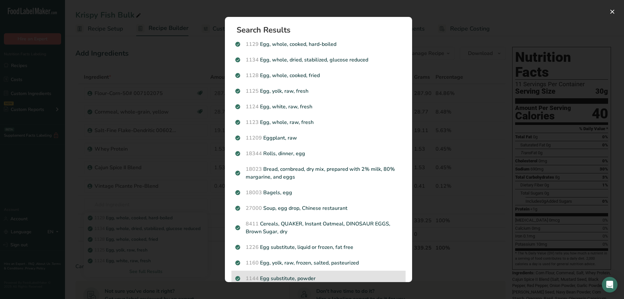
click at [298, 279] on p "1144 Egg substitute, powder" at bounding box center [318, 278] width 166 height 8
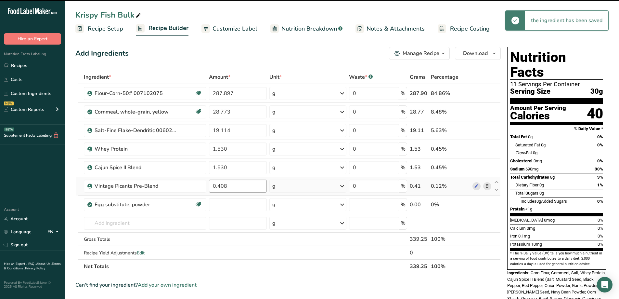
type input "0"
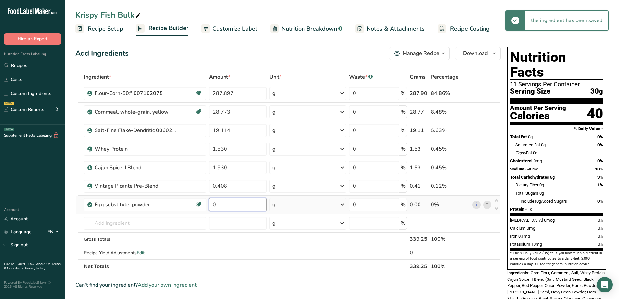
drag, startPoint x: 219, startPoint y: 205, endPoint x: 210, endPoint y: 207, distance: 8.8
click at [210, 207] on input "0" at bounding box center [238, 204] width 58 height 13
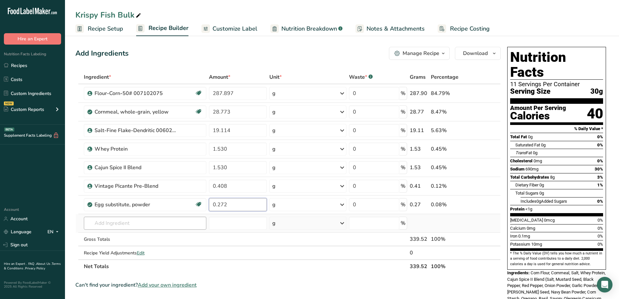
type input "0.272"
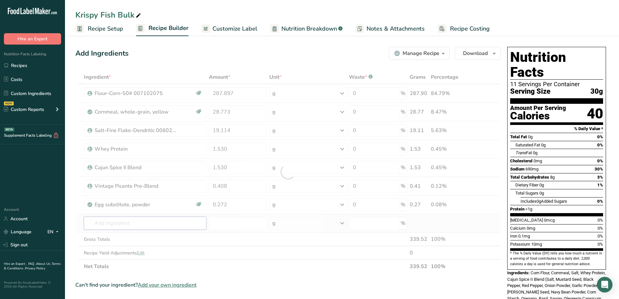
click at [178, 224] on div "Ingredient * Amount * Unit * Waste * .a-a{fill:#347362;}.b-a{fill:#fff;} Grams …" at bounding box center [288, 171] width 426 height 203
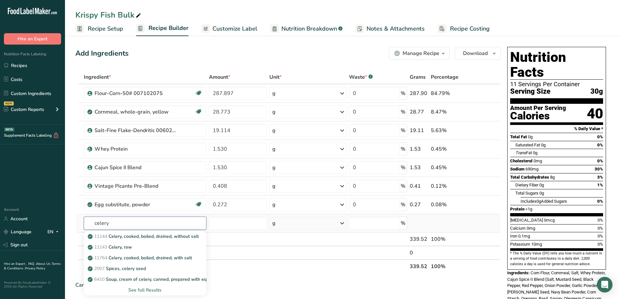
type input "celery"
click at [149, 290] on div "See full Results" at bounding box center [145, 289] width 112 height 7
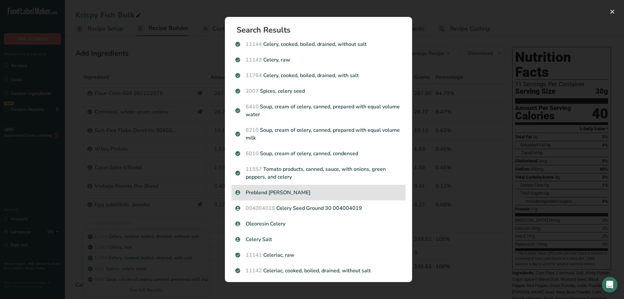
click at [311, 187] on div "Preblend [PERSON_NAME]" at bounding box center [319, 193] width 174 height 16
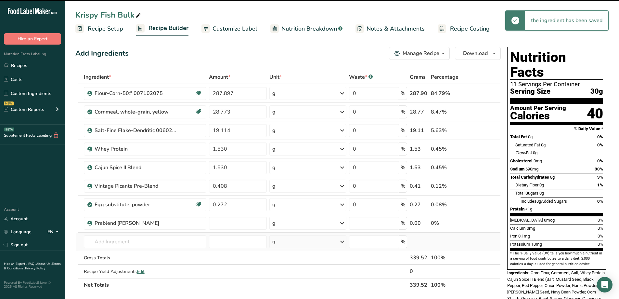
type input "0"
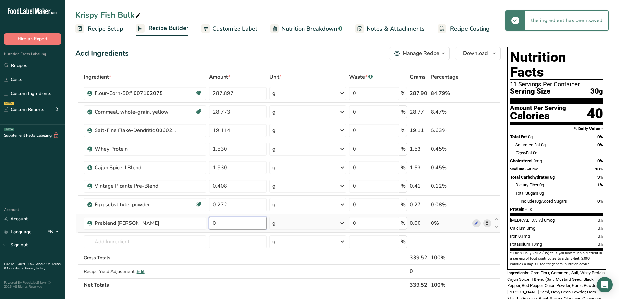
drag, startPoint x: 221, startPoint y: 225, endPoint x: 210, endPoint y: 225, distance: 11.4
click at [210, 225] on input "0" at bounding box center [238, 223] width 58 height 13
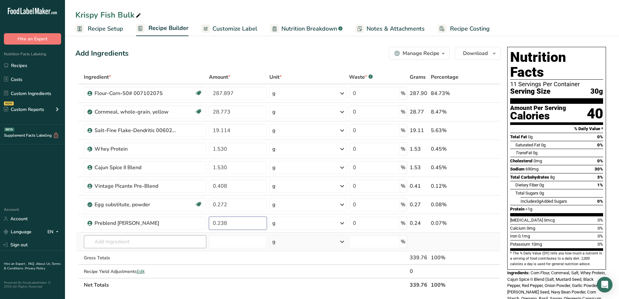
type input "0.238"
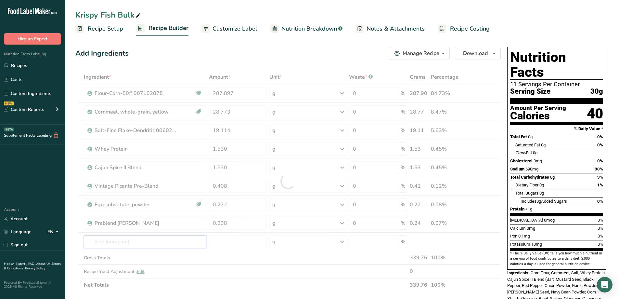
click at [169, 239] on div "Ingredient * Amount * Unit * Waste * .a-a{fill:#347362;}.b-a{fill:#fff;} Grams …" at bounding box center [288, 180] width 426 height 221
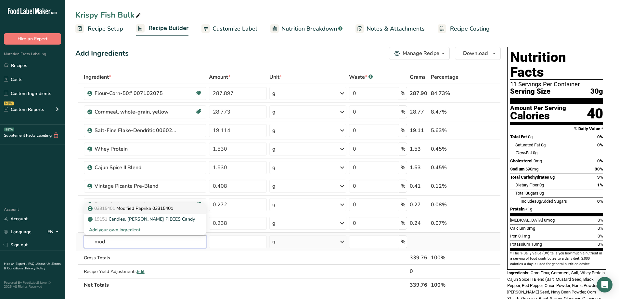
type input "mod"
click at [154, 209] on p "03315401 Modified Paprika 03315401" at bounding box center [131, 208] width 84 height 7
type input "Modified Paprika 03315401"
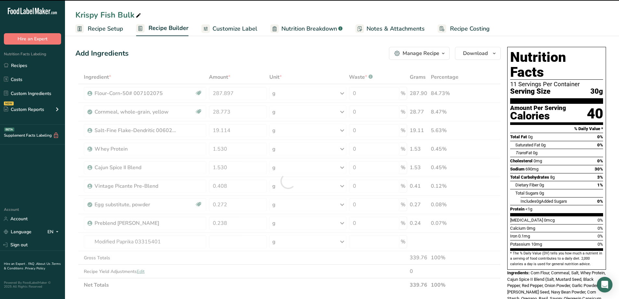
type input "0"
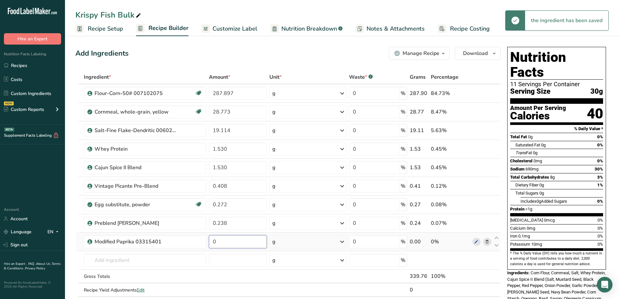
click at [241, 244] on input "0" at bounding box center [238, 241] width 58 height 13
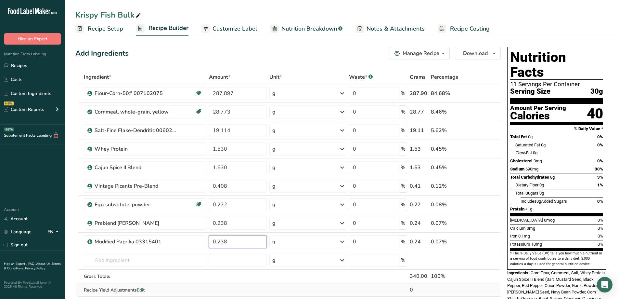
type input "0.238"
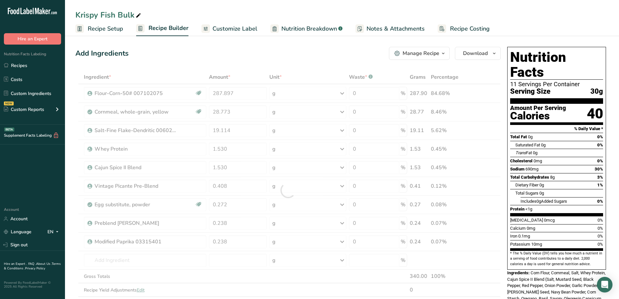
click at [394, 290] on div "Ingredient * Amount * Unit * Waste * .a-a{fill:#347362;}.b-a{fill:#fff;} Grams …" at bounding box center [288, 190] width 426 height 240
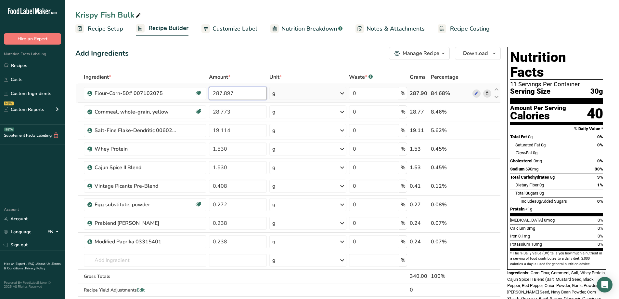
drag, startPoint x: 247, startPoint y: 93, endPoint x: 215, endPoint y: 96, distance: 32.3
click at [215, 96] on input "287.897" at bounding box center [238, 93] width 58 height 13
type input "2"
type input "263.990"
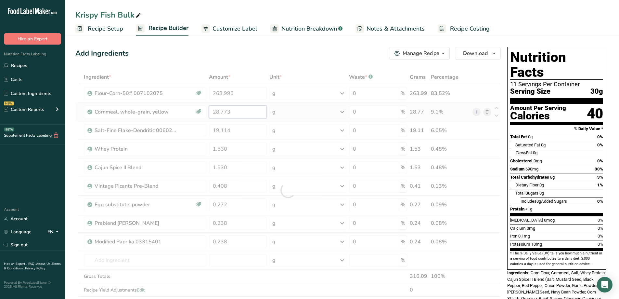
click at [241, 111] on div "Ingredient * Amount * Unit * Waste * .a-a{fill:#347362;}.b-a{fill:#fff;} Grams …" at bounding box center [288, 190] width 426 height 240
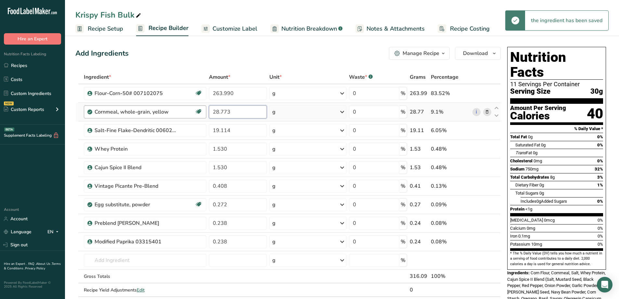
drag, startPoint x: 241, startPoint y: 111, endPoint x: 206, endPoint y: 111, distance: 34.8
click at [209, 114] on input "28.773" at bounding box center [238, 111] width 58 height 13
type input "2"
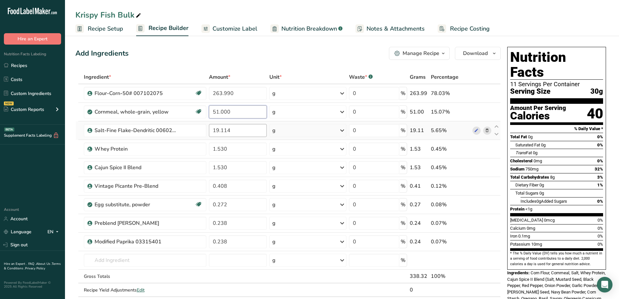
type input "51.000"
click at [241, 132] on div "Ingredient * Amount * Unit * Waste * .a-a{fill:#347362;}.b-a{fill:#fff;} Grams …" at bounding box center [288, 190] width 426 height 240
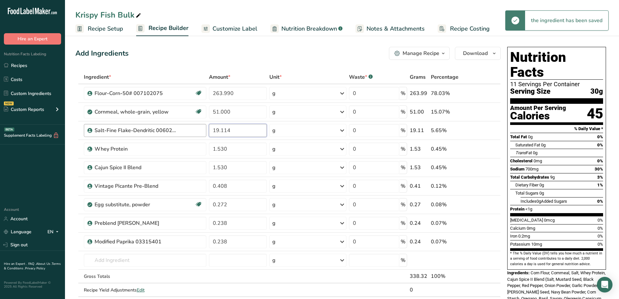
drag, startPoint x: 241, startPoint y: 132, endPoint x: 191, endPoint y: 132, distance: 49.4
click at [191, 132] on tr "Salt-Fine Flake-Dendritic 006024064 19.114 g Weight Units g kg mg See more Volu…" at bounding box center [288, 130] width 425 height 19
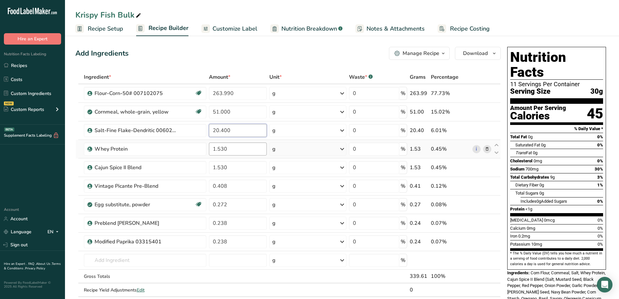
type input "20.400"
click at [235, 147] on div "Ingredient * Amount * Unit * Waste * .a-a{fill:#347362;}.b-a{fill:#fff;} Grams …" at bounding box center [288, 190] width 426 height 240
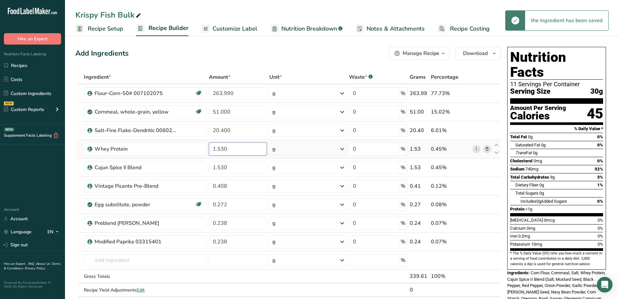
click at [213, 146] on input "1.530" at bounding box center [238, 148] width 58 height 13
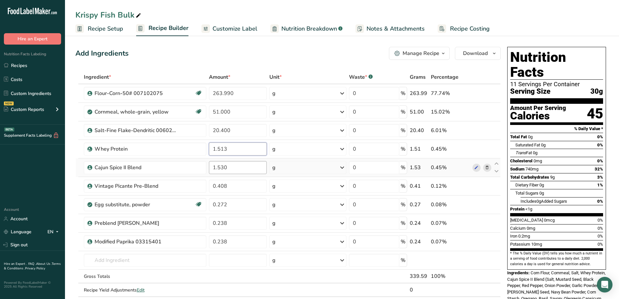
type input "1.513"
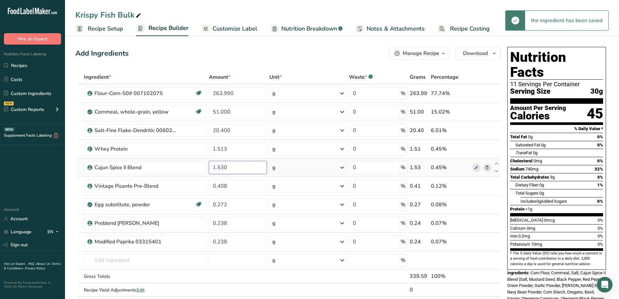
drag, startPoint x: 243, startPoint y: 169, endPoint x: 220, endPoint y: 173, distance: 23.2
click at [220, 173] on input "1.530" at bounding box center [238, 167] width 58 height 13
type input "1.513"
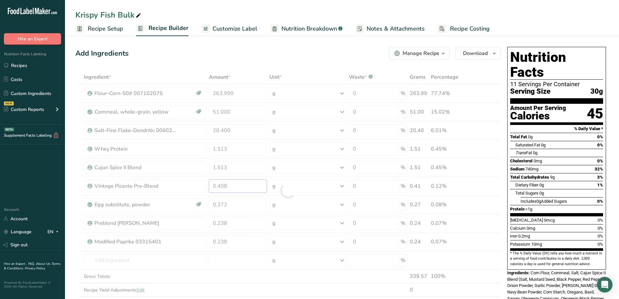
click at [240, 184] on div "Ingredient * Amount * Unit * Waste * .a-a{fill:#347362;}.b-a{fill:#fff;} Grams …" at bounding box center [288, 190] width 426 height 240
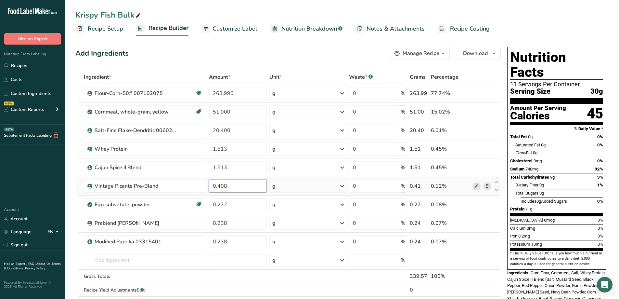
click at [242, 188] on input "0.408" at bounding box center [238, 185] width 58 height 13
type input "0.41"
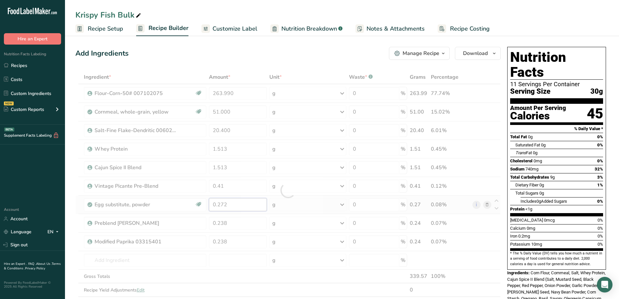
click at [231, 203] on div "Ingredient * Amount * Unit * Waste * .a-a{fill:#347362;}.b-a{fill:#fff;} Grams …" at bounding box center [288, 190] width 426 height 240
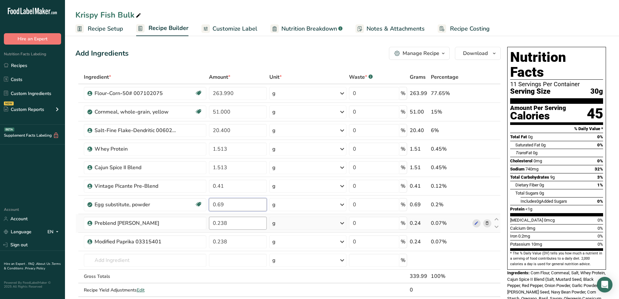
type input "0.69"
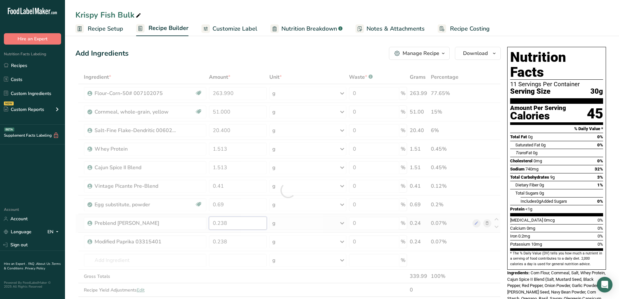
click at [248, 223] on div "Ingredient * Amount * Unit * Waste * .a-a{fill:#347362;}.b-a{fill:#fff;} Grams …" at bounding box center [288, 190] width 426 height 240
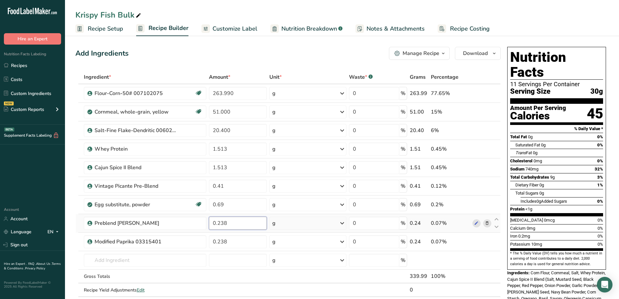
drag, startPoint x: 248, startPoint y: 221, endPoint x: 218, endPoint y: 228, distance: 31.3
click at [218, 228] on input "0.238" at bounding box center [238, 223] width 58 height 13
type input "0.68"
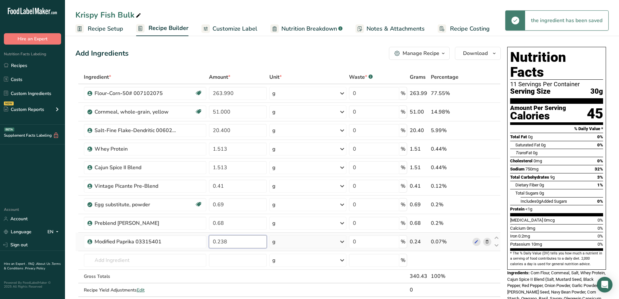
drag, startPoint x: 240, startPoint y: 241, endPoint x: 218, endPoint y: 245, distance: 21.8
click at [218, 245] on input "0.238" at bounding box center [238, 241] width 58 height 13
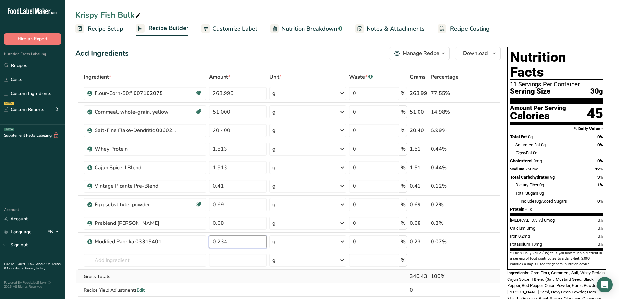
type input "0.234"
click at [292, 275] on div "Ingredient * Amount * Unit * Waste * .a-a{fill:#347362;}.b-a{fill:#fff;} Grams …" at bounding box center [288, 190] width 426 height 240
click at [17, 64] on link "Recipes" at bounding box center [32, 65] width 65 height 12
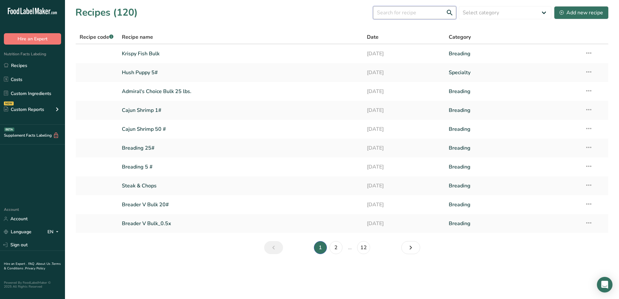
click at [412, 15] on input "text" at bounding box center [414, 12] width 83 height 13
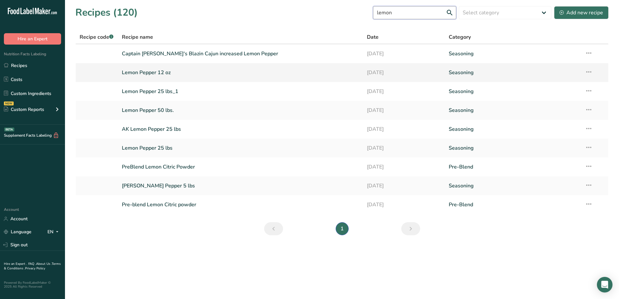
type input "lemon"
click at [164, 73] on link "Lemon Pepper 12 oz" at bounding box center [241, 73] width 238 height 14
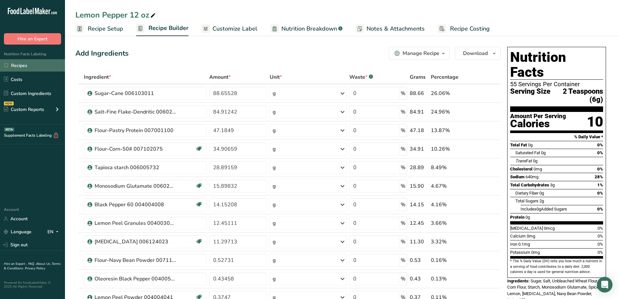
click at [25, 69] on link "Recipes" at bounding box center [32, 65] width 65 height 12
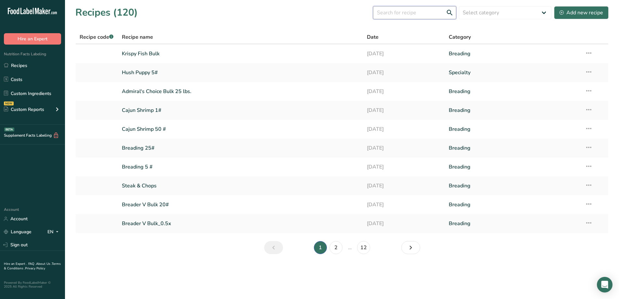
click at [396, 14] on input "text" at bounding box center [414, 12] width 83 height 13
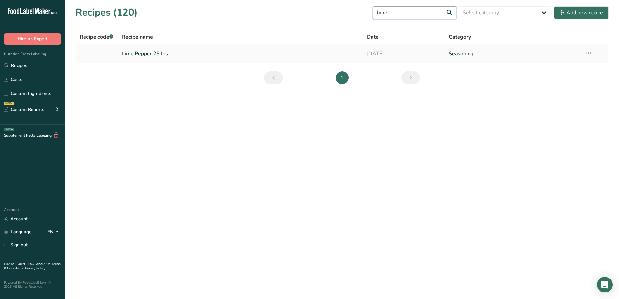
type input "lime"
click at [152, 49] on link "Lime Pepper 25 lbs" at bounding box center [241, 54] width 238 height 14
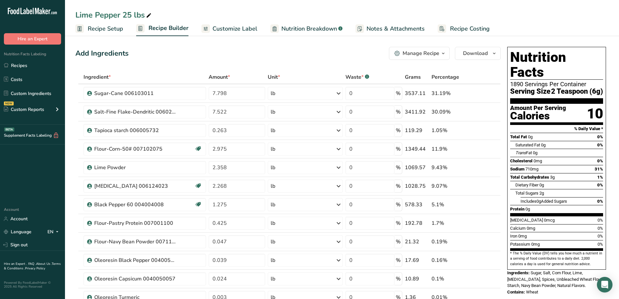
click at [121, 29] on span "Recipe Setup" at bounding box center [105, 28] width 35 height 9
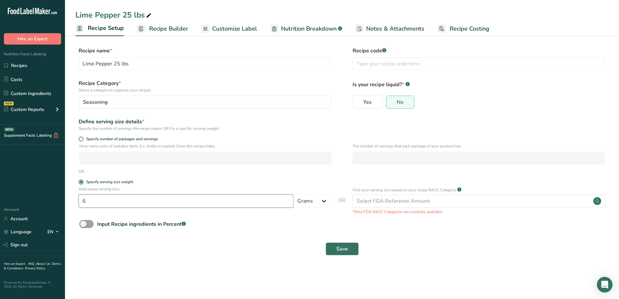
drag, startPoint x: 92, startPoint y: 204, endPoint x: 82, endPoint y: 205, distance: 9.8
click at [82, 205] on input "6" at bounding box center [186, 200] width 215 height 13
type input "30"
click at [334, 242] on button "Save" at bounding box center [342, 248] width 33 height 13
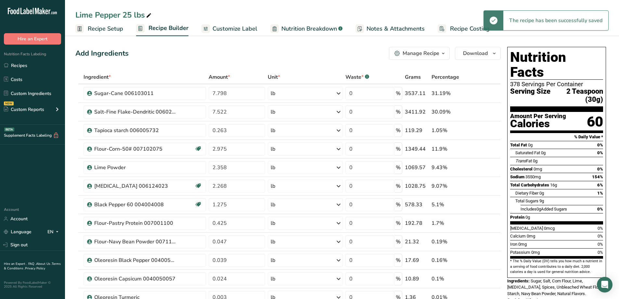
click at [223, 30] on span "Customize Label" at bounding box center [235, 28] width 45 height 9
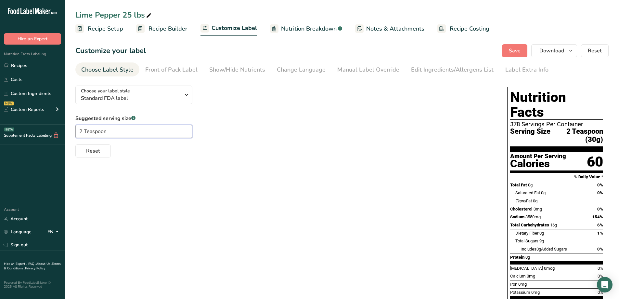
drag, startPoint x: 108, startPoint y: 133, endPoint x: 62, endPoint y: 136, distance: 46.2
click at [62, 136] on div ".a-20{fill:#fff;} Hire an Expert Nutrition Facts Labeling Recipes Costs Custom …" at bounding box center [309, 185] width 619 height 370
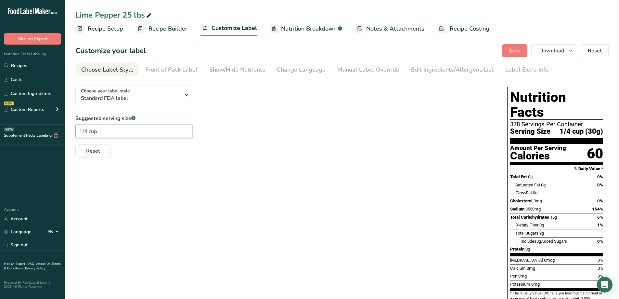
type input "1/4 cup"
click at [273, 219] on div "Choose your label style Standard FDA label USA (FDA) Standard FDA label Tabular…" at bounding box center [342, 216] width 534 height 272
click at [172, 29] on span "Recipe Builder" at bounding box center [168, 28] width 39 height 9
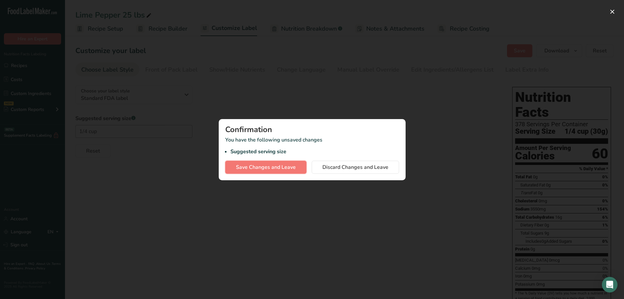
drag, startPoint x: 289, startPoint y: 170, endPoint x: 293, endPoint y: 169, distance: 3.6
click at [291, 170] on span "Save Changes and Leave" at bounding box center [266, 167] width 60 height 8
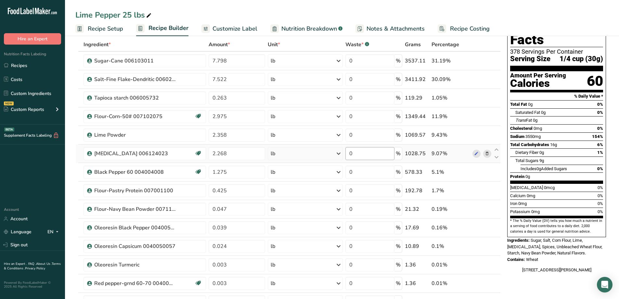
scroll to position [98, 0]
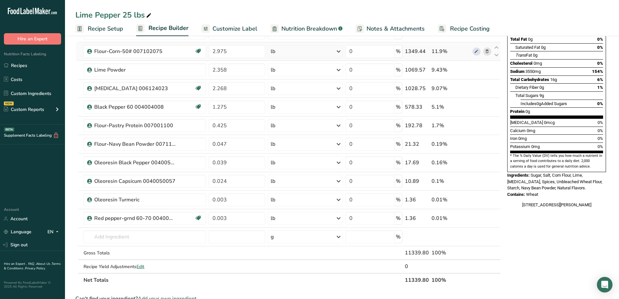
click at [341, 50] on icon at bounding box center [339, 52] width 8 height 12
click at [286, 77] on div "g" at bounding box center [299, 75] width 55 height 9
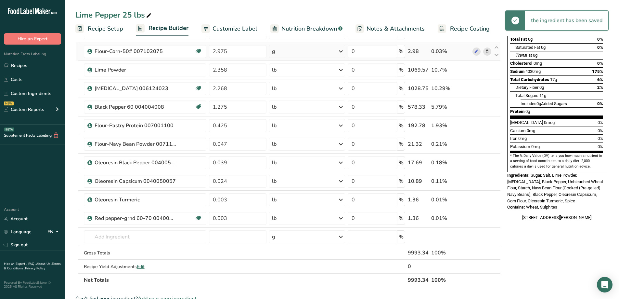
click at [343, 53] on icon at bounding box center [341, 52] width 8 height 12
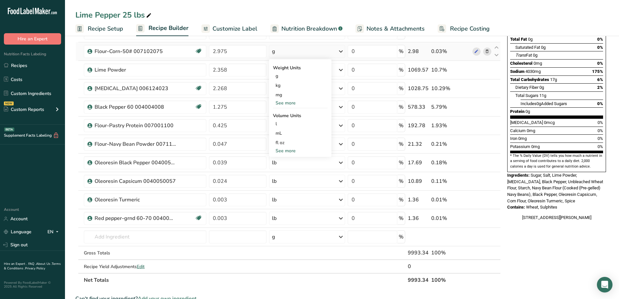
click at [294, 102] on div "See more" at bounding box center [300, 103] width 55 height 7
click at [289, 113] on div "lb" at bounding box center [300, 113] width 55 height 9
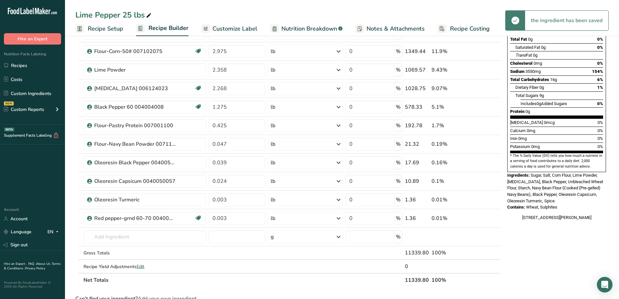
click at [345, 15] on div "Lime Pepper 25 lbs" at bounding box center [342, 15] width 554 height 12
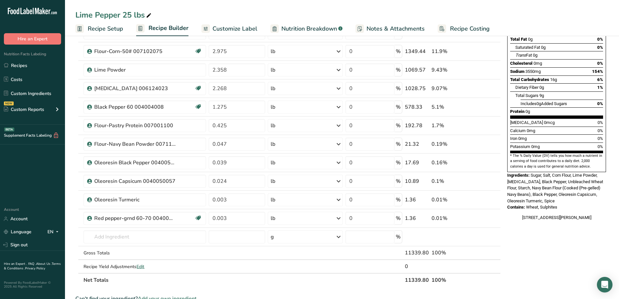
scroll to position [0, 0]
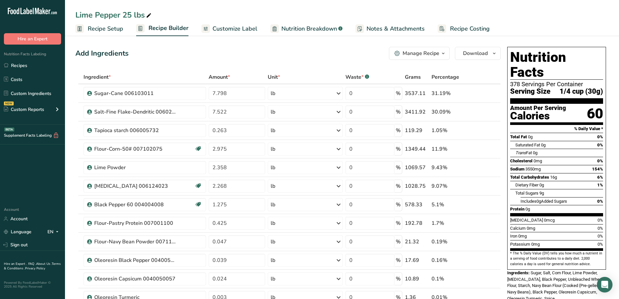
click at [443, 55] on icon "button" at bounding box center [443, 53] width 5 height 8
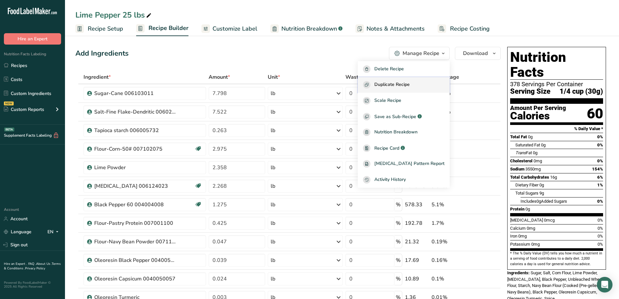
click at [402, 82] on span "Duplicate Recipe" at bounding box center [392, 84] width 35 height 7
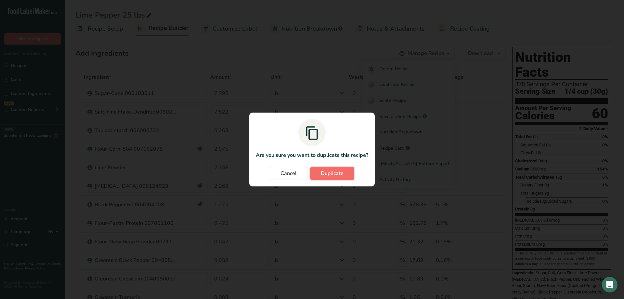
click at [338, 172] on span "Duplicate" at bounding box center [332, 173] width 23 height 8
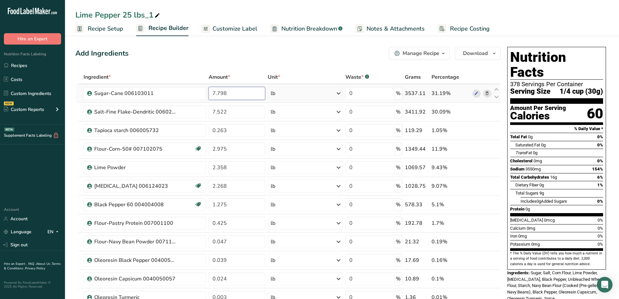
drag, startPoint x: 253, startPoint y: 96, endPoint x: 204, endPoint y: 101, distance: 49.3
click at [204, 101] on tr "Sugar-Cane 006103011 7.798 lb Weight Units g kg mg See more Volume Units l Volu…" at bounding box center [288, 93] width 425 height 19
click at [244, 92] on input "7.798" at bounding box center [237, 93] width 57 height 13
click at [339, 94] on div "Ingredient * Amount * Unit * Waste * .a-a{fill:#347362;}.b-a{fill:#fff;} Grams …" at bounding box center [288, 227] width 426 height 314
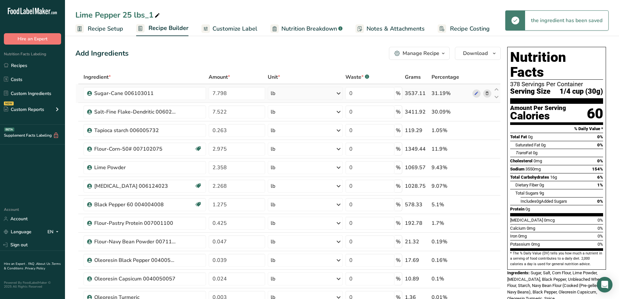
click at [338, 95] on icon at bounding box center [339, 93] width 8 height 12
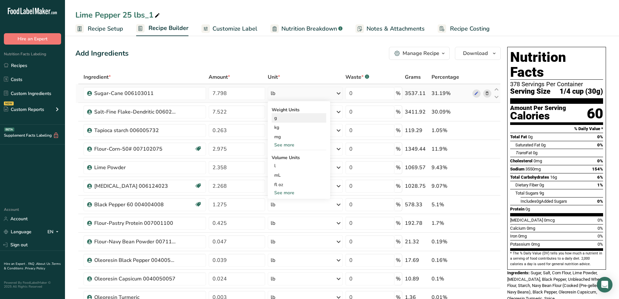
click at [283, 119] on div "g" at bounding box center [299, 117] width 55 height 9
drag, startPoint x: 250, startPoint y: 97, endPoint x: 204, endPoint y: 102, distance: 46.5
click at [205, 100] on tr "Sugar-Cane 006103011 7.798 g Weight Units g kg mg See more Volume Units l Volum…" at bounding box center [288, 93] width 425 height 19
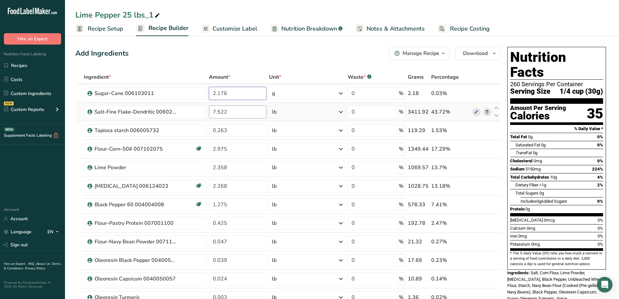
type input "2.176"
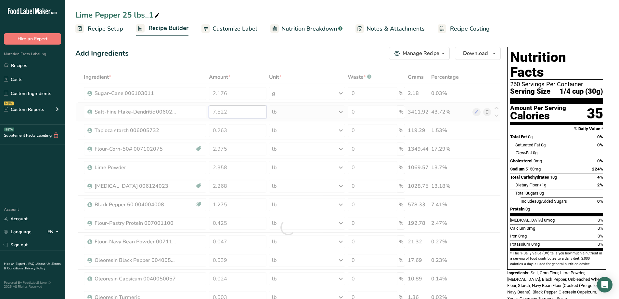
click at [229, 112] on div "Ingredient * Amount * Unit * Waste * .a-a{fill:#347362;}.b-a{fill:#fff;} Grams …" at bounding box center [288, 227] width 426 height 314
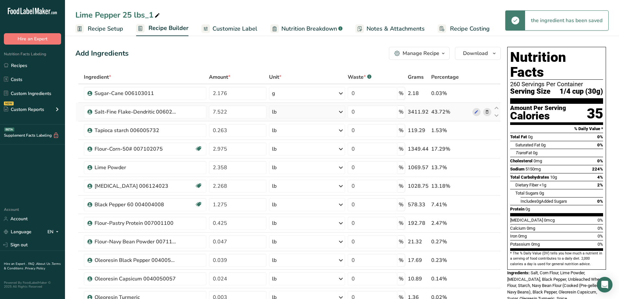
click at [342, 112] on div "Ingredient * Amount * Unit * Waste * .a-a{fill:#347362;}.b-a{fill:#fff;} Grams …" at bounding box center [288, 227] width 426 height 314
click at [338, 111] on icon at bounding box center [341, 112] width 8 height 12
click at [283, 135] on div "g" at bounding box center [300, 136] width 55 height 9
drag, startPoint x: 246, startPoint y: 111, endPoint x: 193, endPoint y: 119, distance: 53.5
click at [193, 119] on tr "Salt-Fine Flake-Dendritic 006024064 7.522 g Weight Units g kg mg See more Volum…" at bounding box center [288, 112] width 425 height 19
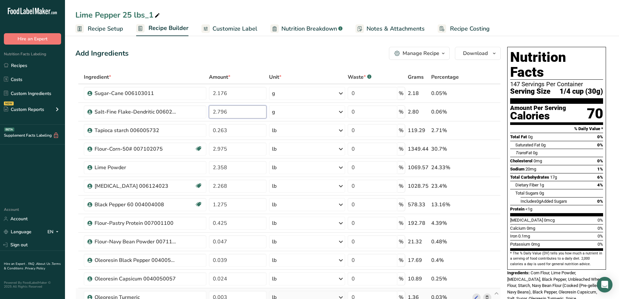
type input "2.796"
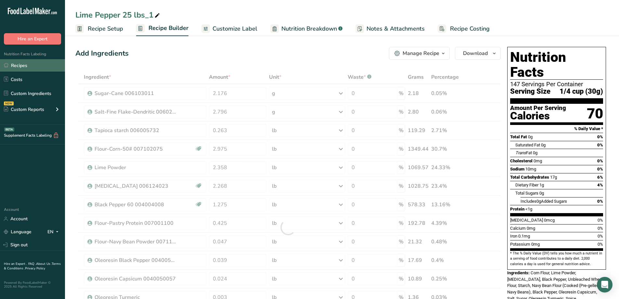
click at [24, 66] on link "Recipes" at bounding box center [32, 65] width 65 height 12
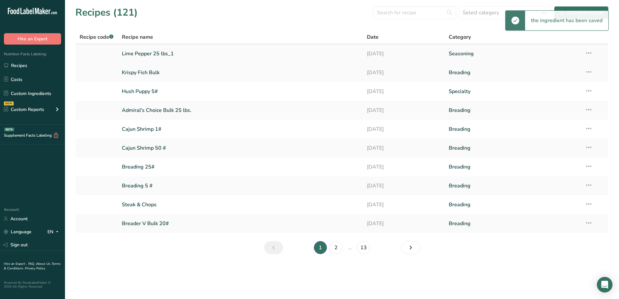
click at [590, 52] on icon at bounding box center [589, 53] width 8 height 12
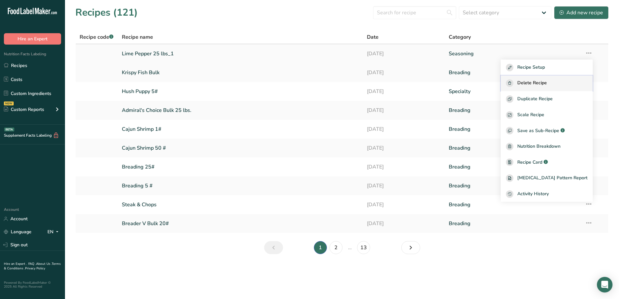
click at [547, 83] on span "Delete Recipe" at bounding box center [533, 82] width 30 height 7
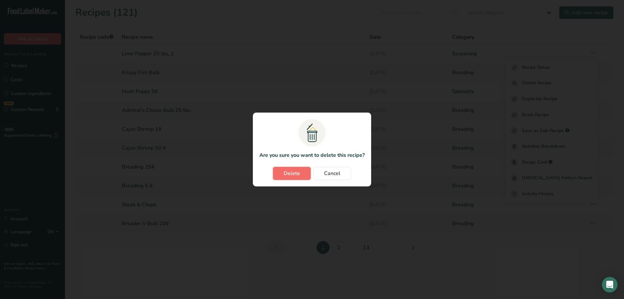
click at [290, 172] on span "Delete" at bounding box center [292, 173] width 16 height 8
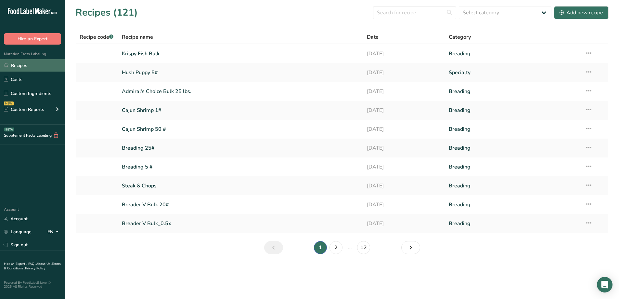
click at [31, 66] on link "Recipes" at bounding box center [32, 65] width 65 height 12
click at [413, 8] on input "text" at bounding box center [414, 12] width 83 height 13
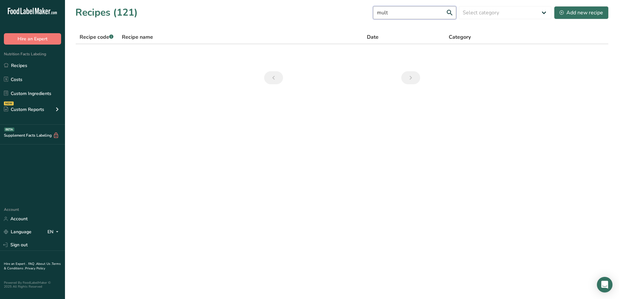
type input "mul"
drag, startPoint x: 397, startPoint y: 10, endPoint x: 362, endPoint y: 7, distance: 35.2
click at [362, 7] on div "Recipes (121) mul Select category All Baked Goods Batter Beverages Breading Con…" at bounding box center [342, 12] width 534 height 15
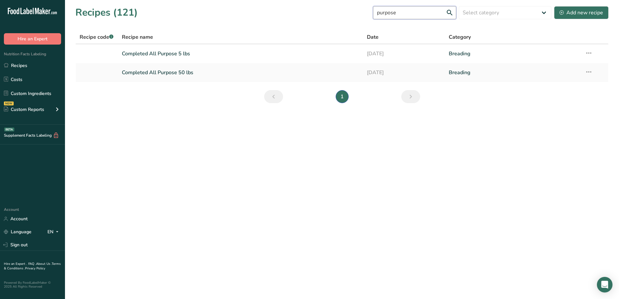
drag, startPoint x: 403, startPoint y: 16, endPoint x: 363, endPoint y: 9, distance: 40.2
click at [372, 15] on div "Recipes (121) purpose Select category All Baked Goods Batter Beverages Breading…" at bounding box center [342, 12] width 534 height 15
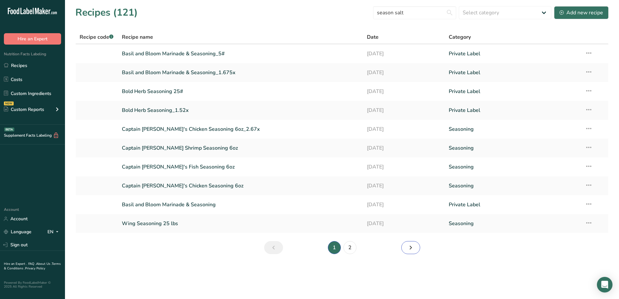
click at [407, 248] on icon "Next page" at bounding box center [411, 248] width 8 height 12
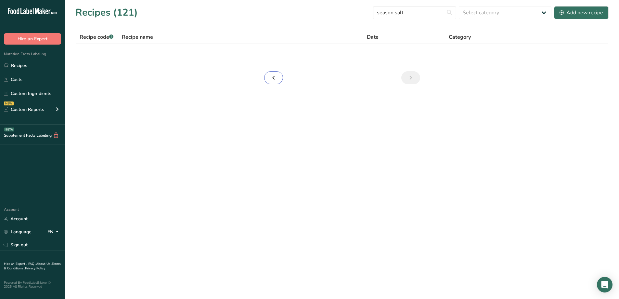
click at [276, 77] on icon "Page 1." at bounding box center [274, 78] width 8 height 12
drag, startPoint x: 401, startPoint y: 14, endPoint x: 347, endPoint y: 24, distance: 54.8
click at [358, 20] on section "Recipes (121) season salt Select category All Baked Goods Batter Beverages Brea…" at bounding box center [342, 47] width 554 height 95
type input "salt"
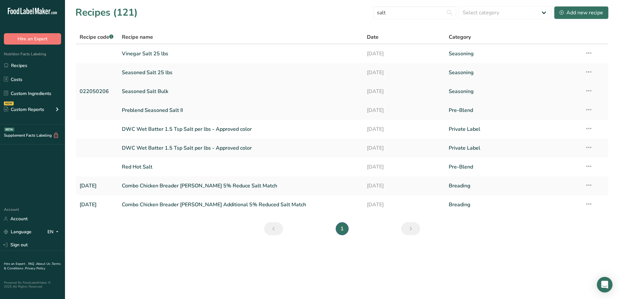
click at [164, 89] on link "Seasoned Salt Bulk" at bounding box center [241, 92] width 238 height 14
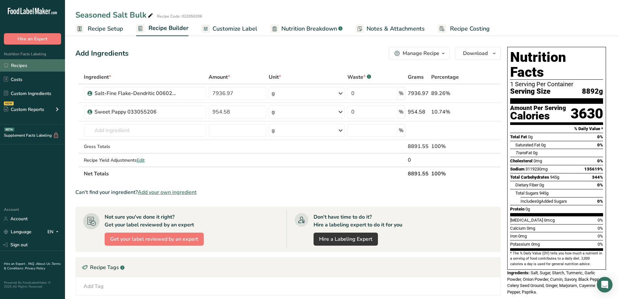
click at [20, 67] on link "Recipes" at bounding box center [32, 65] width 65 height 12
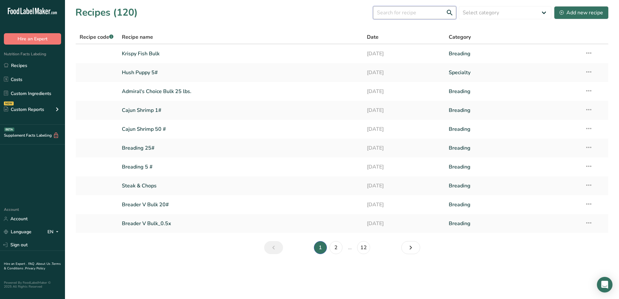
click at [401, 17] on input "text" at bounding box center [414, 12] width 83 height 13
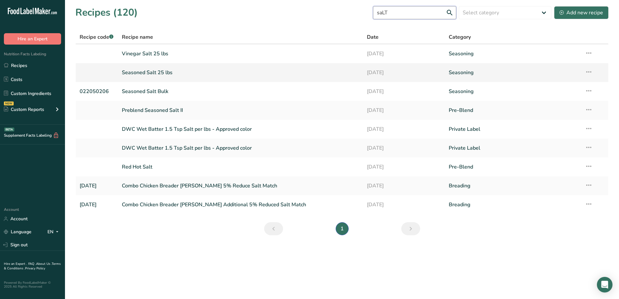
type input "saLT"
click at [148, 74] on link "Seasoned Salt 25 lbs" at bounding box center [241, 73] width 238 height 14
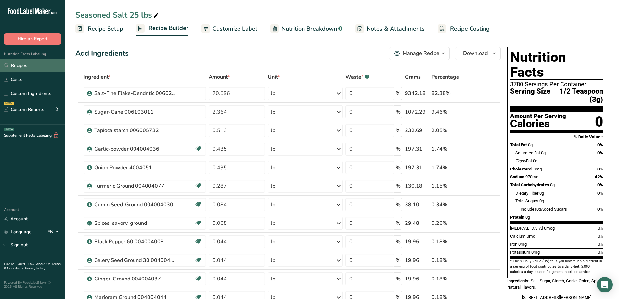
click at [25, 65] on link "Recipes" at bounding box center [32, 65] width 65 height 12
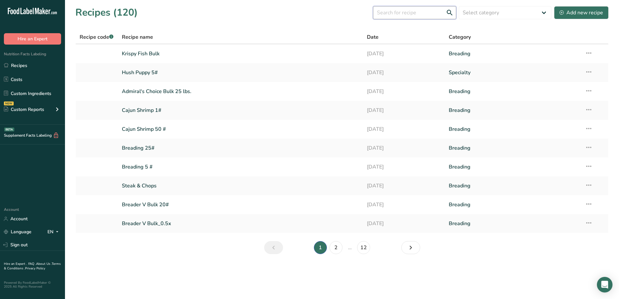
click at [422, 14] on input "text" at bounding box center [414, 12] width 83 height 13
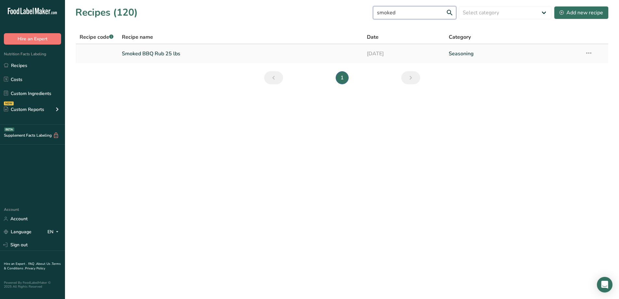
type input "smoked"
click at [183, 54] on link "Smoked BBQ Rub 25 lbs" at bounding box center [241, 54] width 238 height 14
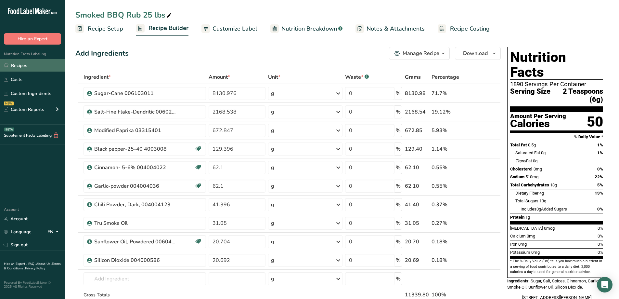
click at [15, 64] on link "Recipes" at bounding box center [32, 65] width 65 height 12
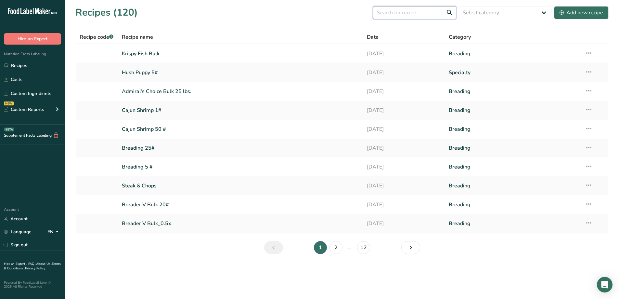
click at [436, 15] on input "text" at bounding box center [414, 12] width 83 height 13
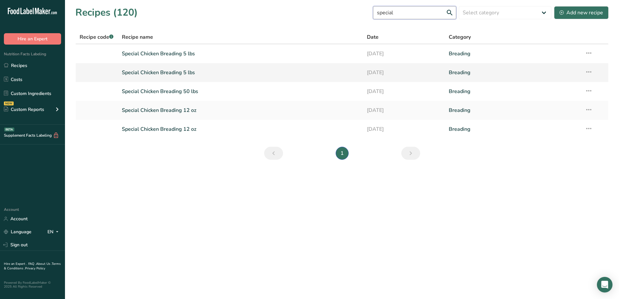
type input "special"
click at [177, 73] on link "Special Chicken Breading 5 lbs" at bounding box center [241, 73] width 238 height 14
